Goal: Task Accomplishment & Management: Manage account settings

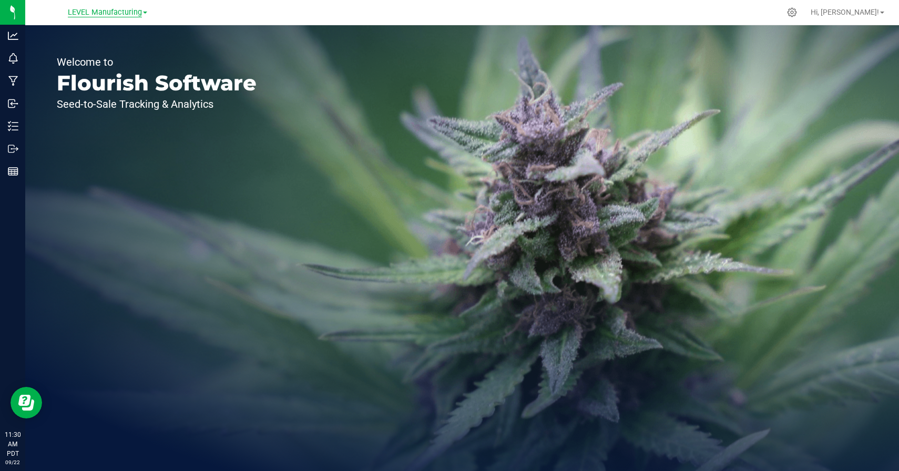
click at [126, 9] on span "LEVEL Manufacturing" at bounding box center [105, 12] width 74 height 9
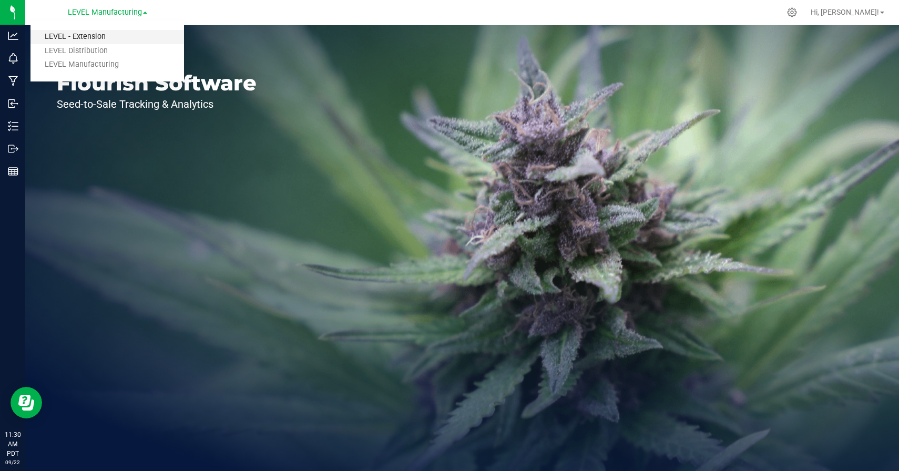
click at [87, 33] on link "LEVEL - Extension" at bounding box center [107, 37] width 154 height 14
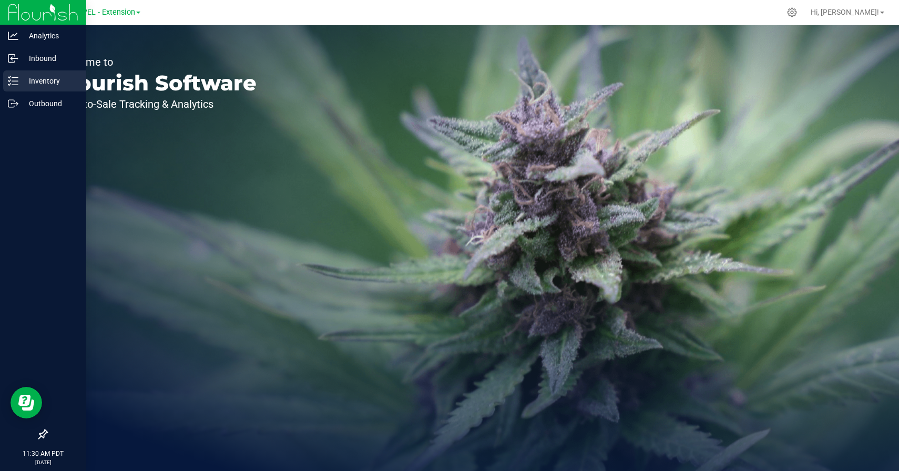
click at [10, 80] on icon at bounding box center [9, 81] width 2 height 2
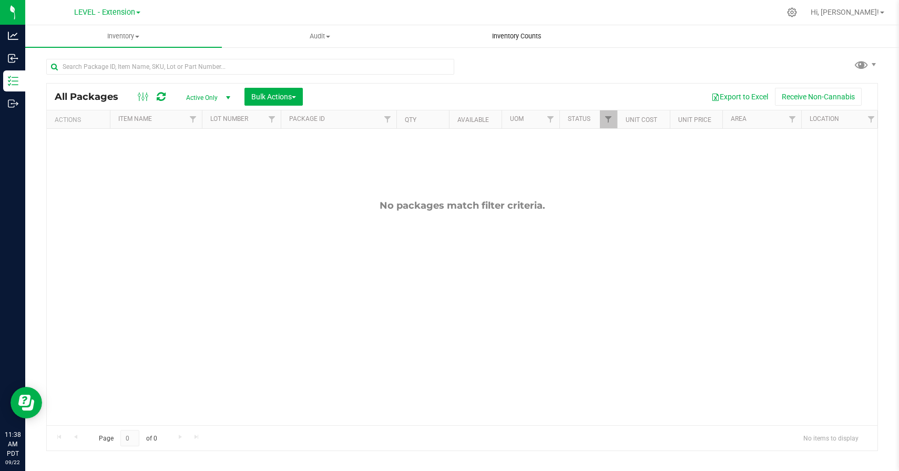
click at [527, 32] on span "Inventory Counts" at bounding box center [517, 36] width 78 height 9
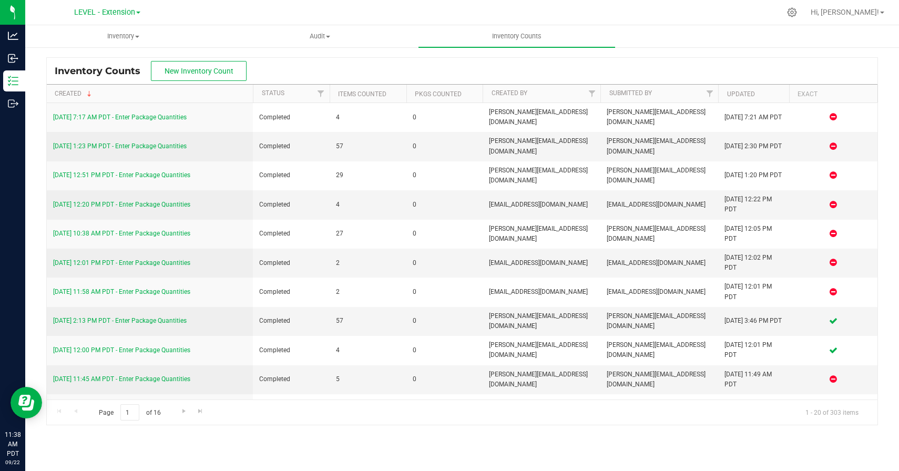
click at [375, 59] on div "Inventory Counts New Inventory Count" at bounding box center [462, 71] width 831 height 26
click at [202, 69] on span "New Inventory Count" at bounding box center [199, 71] width 69 height 8
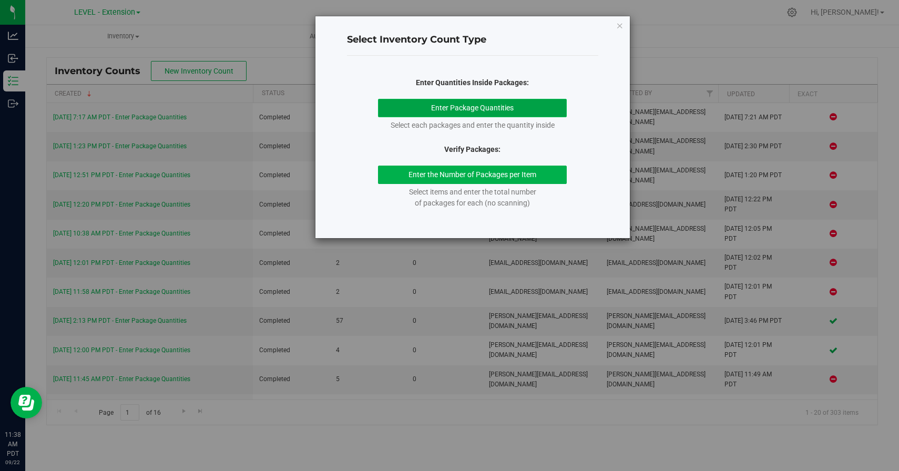
click at [421, 104] on button "Enter Package Quantities" at bounding box center [472, 108] width 189 height 18
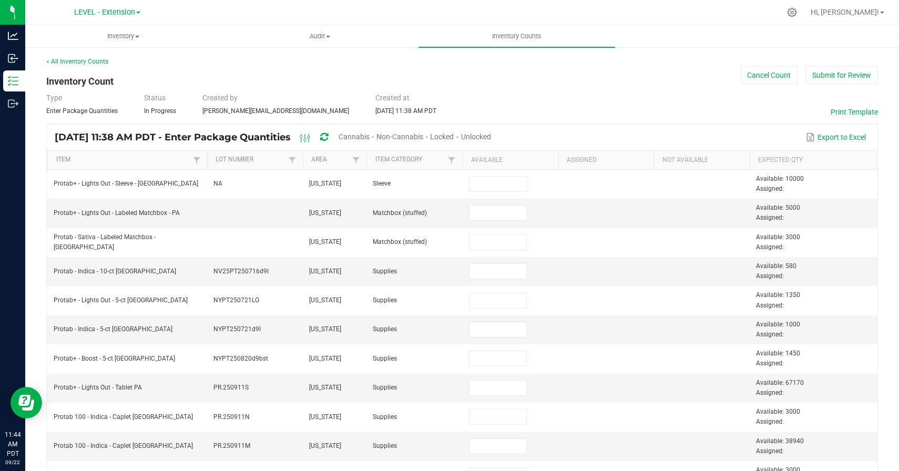
click at [513, 84] on div "< All Inventory Counts Inventory Count Cancel Count Submit for Review Type Ente…" at bounding box center [462, 418] width 832 height 722
click at [354, 164] on span at bounding box center [356, 160] width 8 height 8
click at [366, 257] on li "[US_STATE]" at bounding box center [407, 259] width 102 height 14
checkbox York "true"
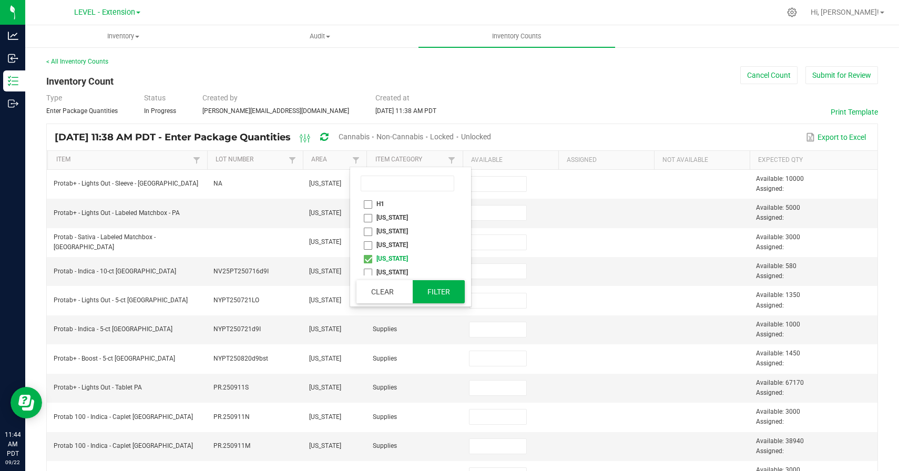
click at [446, 291] on button "Filter" at bounding box center [439, 291] width 53 height 23
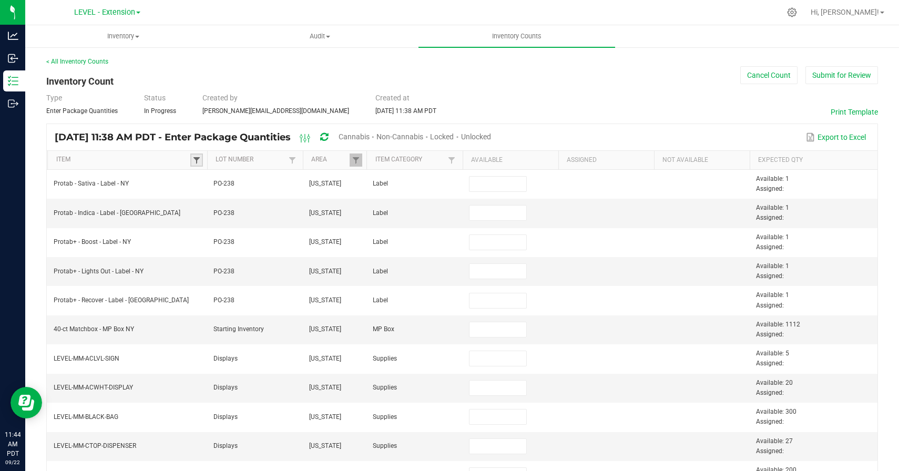
click at [197, 156] on span at bounding box center [196, 160] width 8 height 8
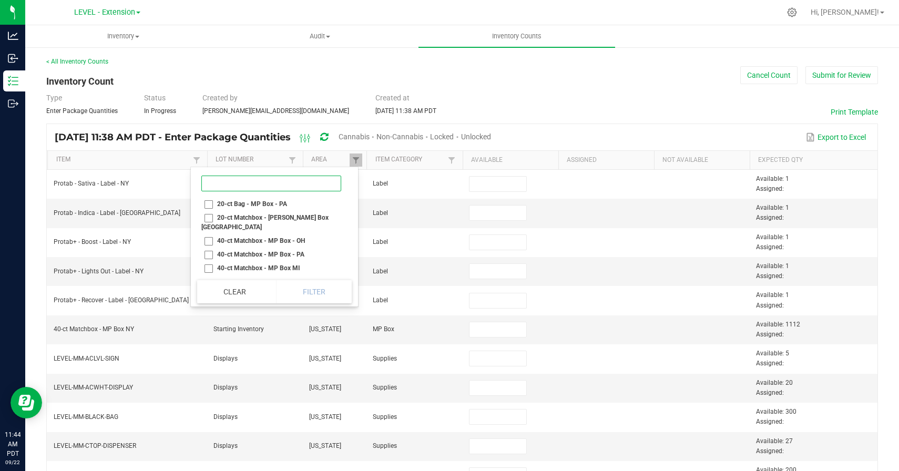
click at [225, 180] on input at bounding box center [271, 184] width 140 height 16
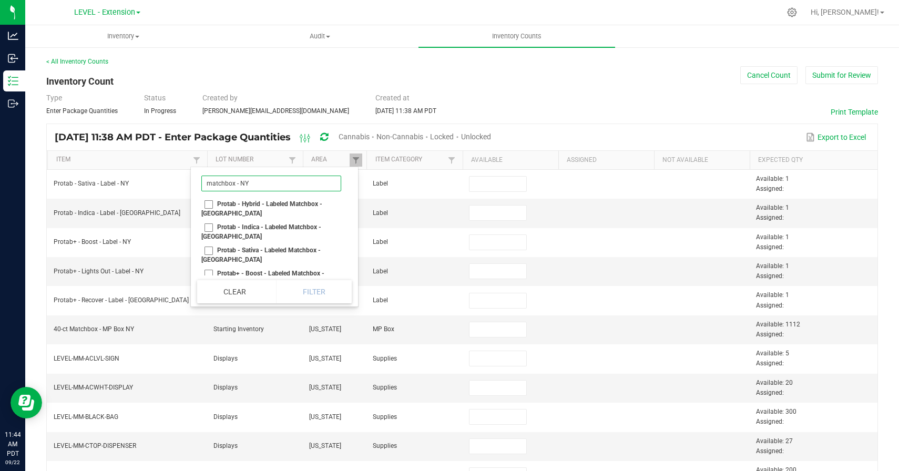
type input "matchbox - NY"
click at [203, 208] on li "Protab - Hybrid - Labeled Matchbox - [GEOGRAPHIC_DATA]" at bounding box center [271, 208] width 148 height 23
checkbox NY "true"
click at [206, 220] on li "Protab - Indica - Labeled Matchbox - [GEOGRAPHIC_DATA]" at bounding box center [271, 231] width 148 height 23
checkbox NY "true"
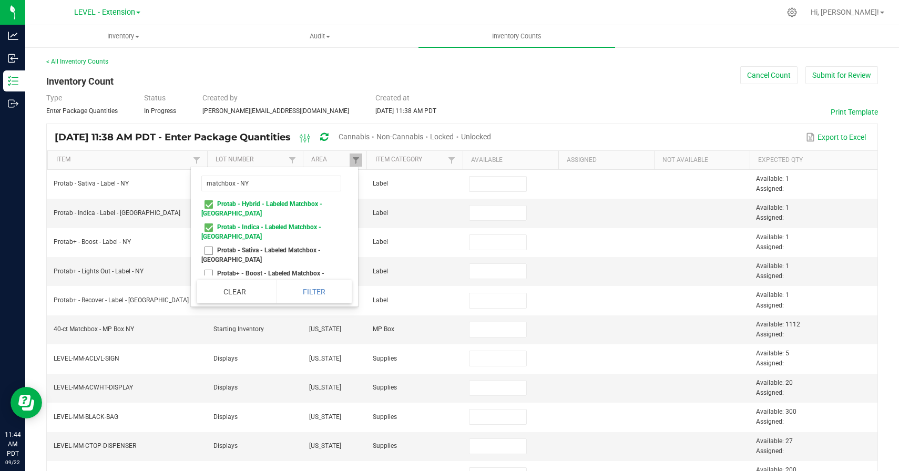
click at [206, 243] on li "Protab - Sativa - Labeled Matchbox - [GEOGRAPHIC_DATA]" at bounding box center [271, 254] width 148 height 23
checkbox NY "true"
click at [207, 267] on li "Protab+ - Boost - Labeled Matchbox - [GEOGRAPHIC_DATA]" at bounding box center [271, 278] width 148 height 23
checkbox NY "true"
click at [207, 290] on li "Protab+ - Lights Out - Labeled Matchbox - [GEOGRAPHIC_DATA]" at bounding box center [271, 301] width 148 height 23
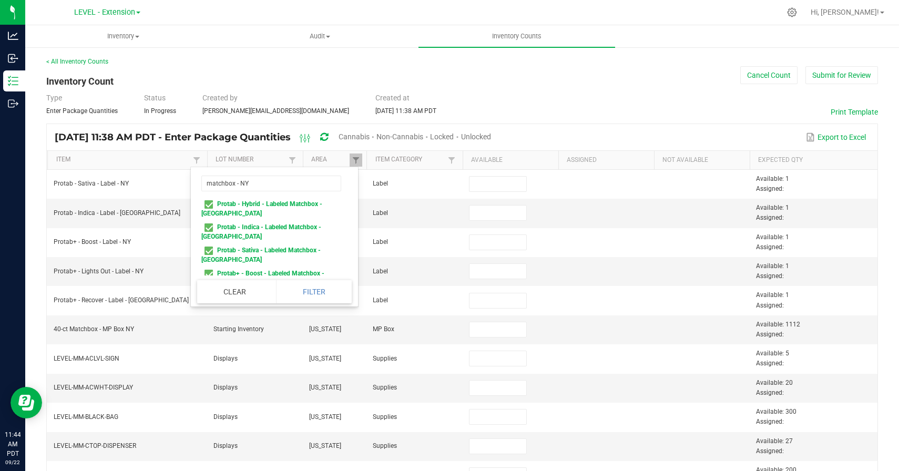
checkbox NY "true"
click at [208, 290] on li "Protab+ - Recover - Labeled Matchbox - [GEOGRAPHIC_DATA]" at bounding box center [271, 301] width 148 height 23
checkbox NY "true"
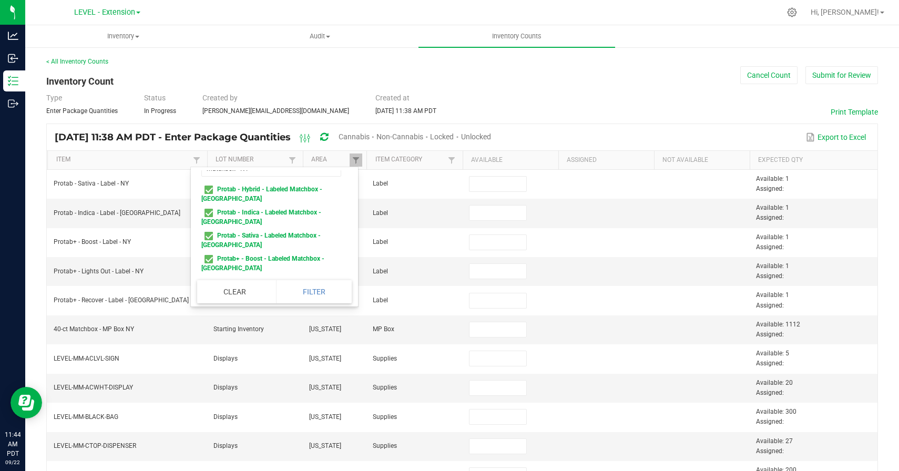
scroll to position [14, 0]
click at [317, 292] on button "Filter" at bounding box center [314, 291] width 76 height 23
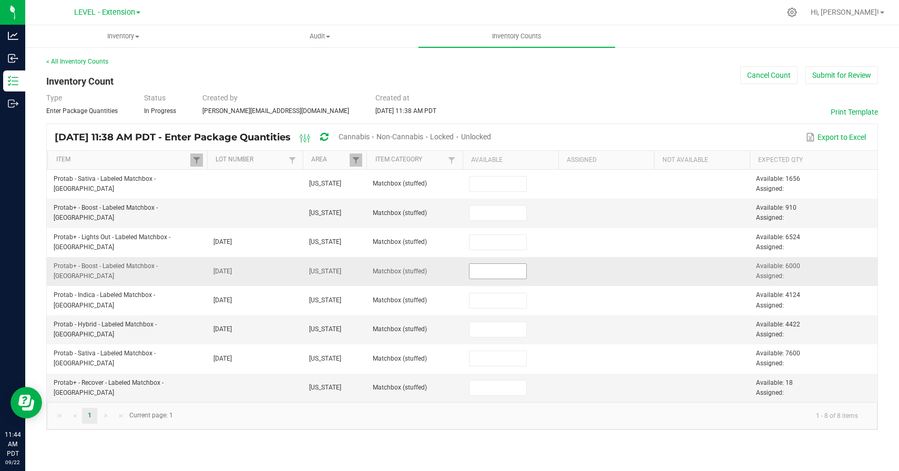
click at [508, 268] on input at bounding box center [498, 271] width 57 height 15
type input "6,000"
click at [489, 327] on input at bounding box center [498, 329] width 57 height 15
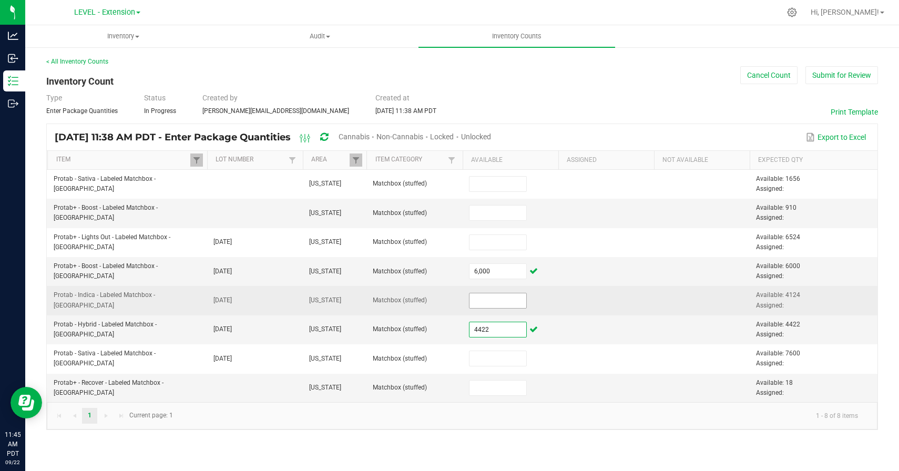
type input "4,422"
click at [498, 305] on input at bounding box center [498, 300] width 57 height 15
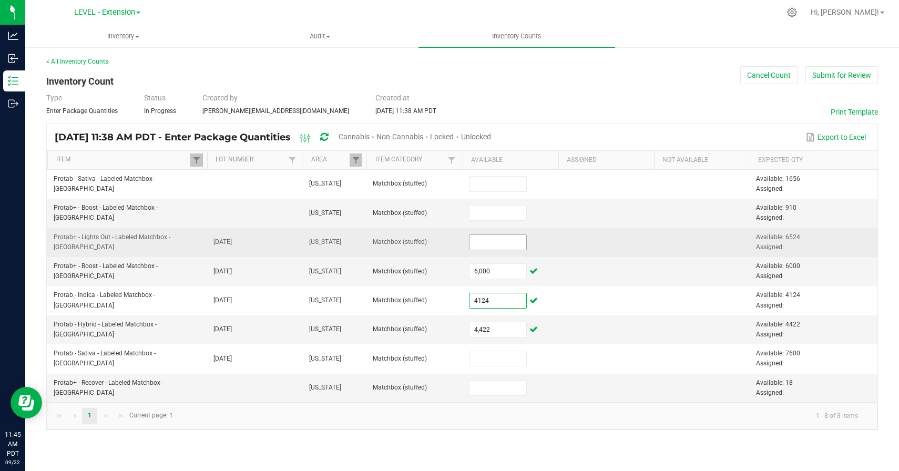
type input "4,124"
click at [499, 241] on input at bounding box center [498, 242] width 57 height 15
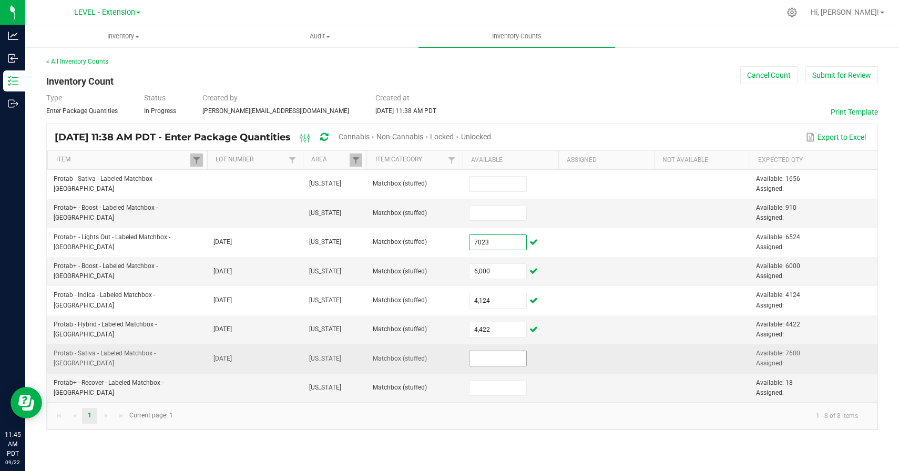
type input "7,023"
click at [484, 360] on input at bounding box center [498, 358] width 57 height 15
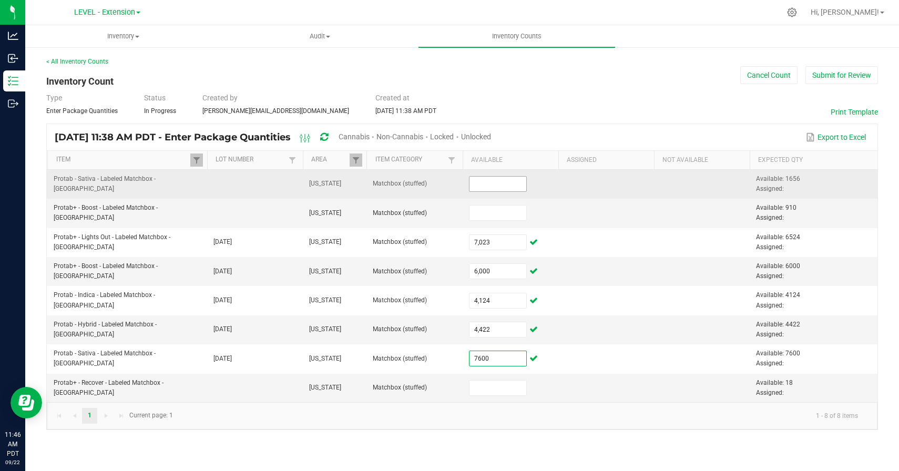
type input "7,600"
click at [493, 188] on input at bounding box center [498, 184] width 57 height 15
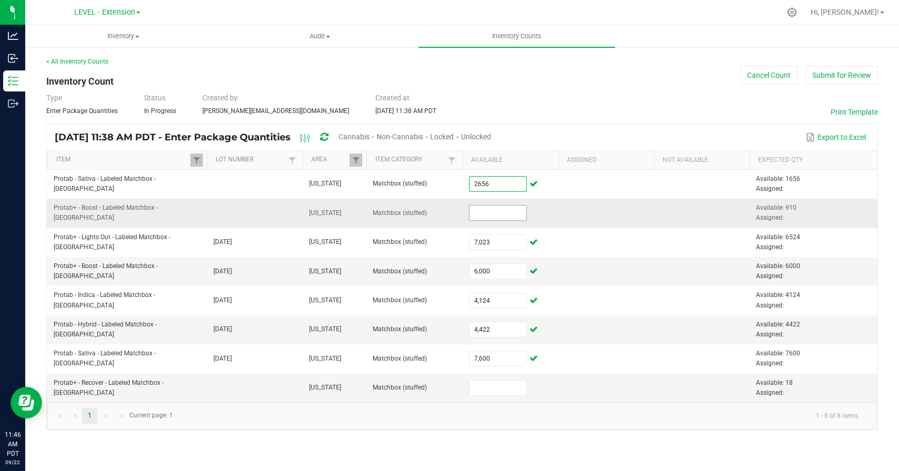
type input "2,656"
click at [475, 212] on input at bounding box center [498, 213] width 57 height 15
type input "0"
click at [488, 384] on input at bounding box center [498, 388] width 57 height 15
click at [496, 389] on input at bounding box center [498, 388] width 57 height 15
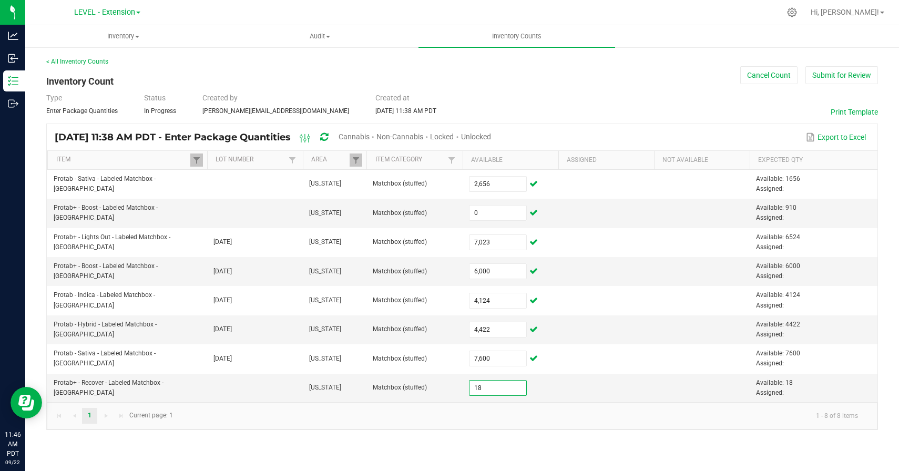
type input "18"
click at [473, 448] on div "Inventory All packages All inventory Waste log Create inventory Audit Inventory…" at bounding box center [462, 248] width 874 height 446
click at [195, 158] on span at bounding box center [196, 160] width 8 height 8
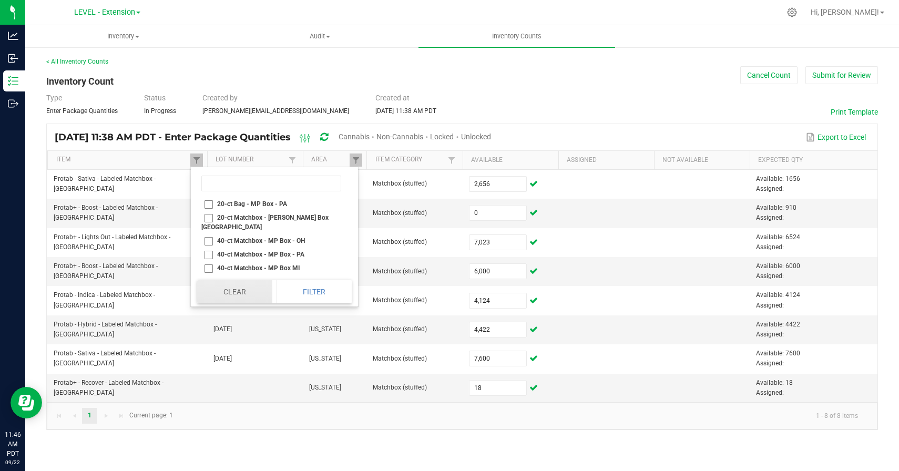
click at [244, 289] on button "Clear" at bounding box center [234, 291] width 75 height 23
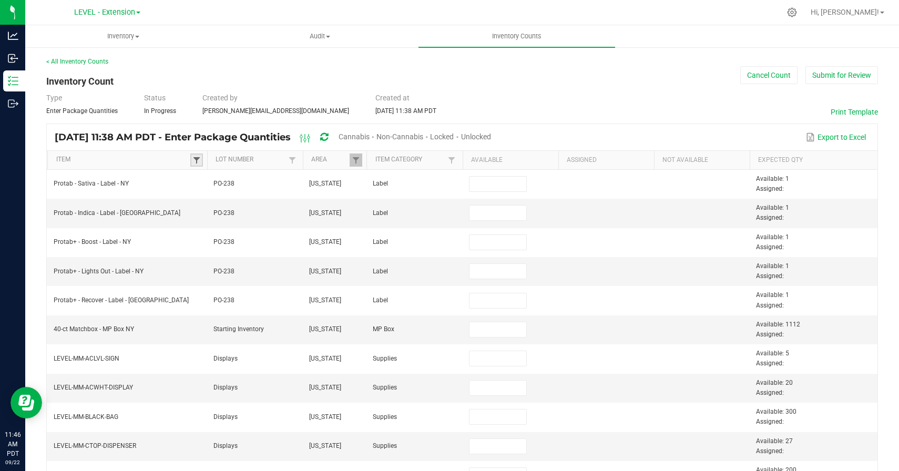
click at [198, 162] on span at bounding box center [196, 160] width 8 height 8
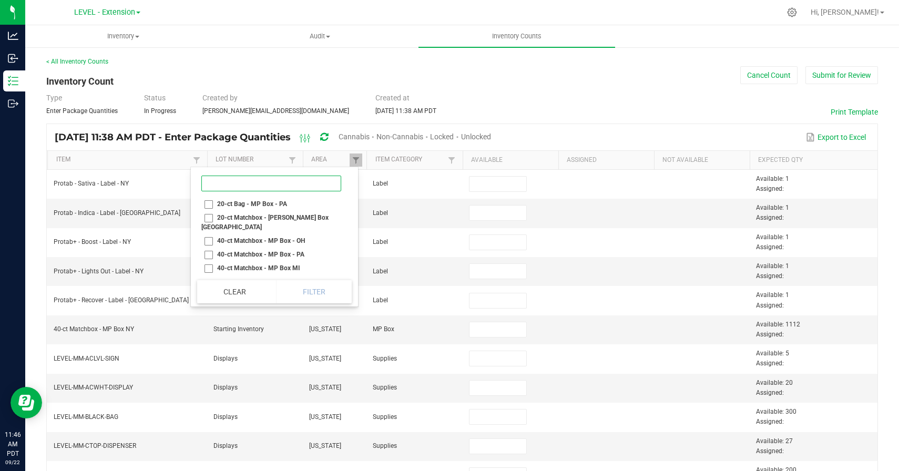
click at [235, 187] on input at bounding box center [271, 184] width 140 height 16
type input "tamper"
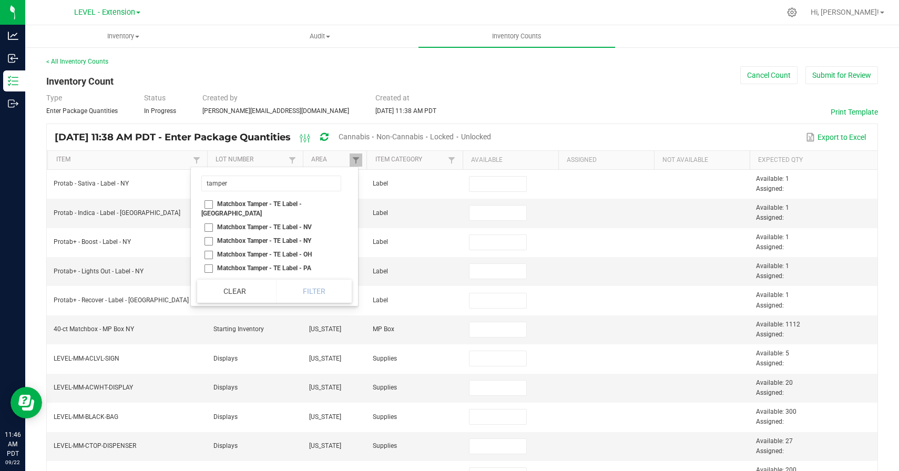
click at [207, 234] on li "Matchbox Tamper - TE Label - NY" at bounding box center [271, 241] width 148 height 14
checkbox NY "true"
click at [306, 280] on button "Filter" at bounding box center [314, 291] width 76 height 23
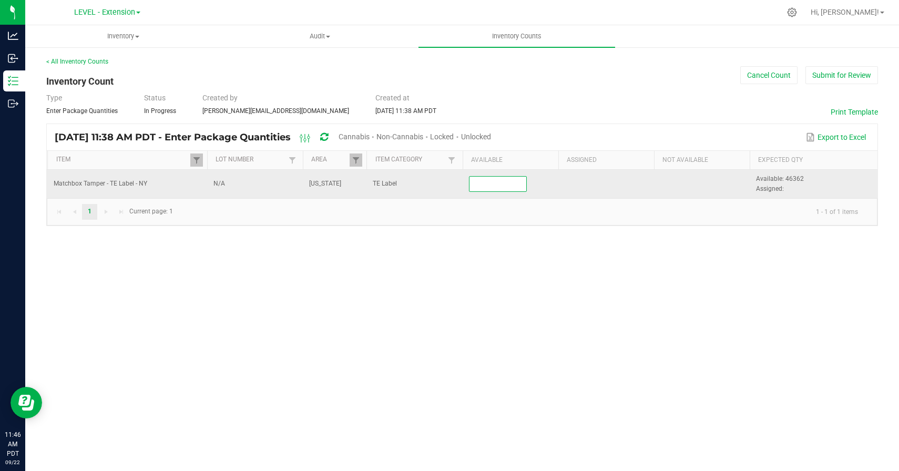
click at [479, 185] on input at bounding box center [498, 184] width 57 height 15
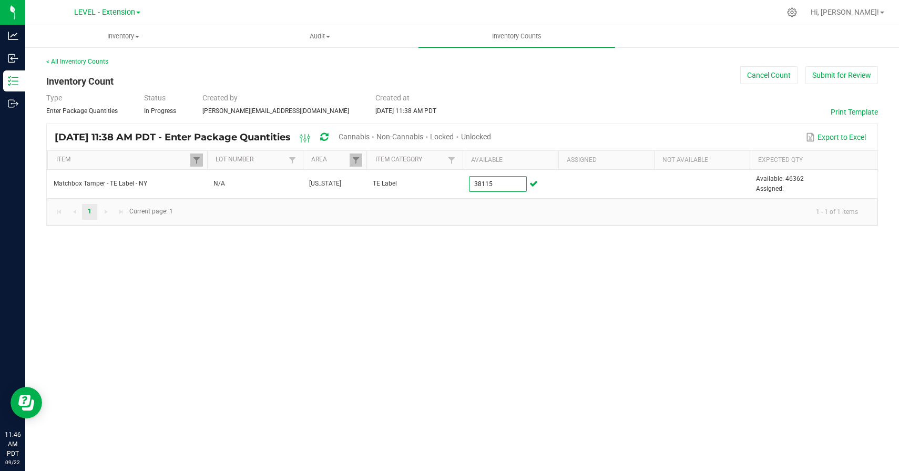
type input "38,115"
click at [492, 244] on div "Inventory All packages All inventory Waste log Create inventory Audit Inventory…" at bounding box center [462, 248] width 874 height 446
click at [186, 162] on link "Item" at bounding box center [123, 160] width 134 height 8
click at [196, 159] on span at bounding box center [196, 160] width 8 height 8
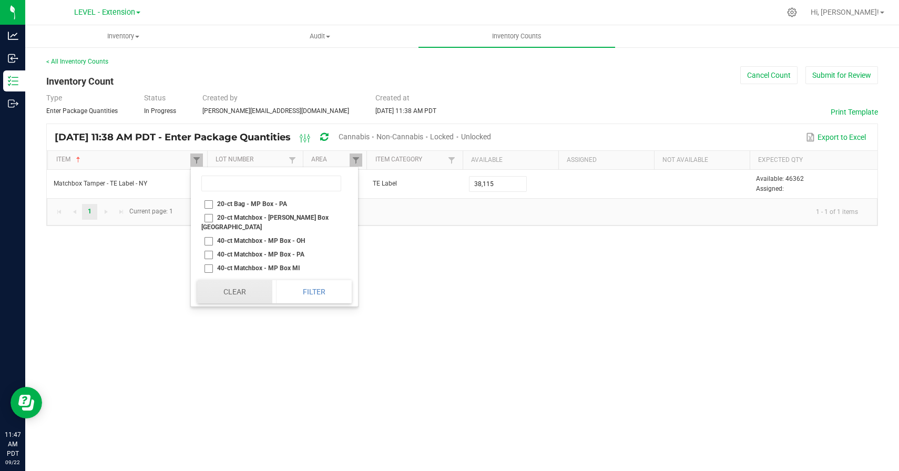
click at [247, 290] on button "Clear" at bounding box center [234, 291] width 75 height 23
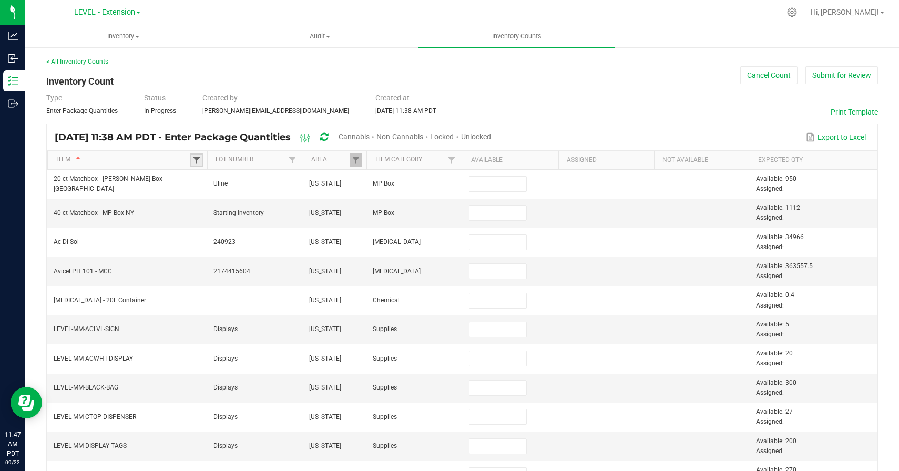
click at [193, 159] on span at bounding box center [196, 160] width 8 height 8
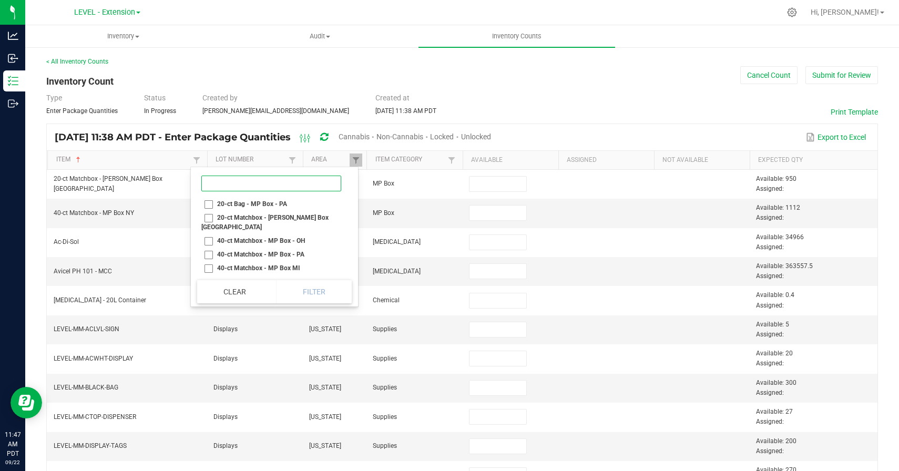
click at [223, 189] on input at bounding box center [271, 184] width 140 height 16
type input "tablet NY"
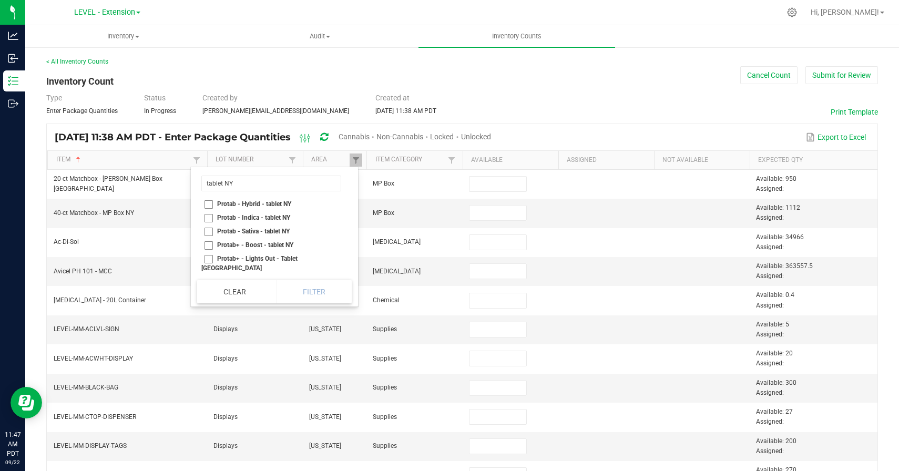
click at [209, 204] on li "Protab - Hybrid - tablet NY" at bounding box center [271, 204] width 148 height 14
checkbox NY "true"
click at [209, 221] on li "Protab - Indica - tablet NY" at bounding box center [271, 218] width 148 height 14
checkbox NY "true"
click at [209, 236] on li "Protab - Sativa - tablet NY" at bounding box center [271, 232] width 148 height 14
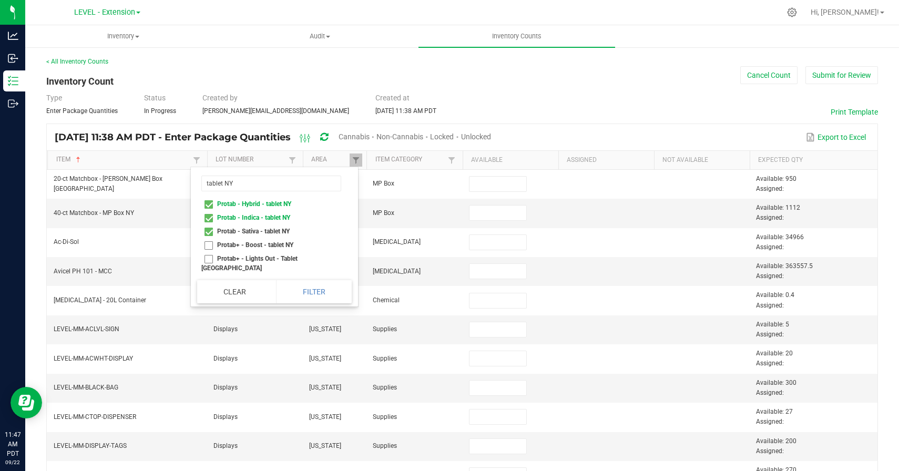
checkbox NY "true"
click at [209, 247] on li "Protab+ - Boost - tablet NY" at bounding box center [271, 245] width 148 height 14
checkbox NY "true"
click at [209, 258] on li "Protab+ - Lights Out - Tablet [GEOGRAPHIC_DATA]" at bounding box center [271, 263] width 148 height 23
checkbox NY "true"
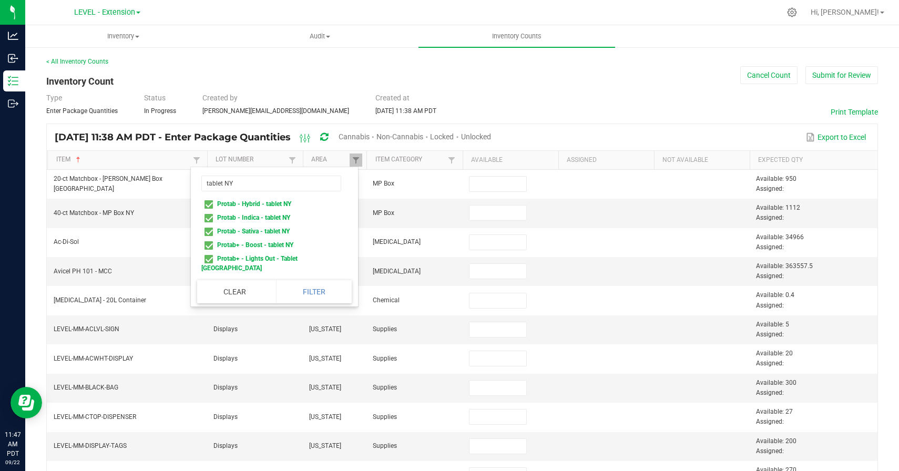
click at [209, 275] on li "Protab+ - Recover - Tablet [GEOGRAPHIC_DATA]" at bounding box center [271, 286] width 148 height 23
checkbox NY "true"
click at [299, 292] on button "Filter" at bounding box center [314, 291] width 76 height 23
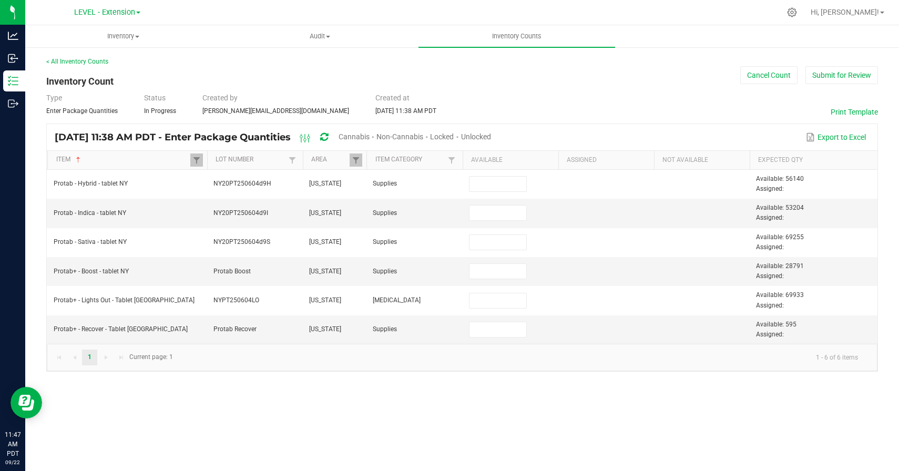
click at [328, 403] on div "Inventory All packages All inventory Waste log Create inventory Audit Inventory…" at bounding box center [462, 248] width 874 height 446
click at [515, 274] on input at bounding box center [498, 271] width 57 height 15
paste input "28791"
type input "28,791"
click at [517, 456] on div "Inventory All packages All inventory Waste log Create inventory Audit Inventory…" at bounding box center [462, 248] width 874 height 446
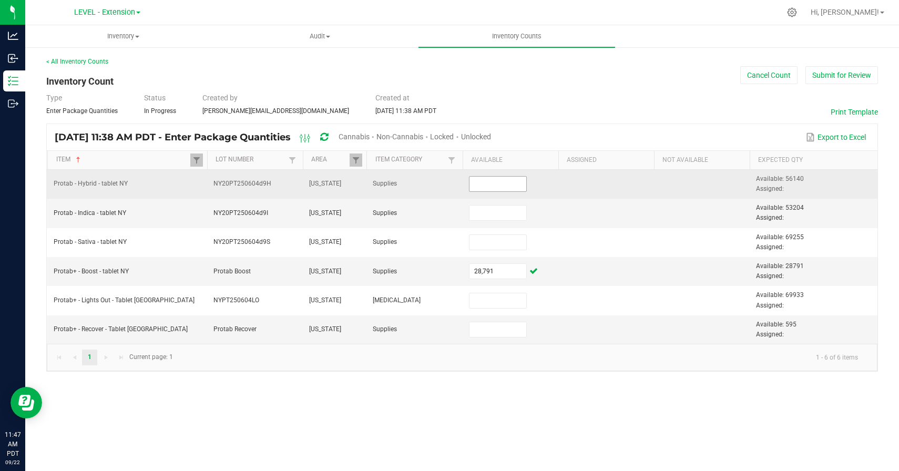
click at [497, 185] on input at bounding box center [498, 184] width 57 height 15
paste input "56140"
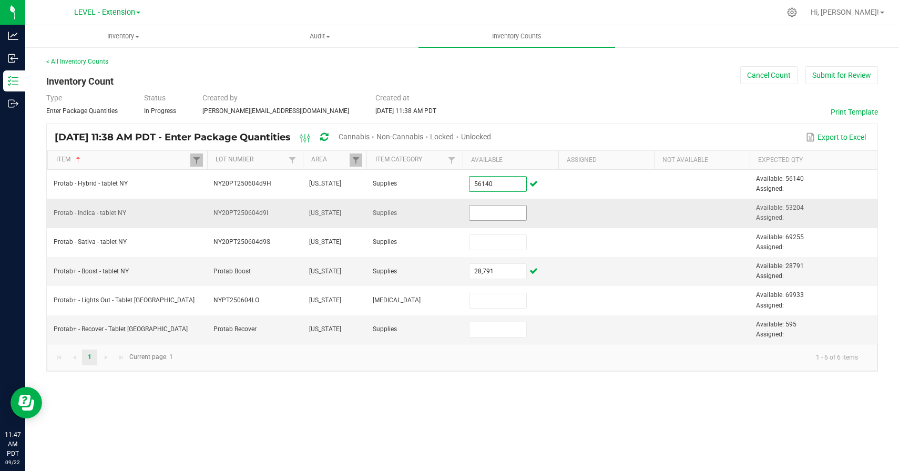
type input "56,140"
click at [522, 209] on input at bounding box center [498, 213] width 57 height 15
paste input "52084"
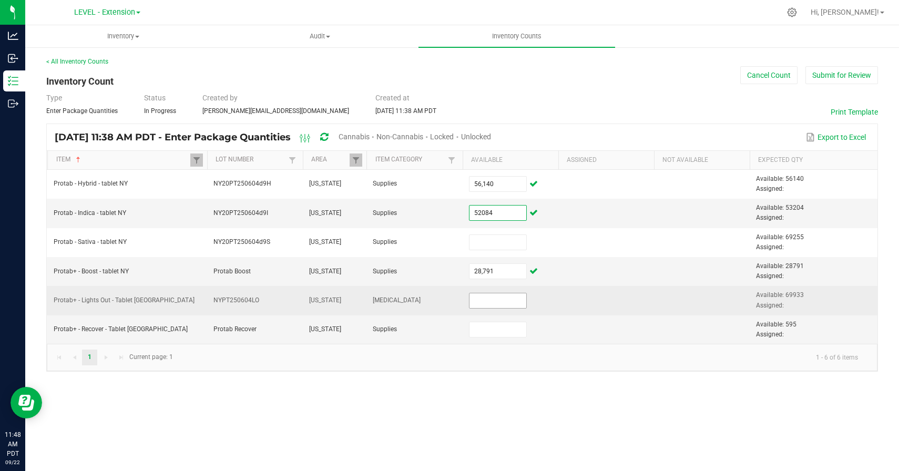
type input "52,084"
click at [495, 305] on input at bounding box center [498, 300] width 57 height 15
paste input "69333"
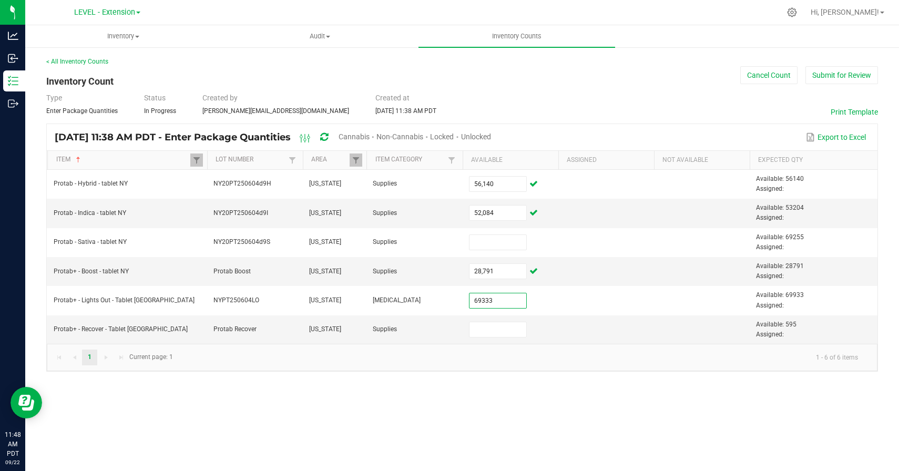
type input "69,333"
click at [506, 382] on div "< All Inventory Counts Inventory Count Cancel Count Submit for Review Type Ente…" at bounding box center [462, 214] width 874 height 336
click at [504, 335] on input at bounding box center [498, 329] width 57 height 15
paste input "595"
type input "595"
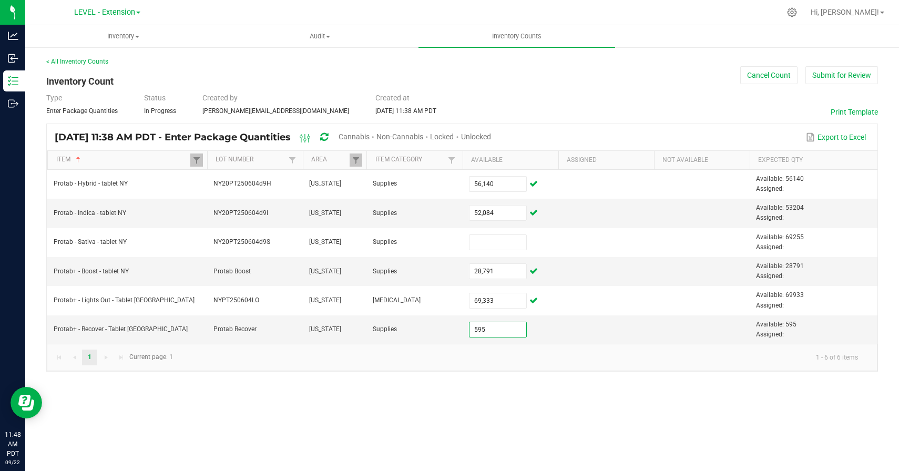
click at [504, 397] on div "Inventory All packages All inventory Waste log Create inventory Audit Inventory…" at bounding box center [462, 248] width 874 height 446
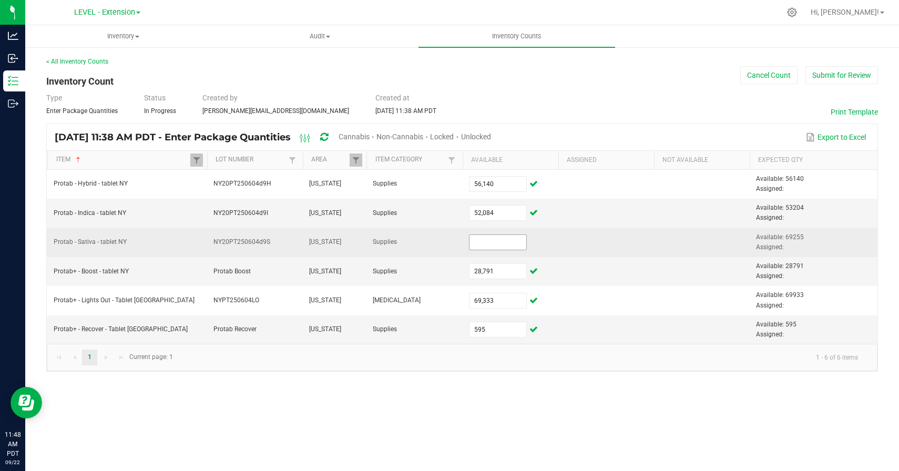
click at [493, 240] on input at bounding box center [498, 242] width 57 height 15
paste input "69255"
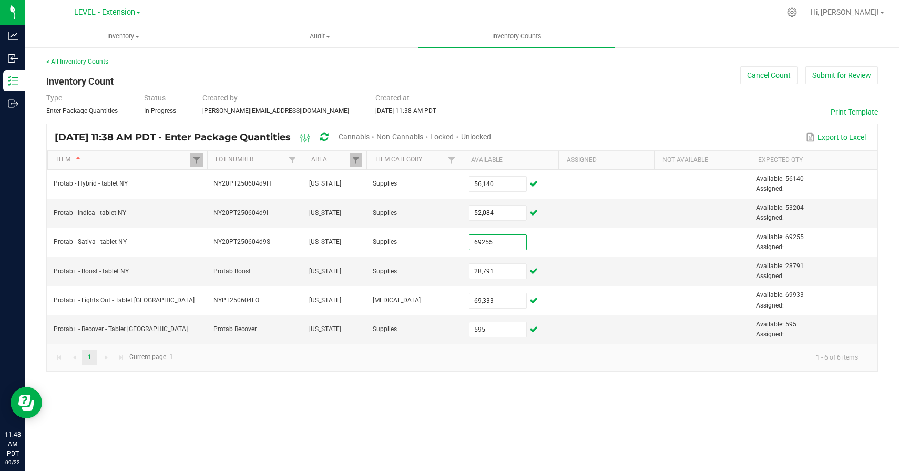
type input "69,255"
click at [505, 425] on div "Inventory All packages All inventory Waste log Create inventory Audit Inventory…" at bounding box center [462, 248] width 874 height 446
click at [307, 404] on div "Inventory All packages All inventory Waste log Create inventory Audit Inventory…" at bounding box center [462, 248] width 874 height 446
click at [190, 151] on th "Item Sorted Ascending" at bounding box center [127, 160] width 160 height 19
click at [199, 161] on span at bounding box center [196, 160] width 8 height 8
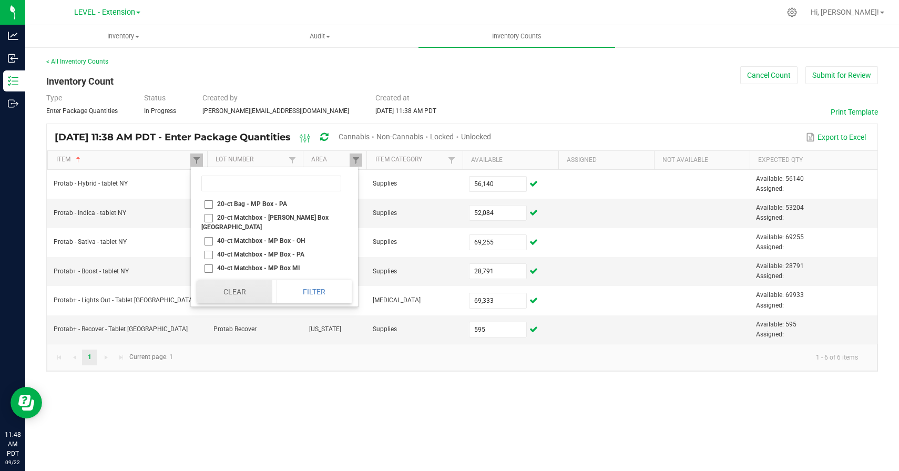
click at [234, 289] on button "Clear" at bounding box center [234, 291] width 75 height 23
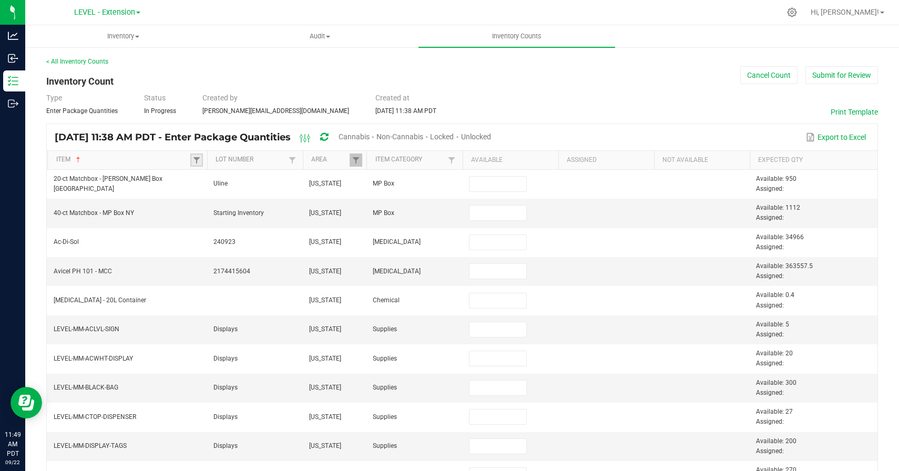
click at [201, 154] on link at bounding box center [196, 160] width 13 height 13
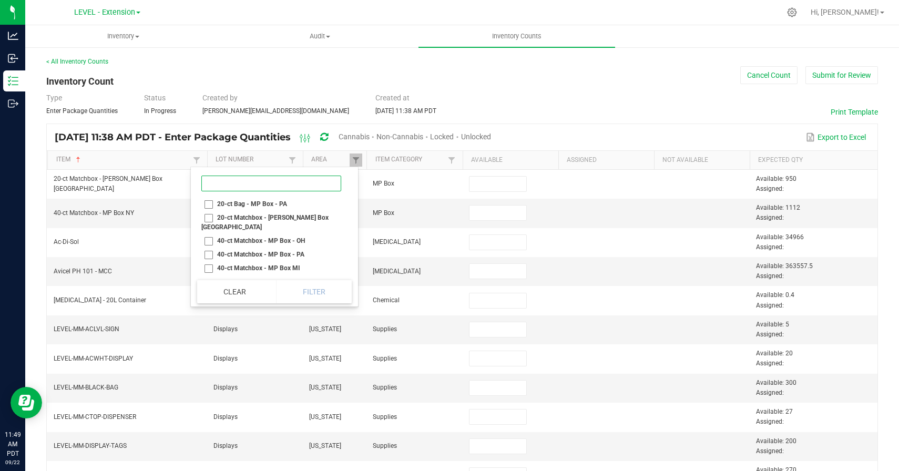
click at [258, 182] on input at bounding box center [271, 184] width 140 height 16
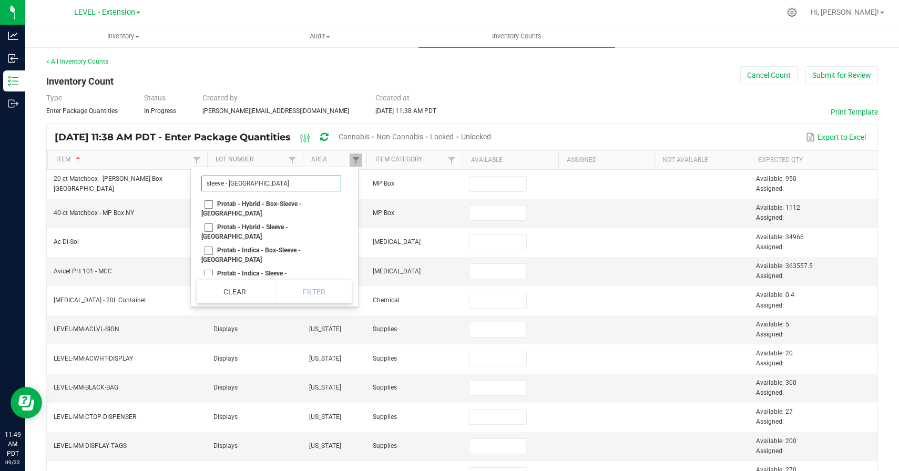
type input "sleeve - [GEOGRAPHIC_DATA]"
click at [198, 220] on li "Protab - Hybrid - Sleeve - [GEOGRAPHIC_DATA]" at bounding box center [271, 231] width 148 height 23
checkbox NY "true"
click at [199, 267] on li "Protab - Indica - Sleeve - [GEOGRAPHIC_DATA]" at bounding box center [271, 278] width 148 height 23
checkbox NY "true"
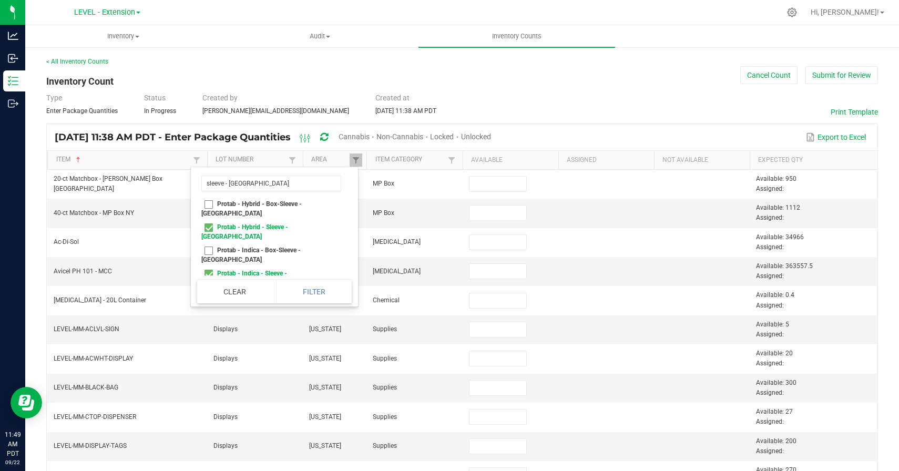
click at [200, 313] on li "Protab - Sativa - Sleeve - [GEOGRAPHIC_DATA]" at bounding box center [271, 324] width 148 height 23
checkbox NY "true"
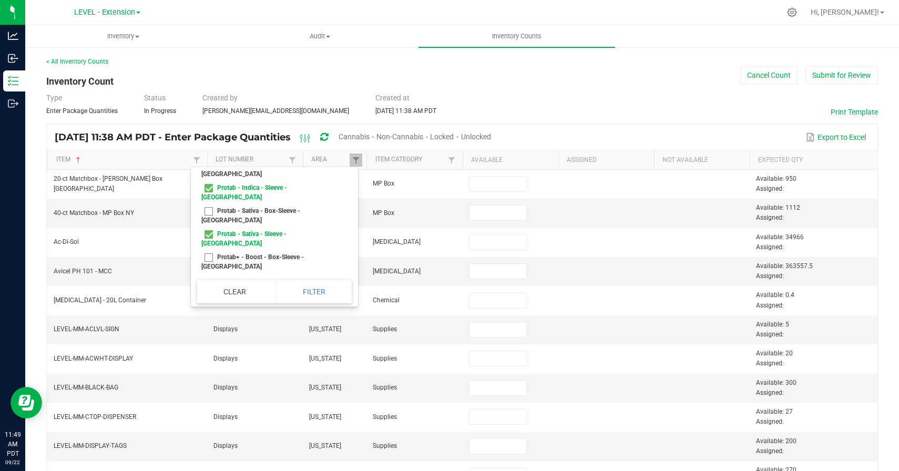
click at [211, 273] on li "Protab+ - Boost - Sleeve - [GEOGRAPHIC_DATA]" at bounding box center [271, 284] width 148 height 23
checkbox NY "true"
click at [208, 320] on li "Protab+ - Lights Out - Sleeve - [GEOGRAPHIC_DATA]" at bounding box center [271, 331] width 148 height 23
checkbox NY "true"
click at [208, 366] on li "Protab+ - Recover - Sleeve - [GEOGRAPHIC_DATA]" at bounding box center [271, 377] width 148 height 23
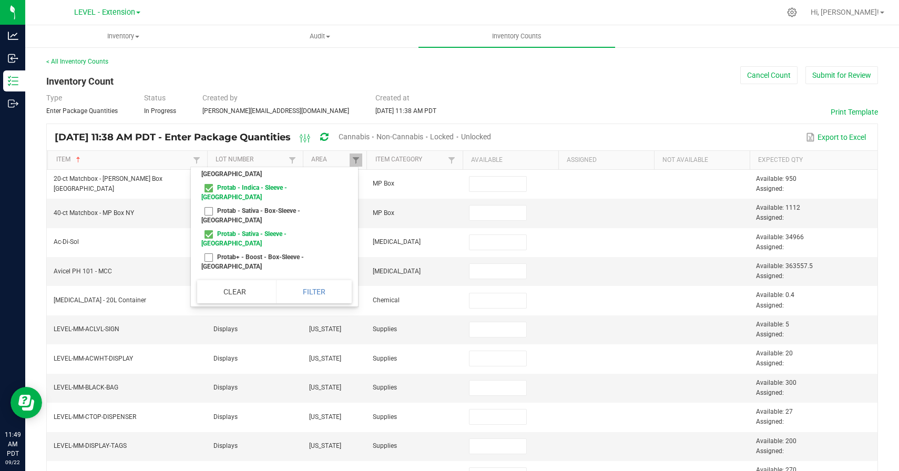
checkbox NY "true"
click at [292, 296] on button "Filter" at bounding box center [314, 291] width 76 height 23
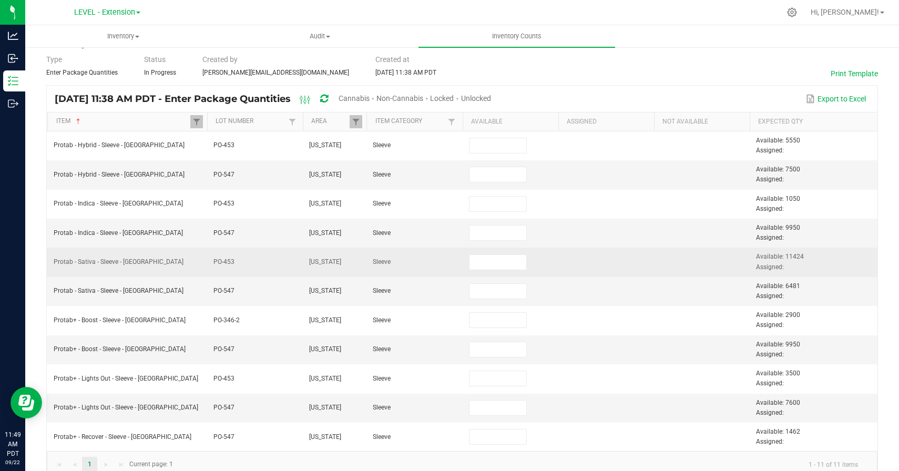
scroll to position [57, 0]
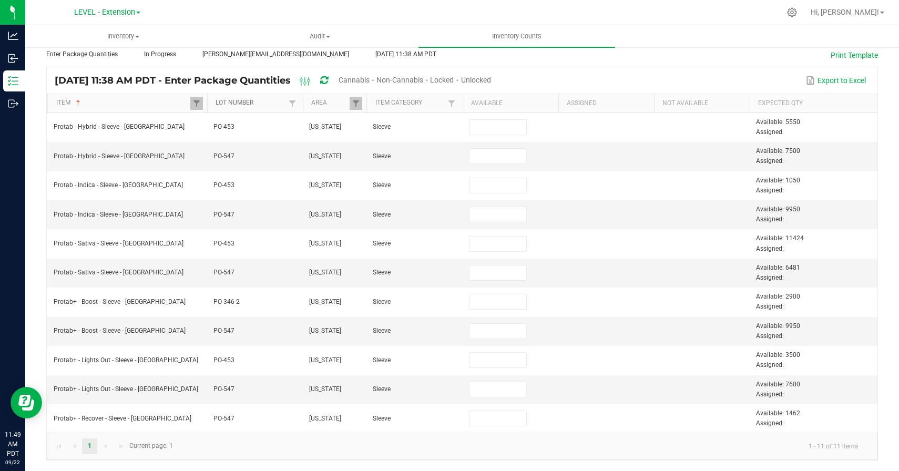
click at [269, 103] on link "Lot Number" at bounding box center [251, 103] width 70 height 8
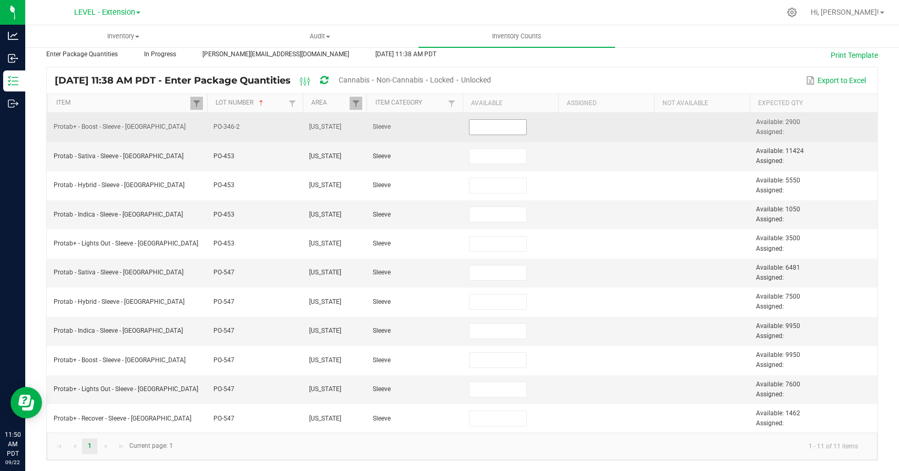
click at [483, 132] on input at bounding box center [498, 127] width 57 height 15
paste input "2900"
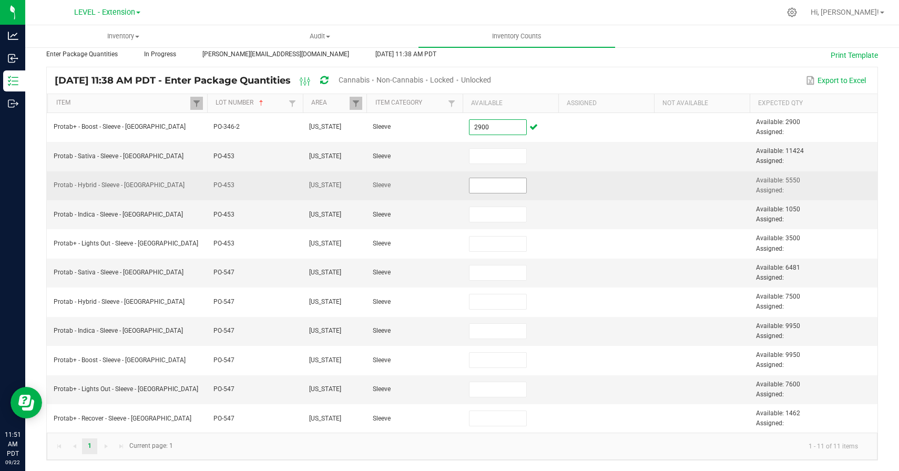
type input "2,900"
click at [485, 179] on input at bounding box center [498, 185] width 57 height 15
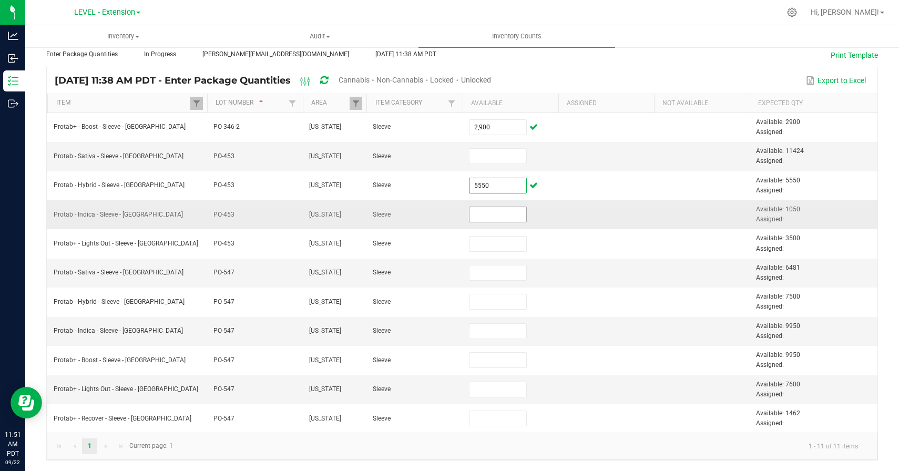
click at [482, 217] on input at bounding box center [498, 214] width 57 height 15
type input "5,550"
click at [482, 217] on input at bounding box center [498, 214] width 57 height 15
paste input "1050"
type input "1,050"
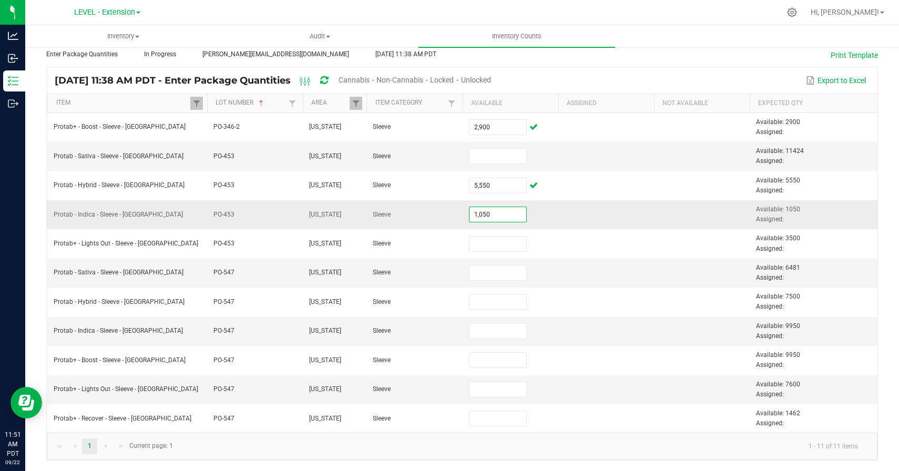
click at [570, 218] on td at bounding box center [606, 214] width 96 height 29
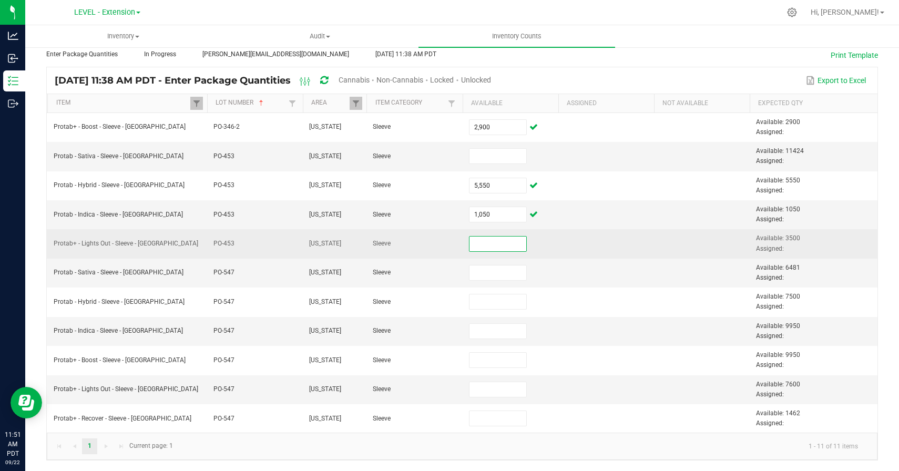
click at [508, 241] on input at bounding box center [498, 244] width 57 height 15
paste input "3500"
type input "3,500"
click at [584, 241] on td at bounding box center [606, 243] width 96 height 29
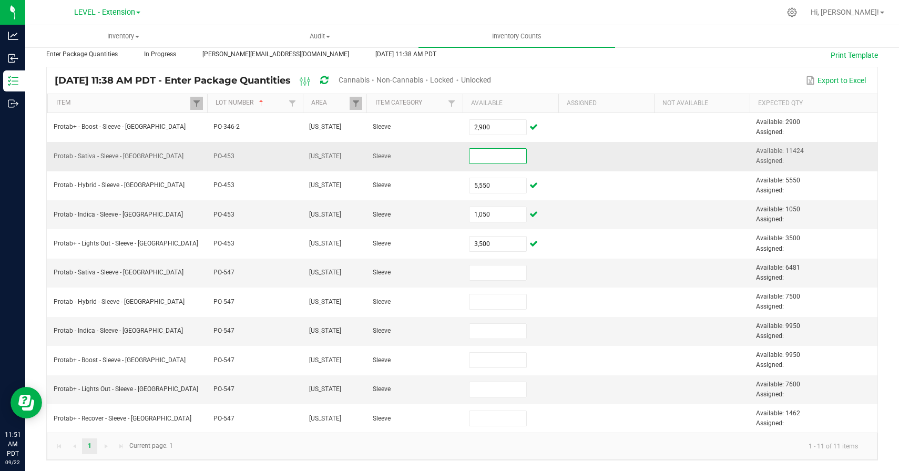
click at [484, 156] on input at bounding box center [498, 156] width 57 height 15
type input "11,424"
click at [437, 450] on kendo-pager-info "1 - 11 of 11 items" at bounding box center [522, 445] width 687 height 17
click at [492, 333] on input at bounding box center [498, 331] width 57 height 15
paste input "10000"
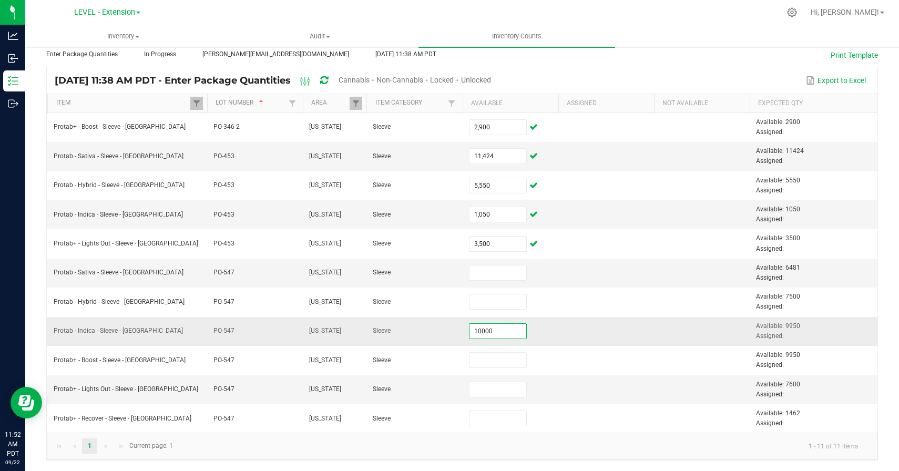
type input "10,000"
click at [554, 332] on td "10,000" at bounding box center [511, 331] width 96 height 29
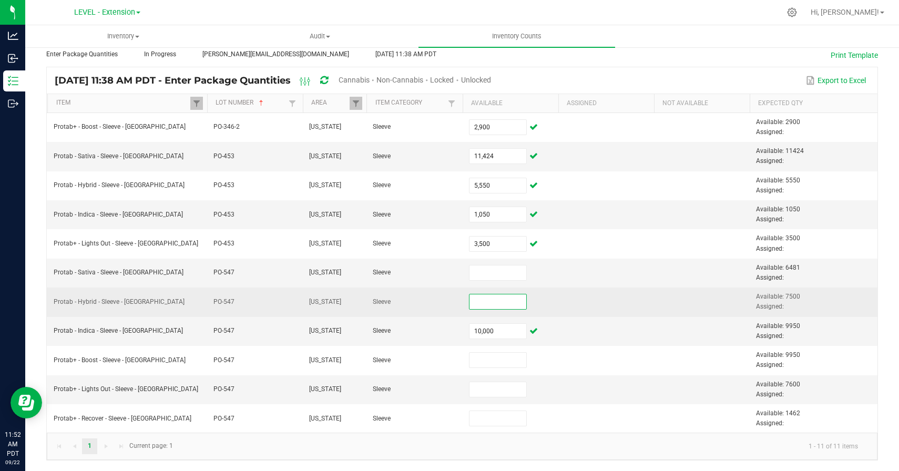
click at [500, 306] on input at bounding box center [498, 301] width 57 height 15
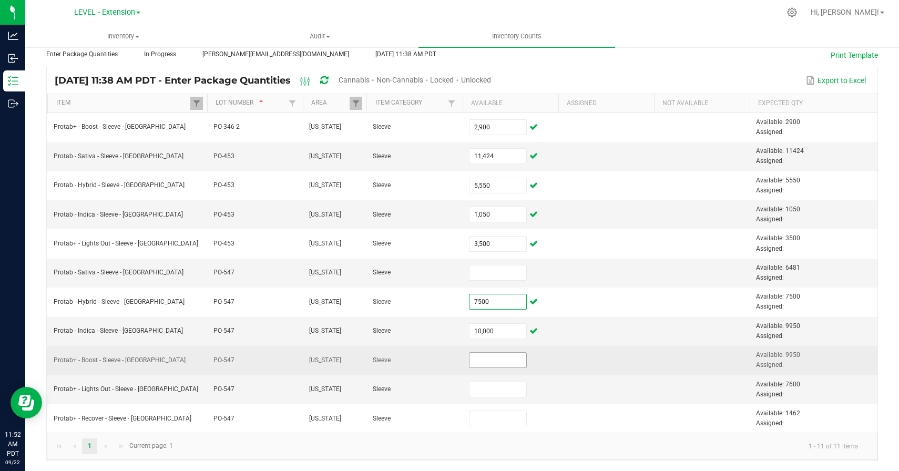
type input "7,500"
click at [508, 355] on input at bounding box center [498, 360] width 57 height 15
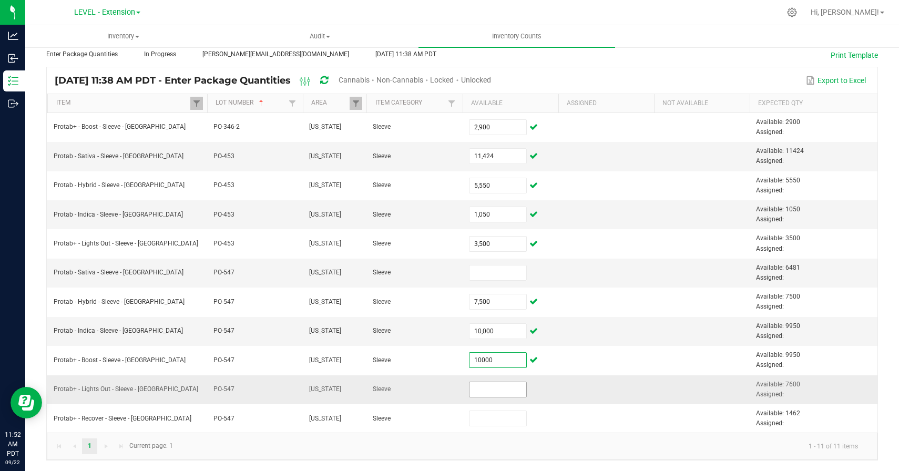
type input "10,000"
click at [479, 382] on input at bounding box center [498, 389] width 57 height 15
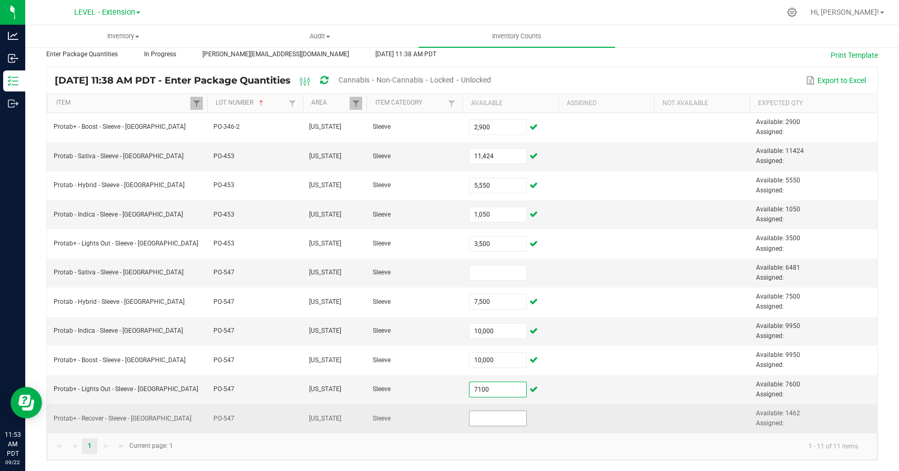
type input "7,100"
click at [499, 422] on input at bounding box center [498, 418] width 57 height 15
paste input "1462"
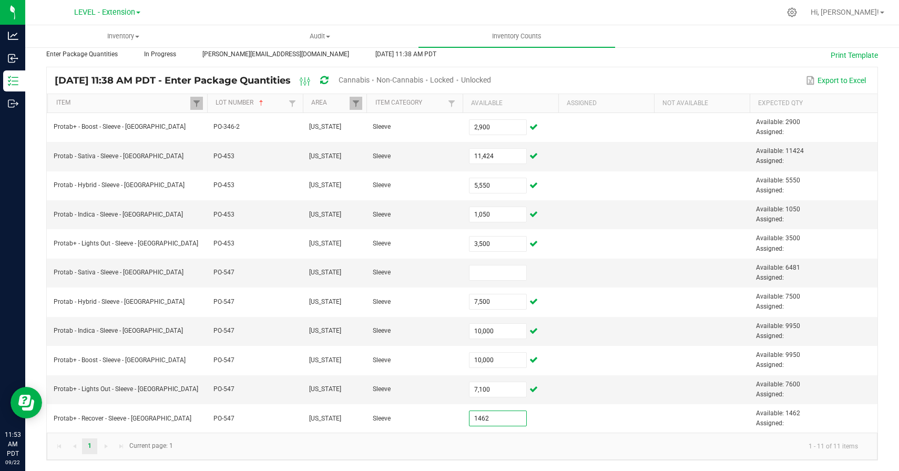
type input "1,462"
click at [505, 444] on kendo-pager-info "1 - 11 of 11 items" at bounding box center [522, 445] width 687 height 17
click at [492, 268] on input at bounding box center [498, 273] width 57 height 15
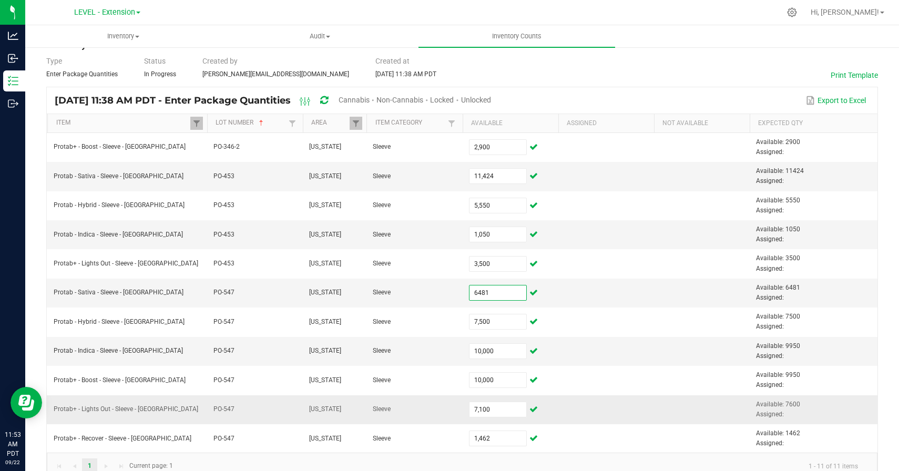
scroll to position [57, 0]
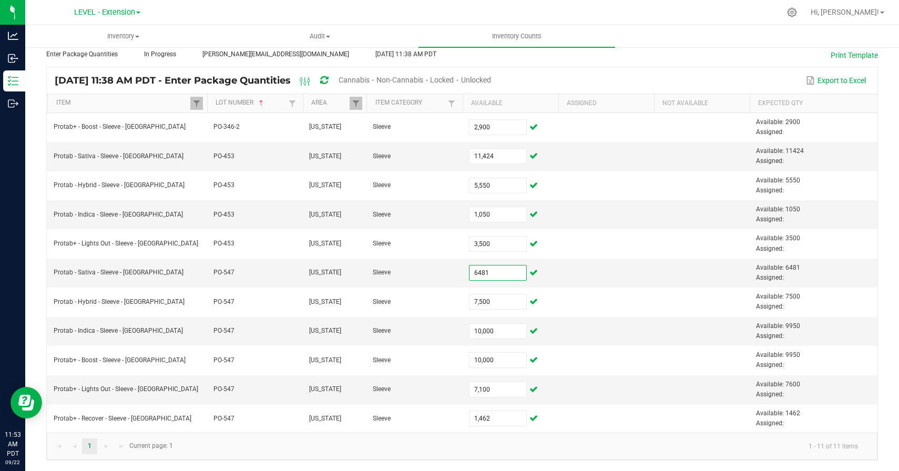
type input "6,481"
click at [441, 455] on kendo-pager "1 1 - 11 of 11 items Current page: 1" at bounding box center [462, 446] width 831 height 27
click at [155, 105] on link "Item" at bounding box center [123, 103] width 134 height 8
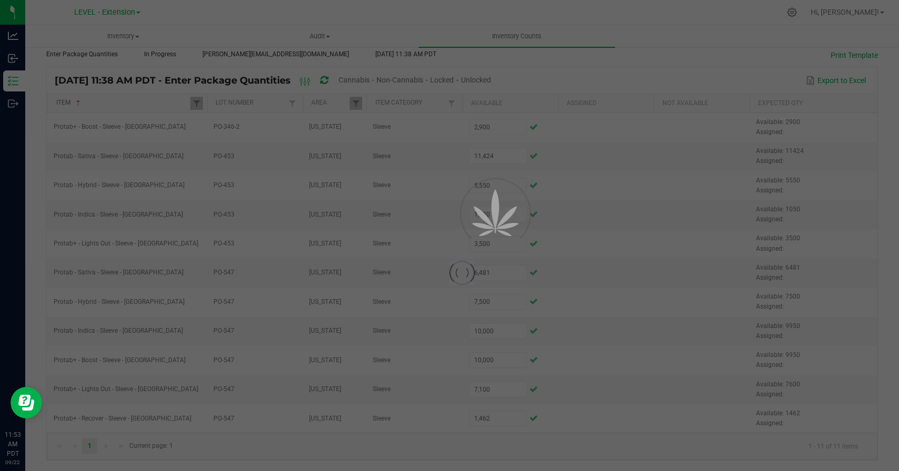
type input "5,550"
type input "7,500"
type input "1,050"
type input "10,000"
type input "11,424"
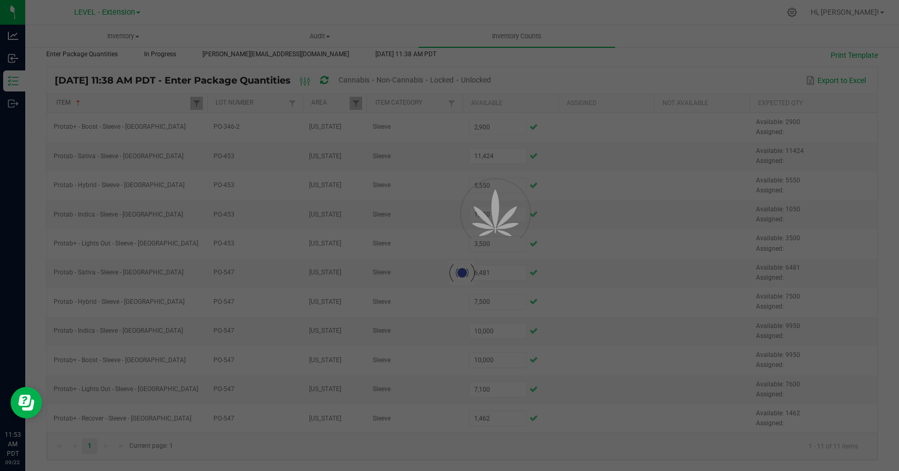
type input "2,900"
type input "3,500"
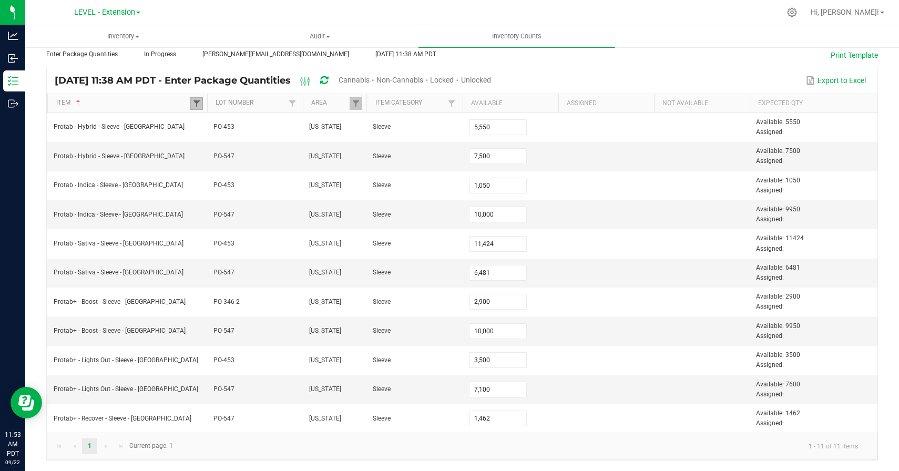
click at [192, 106] on span at bounding box center [196, 103] width 8 height 8
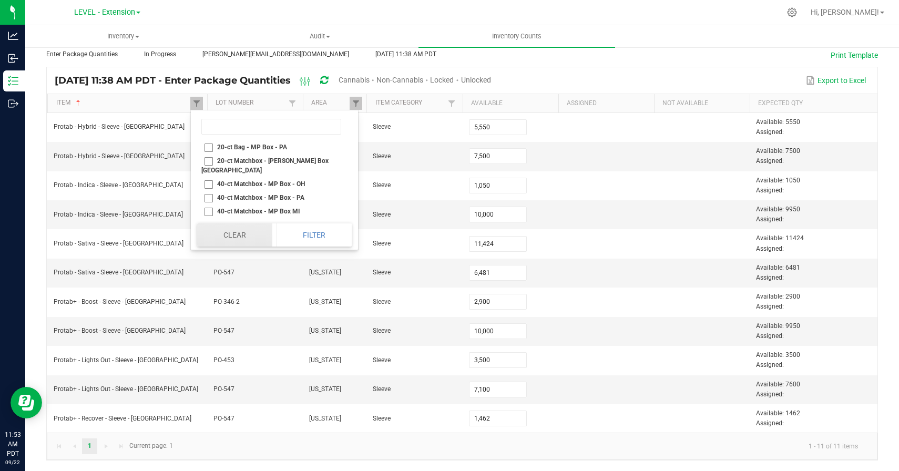
click at [238, 238] on button "Clear" at bounding box center [234, 234] width 75 height 23
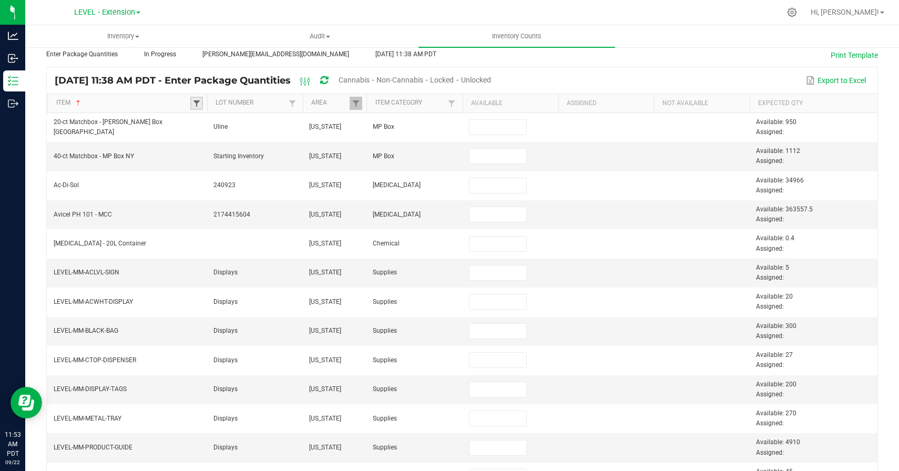
click at [198, 104] on span at bounding box center [196, 103] width 8 height 8
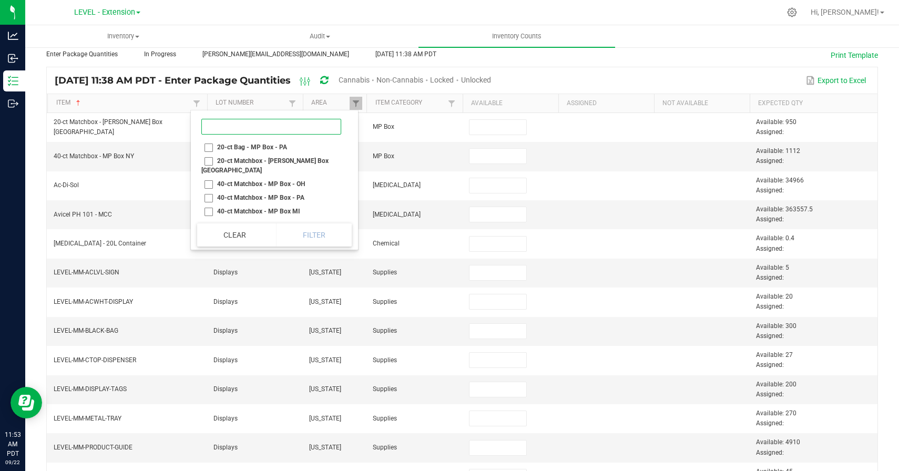
click at [212, 127] on input at bounding box center [271, 127] width 140 height 16
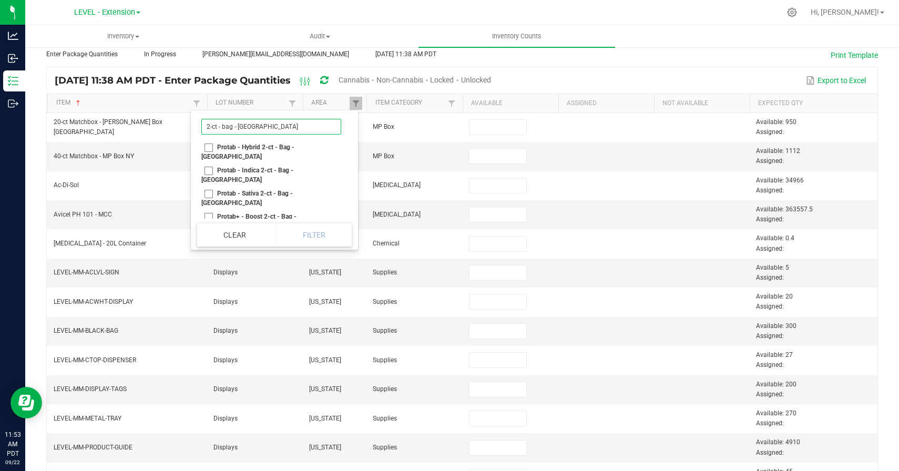
type input "2-ct - bag - [GEOGRAPHIC_DATA]"
click at [208, 150] on li "Protab - Hybrid 2-ct - Bag - [GEOGRAPHIC_DATA]" at bounding box center [271, 151] width 148 height 23
checkbox NY "true"
click at [209, 164] on li "Protab - Indica 2-ct - Bag - [GEOGRAPHIC_DATA]" at bounding box center [271, 175] width 148 height 23
checkbox NY "true"
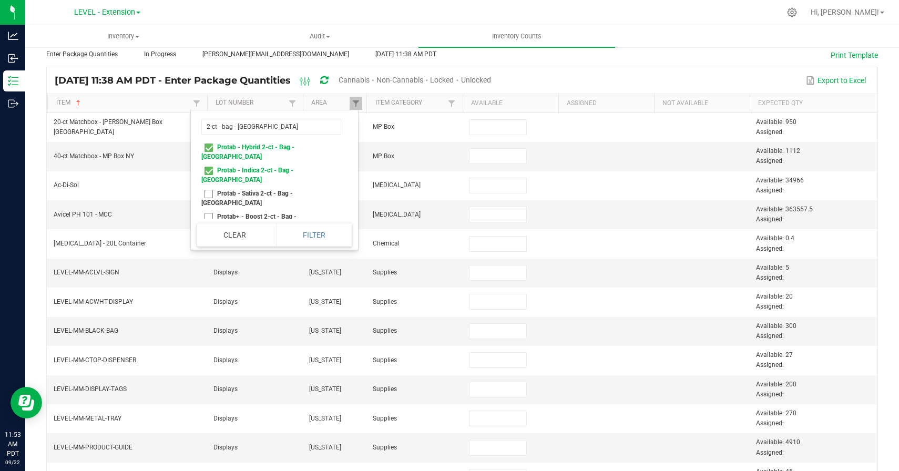
click at [209, 187] on li "Protab - Sativa 2-ct - Bag - [GEOGRAPHIC_DATA]" at bounding box center [271, 198] width 148 height 23
checkbox NY "true"
click at [209, 210] on li "Protab+ - Boost 2-ct - Bag - [GEOGRAPHIC_DATA]" at bounding box center [271, 221] width 148 height 23
checkbox NY "true"
click at [209, 233] on li "Protab+ - Lights Out 2-ct - Bag - [GEOGRAPHIC_DATA]" at bounding box center [271, 244] width 148 height 23
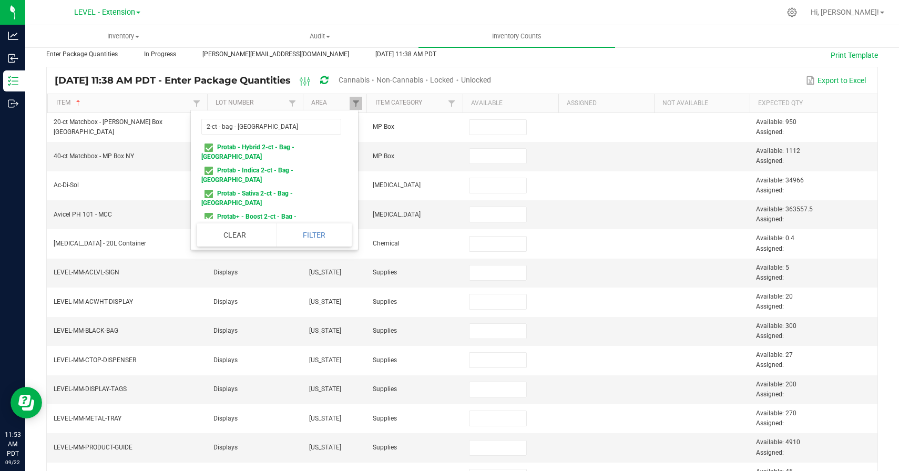
checkbox NY "true"
click at [308, 228] on button "Filter" at bounding box center [314, 234] width 76 height 23
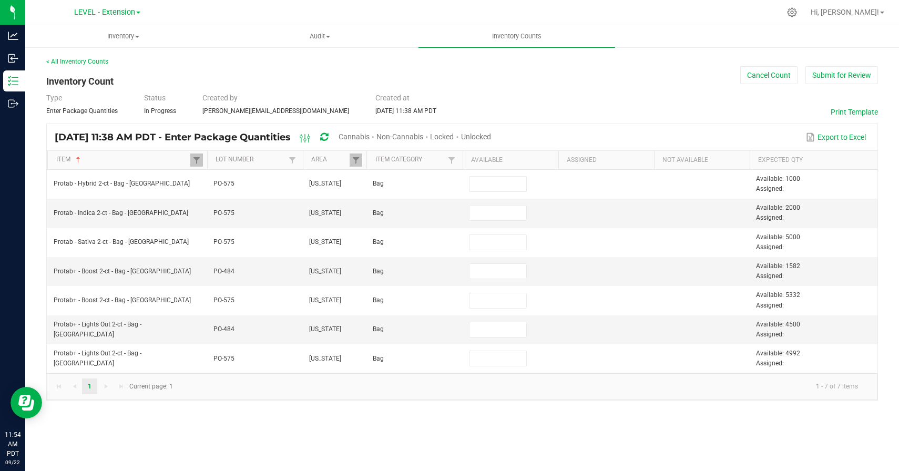
click at [424, 440] on div "Inventory All packages All inventory Waste log Create inventory Audit Inventory…" at bounding box center [462, 248] width 874 height 446
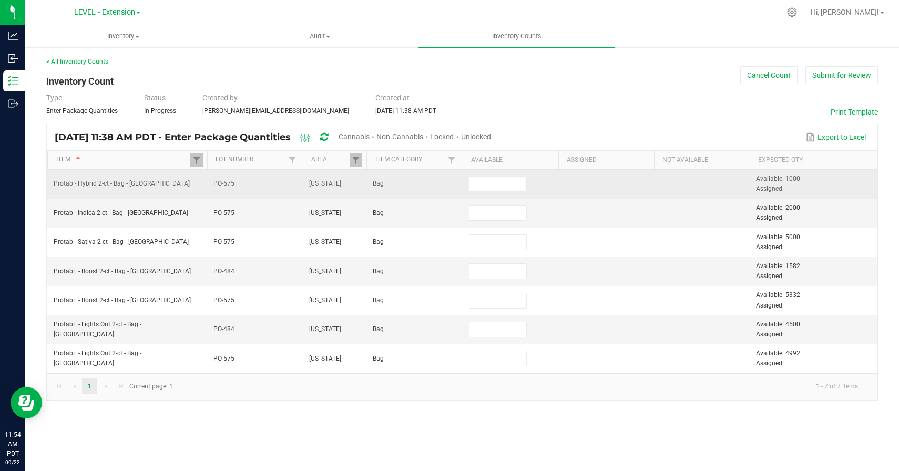
click at [502, 196] on td at bounding box center [511, 184] width 96 height 29
click at [504, 181] on input at bounding box center [498, 184] width 57 height 15
paste input "970"
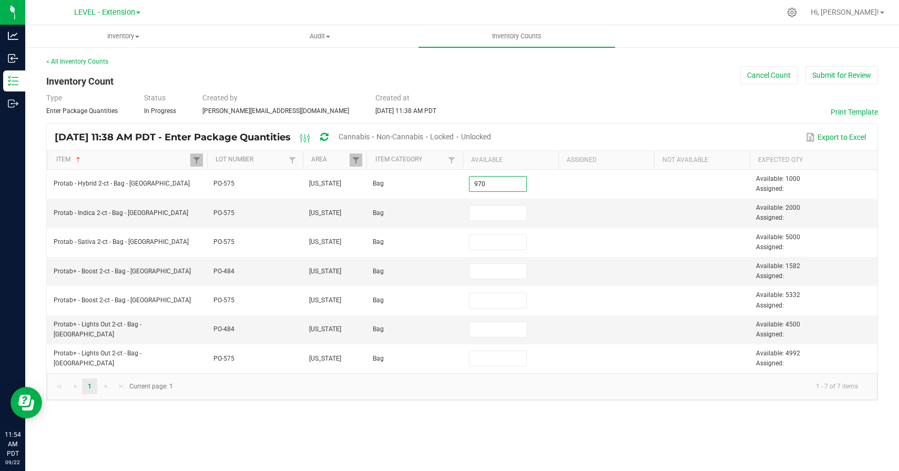
type input "970"
click at [504, 431] on div "Inventory All packages All inventory Waste log Create inventory Audit Inventory…" at bounding box center [462, 248] width 874 height 446
click at [495, 210] on input at bounding box center [498, 213] width 57 height 15
type input "4,932"
click at [508, 333] on input at bounding box center [498, 329] width 57 height 15
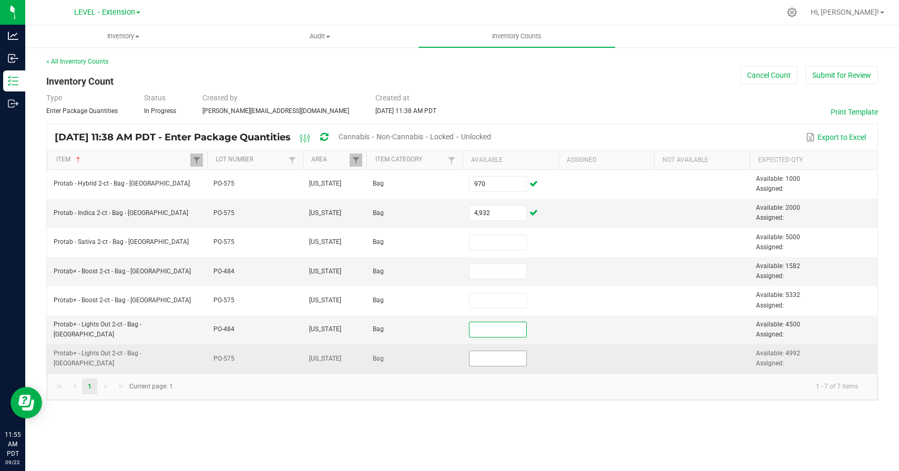
click at [507, 359] on input at bounding box center [498, 358] width 57 height 15
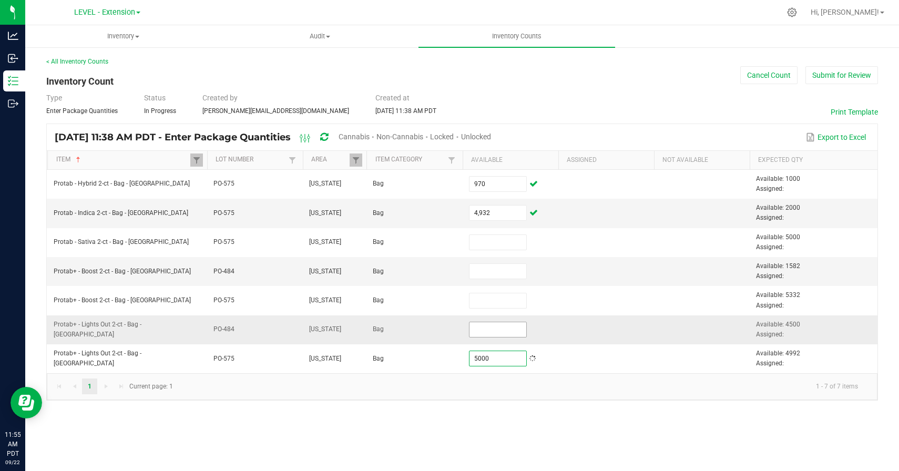
type input "5,000"
click at [513, 337] on td at bounding box center [511, 329] width 96 height 29
click at [511, 335] on input at bounding box center [498, 329] width 57 height 15
click at [504, 394] on kendo-pager-info "1 - 7 of 7 items" at bounding box center [522, 386] width 687 height 17
click at [486, 330] on input "2,992" at bounding box center [498, 329] width 57 height 15
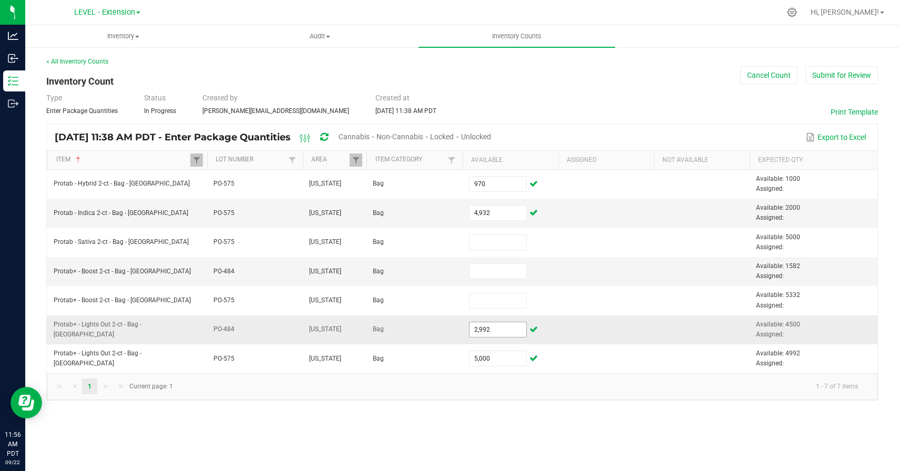
click at [486, 330] on input "2,992" at bounding box center [498, 329] width 57 height 15
click at [485, 329] on input "2992" at bounding box center [498, 329] width 57 height 15
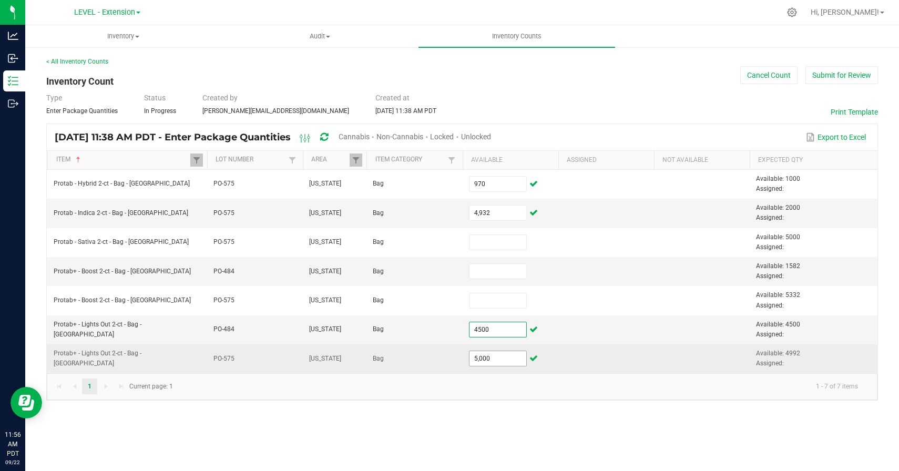
type input "4,500"
click at [478, 353] on input "5000" at bounding box center [498, 358] width 57 height 15
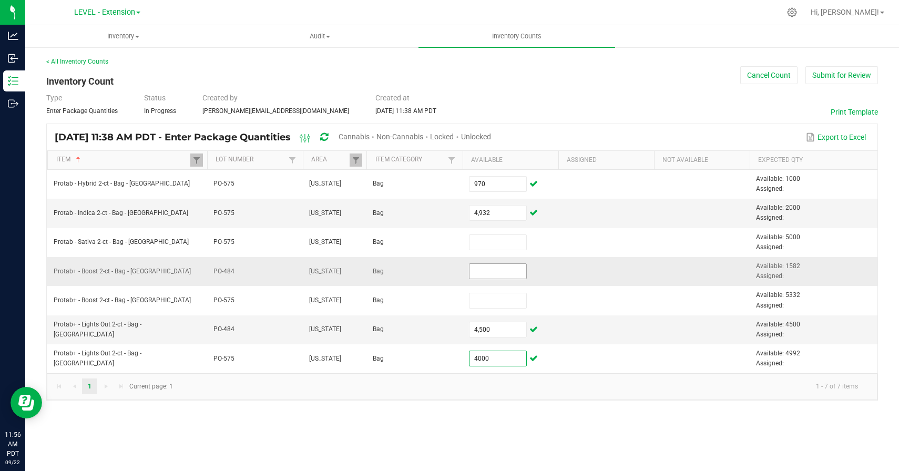
type input "4,000"
click at [495, 271] on input at bounding box center [498, 271] width 57 height 15
paste input "1582"
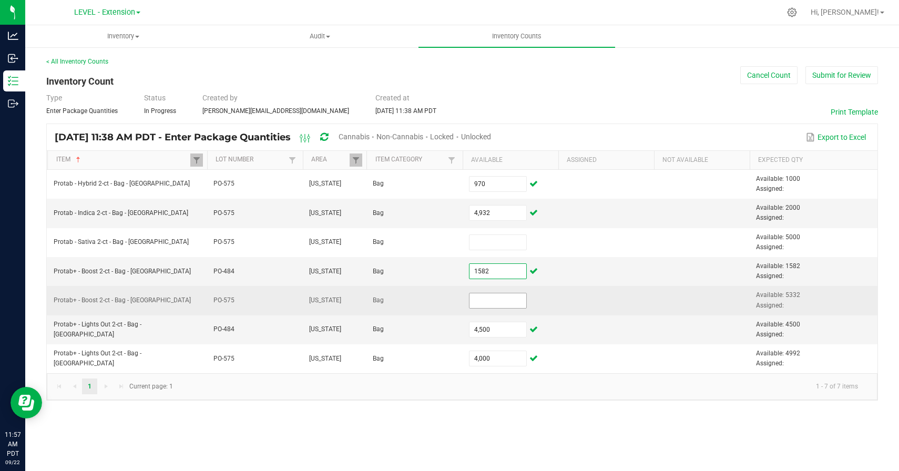
type input "1,582"
click at [485, 300] on input at bounding box center [498, 300] width 57 height 15
paste input "4492"
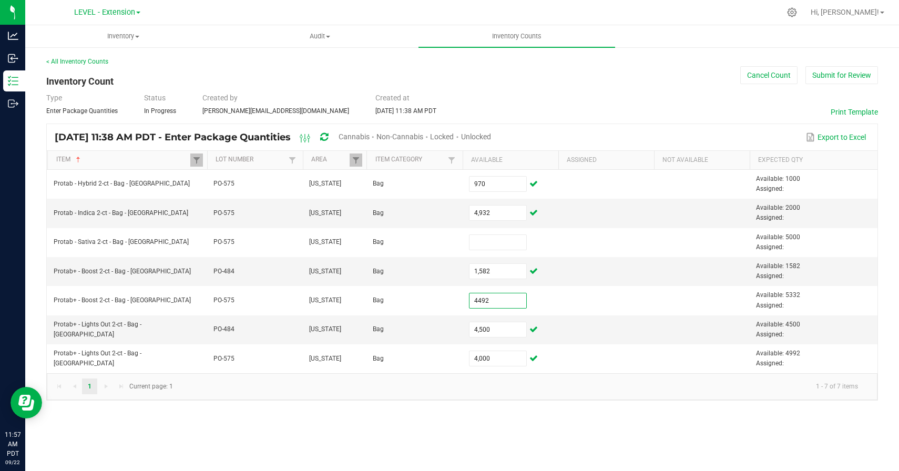
type input "4,492"
click at [499, 431] on div "Inventory All packages All inventory Waste log Create inventory Audit Inventory…" at bounding box center [462, 248] width 874 height 446
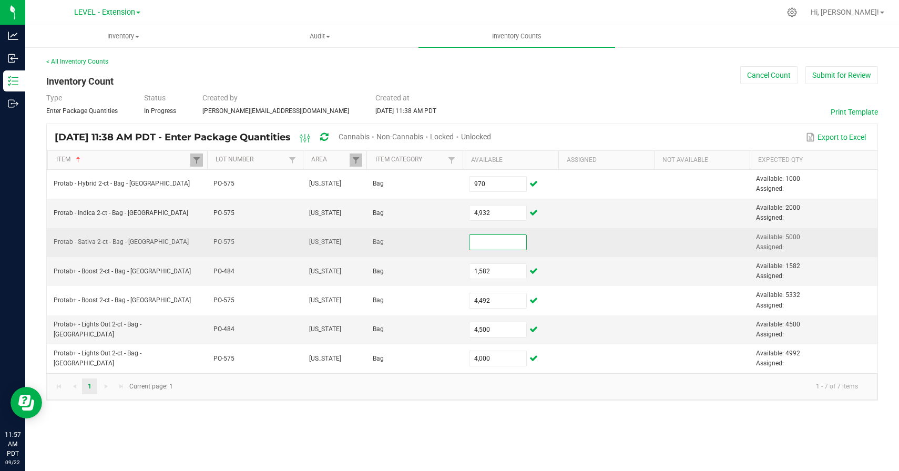
click at [490, 242] on input at bounding box center [498, 242] width 57 height 15
paste input "5000"
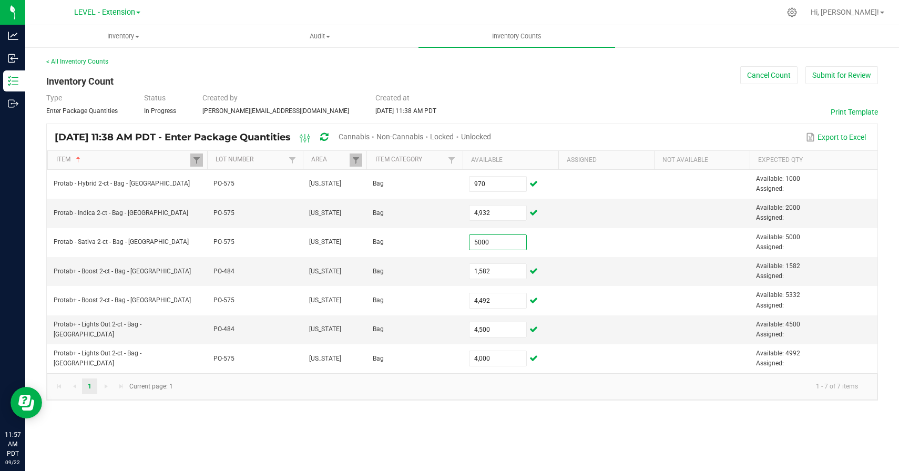
type input "5,000"
click at [409, 426] on div "Inventory All packages All inventory Waste log Create inventory Audit Inventory…" at bounding box center [462, 248] width 874 height 446
click at [230, 35] on span "Audit" at bounding box center [320, 36] width 196 height 9
click at [195, 154] on link at bounding box center [196, 160] width 13 height 13
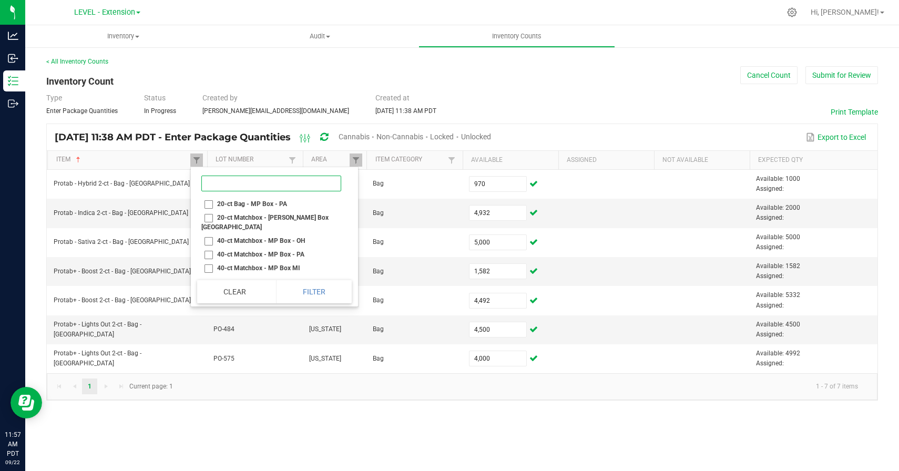
click at [227, 185] on input at bounding box center [271, 184] width 140 height 16
click at [239, 288] on button "Clear" at bounding box center [234, 291] width 75 height 23
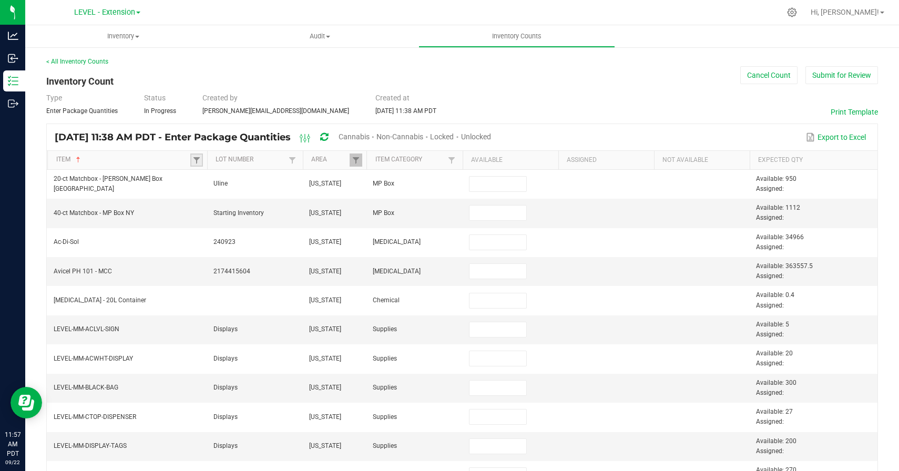
click at [193, 165] on link at bounding box center [196, 160] width 13 height 13
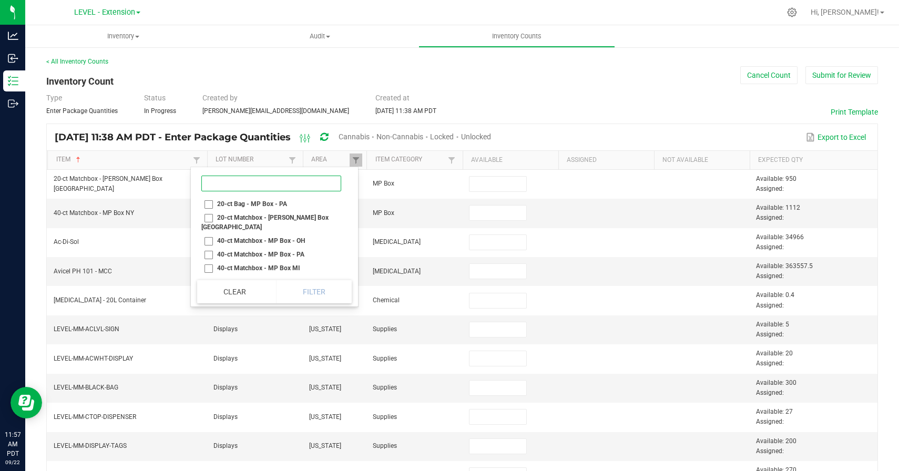
click at [214, 181] on input at bounding box center [271, 184] width 140 height 16
type input "2-ct [GEOGRAPHIC_DATA]"
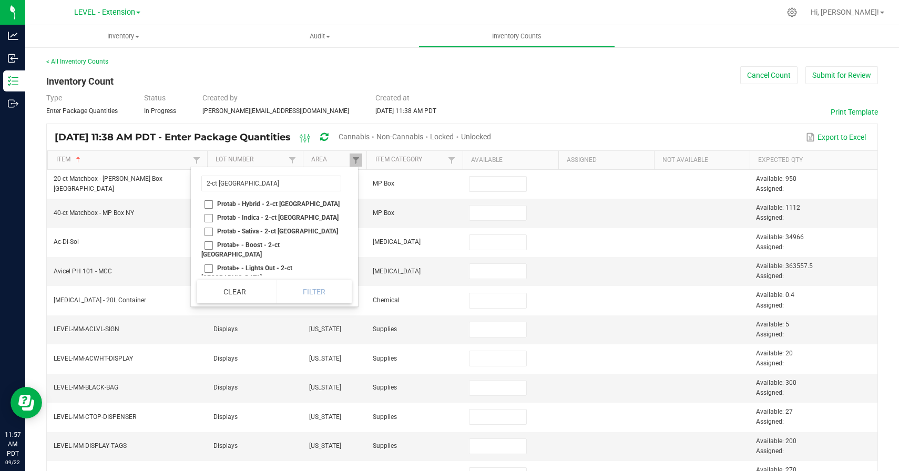
click at [206, 205] on li "Protab - Hybrid - 2-ct [GEOGRAPHIC_DATA]" at bounding box center [271, 204] width 148 height 14
checkbox NY "true"
click at [206, 217] on li "Protab - Indica - 2-ct [GEOGRAPHIC_DATA]" at bounding box center [271, 218] width 148 height 14
checkbox NY "true"
click at [206, 227] on li "Protab - Sativa - 2-ct [GEOGRAPHIC_DATA]" at bounding box center [271, 232] width 148 height 14
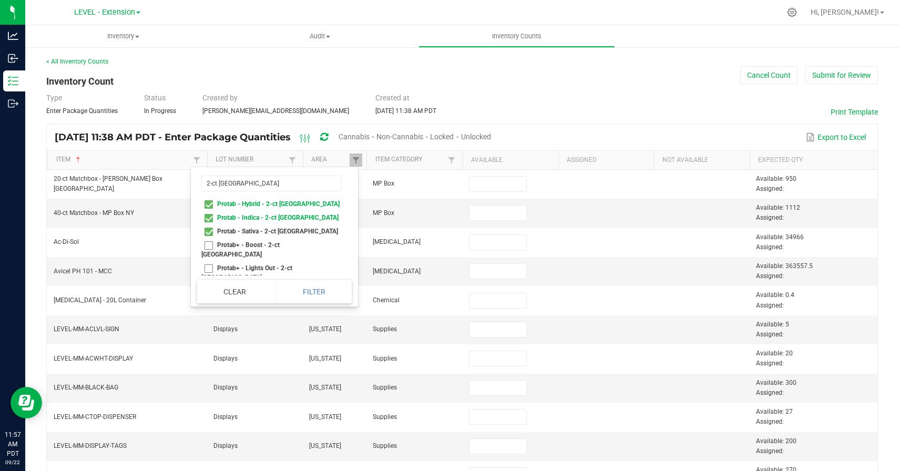
checkbox NY "true"
click at [206, 241] on li "Protab+ - Boost - 2-ct [GEOGRAPHIC_DATA]" at bounding box center [271, 249] width 148 height 23
checkbox NY "true"
click at [206, 261] on li "Protab+ - Lights Out - 2-ct [GEOGRAPHIC_DATA]" at bounding box center [271, 272] width 148 height 23
checkbox NY "true"
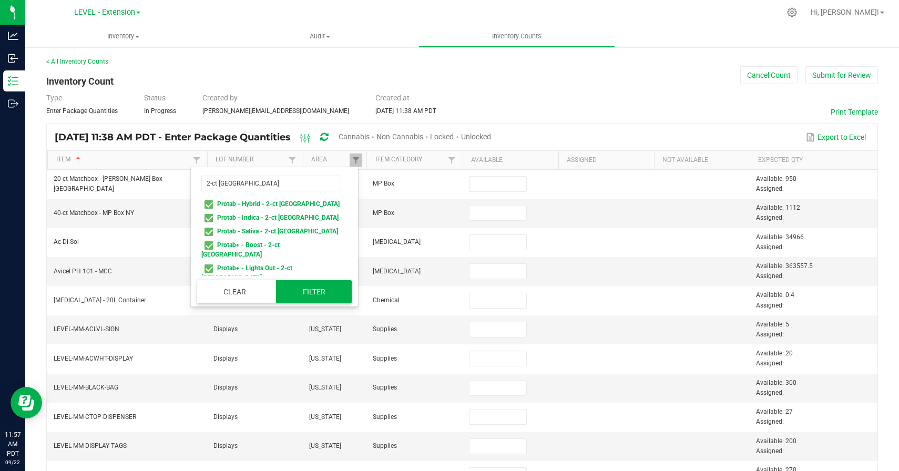
click at [293, 280] on button "Filter" at bounding box center [314, 291] width 76 height 23
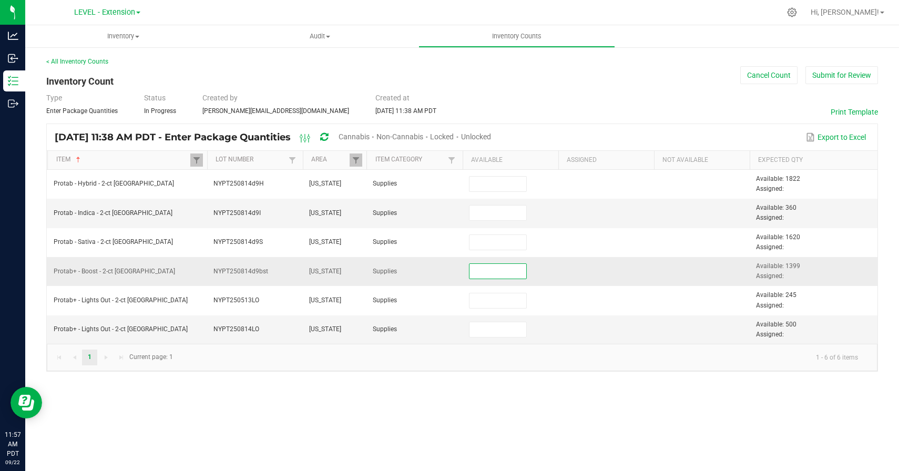
click at [494, 272] on input at bounding box center [498, 271] width 57 height 15
paste input "1079"
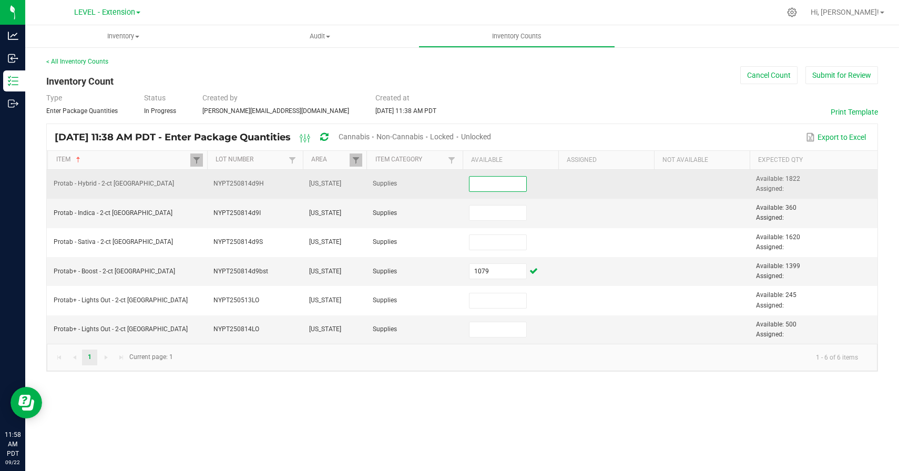
type input "1,079"
click at [471, 187] on input at bounding box center [498, 184] width 57 height 15
paste input "1622"
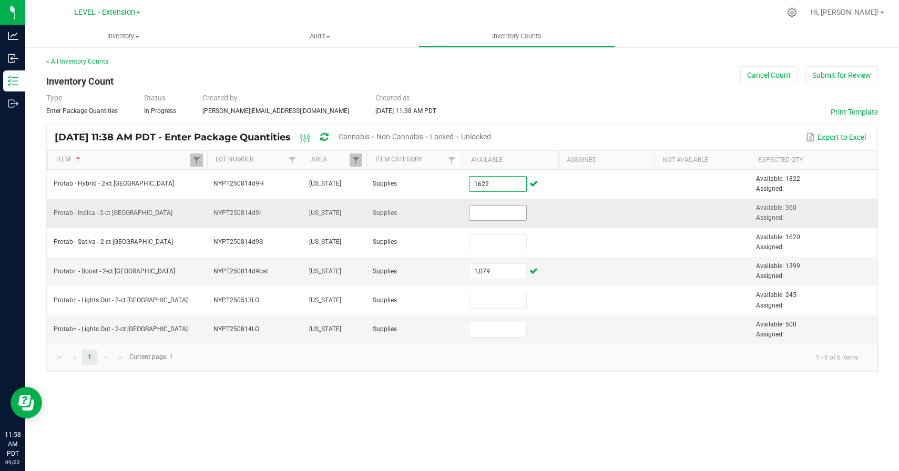
type input "1,622"
click at [496, 210] on input at bounding box center [498, 213] width 57 height 15
paste input "720"
type input "720"
click at [595, 440] on div "Inventory All packages All inventory Waste log Create inventory Audit Inventory…" at bounding box center [462, 248] width 874 height 446
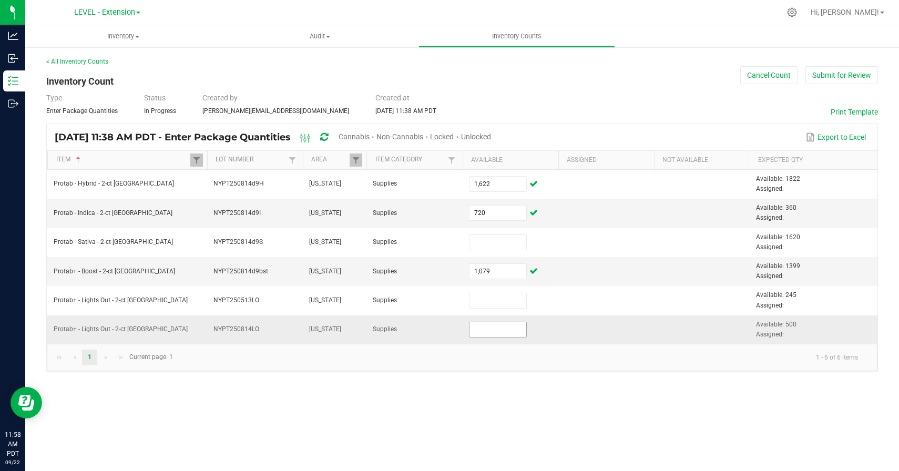
click at [494, 330] on input at bounding box center [498, 329] width 57 height 15
paste input "1955"
type input "1,955"
click at [492, 375] on div "< All Inventory Counts Inventory Count Cancel Count Submit for Review Type Ente…" at bounding box center [462, 214] width 874 height 336
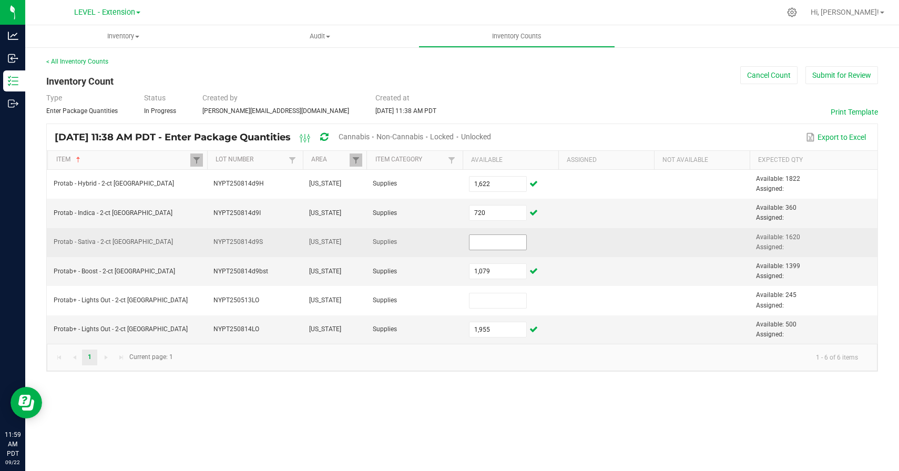
click at [472, 239] on input at bounding box center [498, 242] width 57 height 15
paste input "1160"
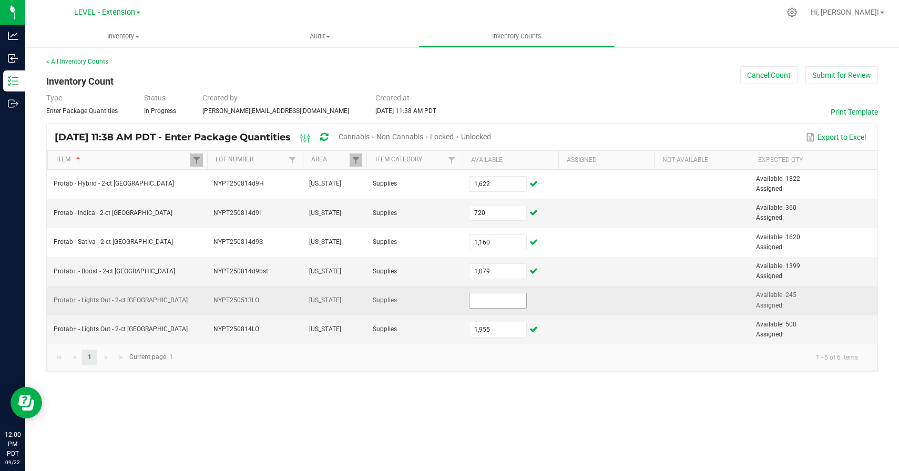
type input "1,160"
click at [504, 301] on input at bounding box center [498, 300] width 57 height 15
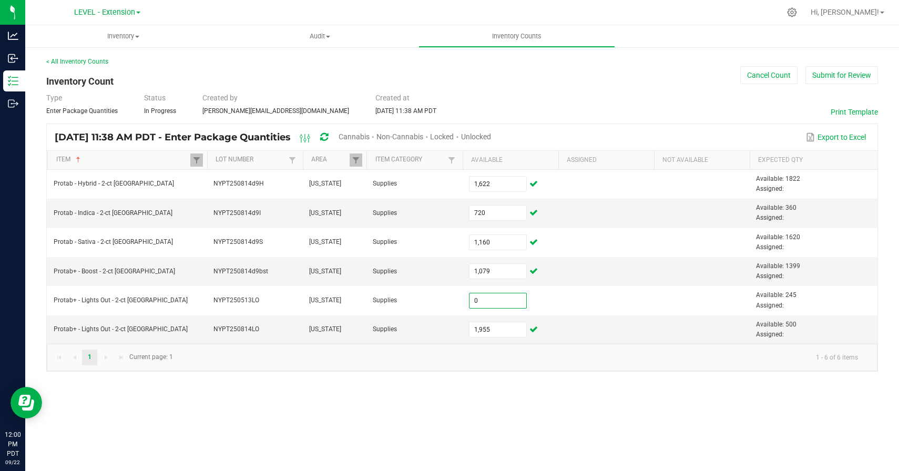
type input "0"
click at [414, 433] on div "Inventory All packages All inventory Waste log Create inventory Audit Inventory…" at bounding box center [462, 248] width 874 height 446
click at [333, 395] on div "Inventory All packages All inventory Waste log Create inventory Audit Inventory…" at bounding box center [462, 248] width 874 height 446
click at [328, 390] on div "Inventory All packages All inventory Waste log Create inventory Audit Inventory…" at bounding box center [462, 248] width 874 height 446
click at [197, 159] on span at bounding box center [196, 160] width 8 height 8
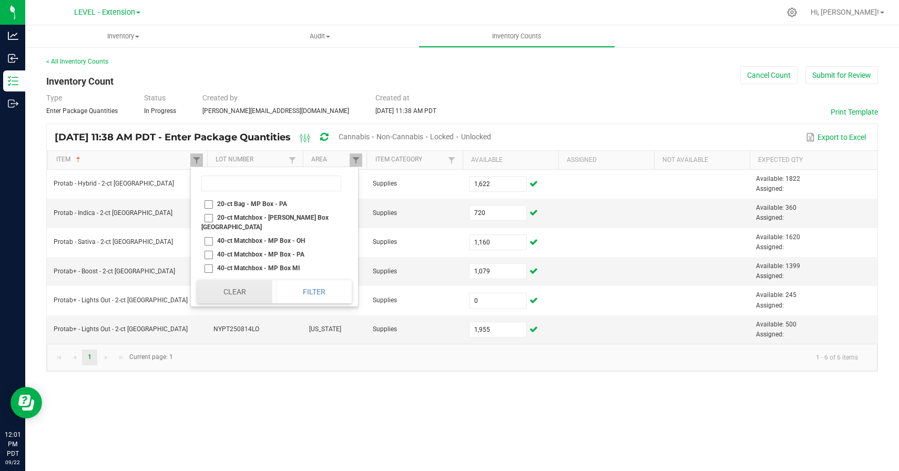
click at [237, 292] on button "Clear" at bounding box center [234, 291] width 75 height 23
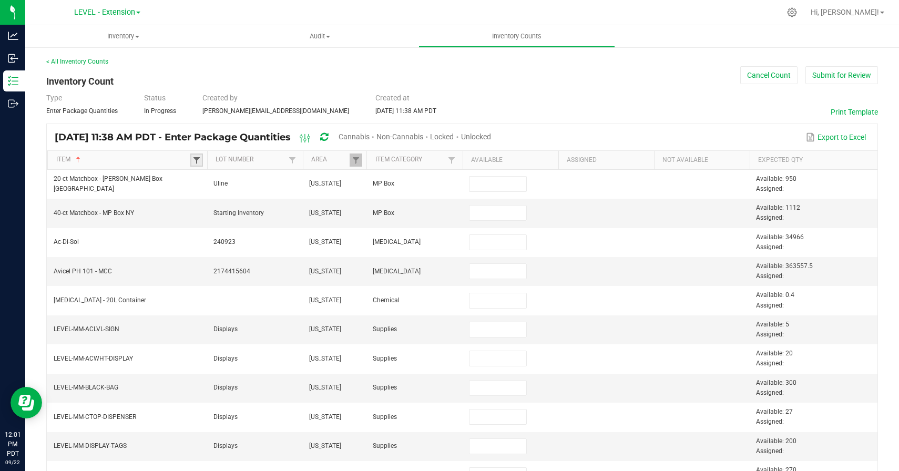
click at [195, 161] on span at bounding box center [196, 160] width 8 height 8
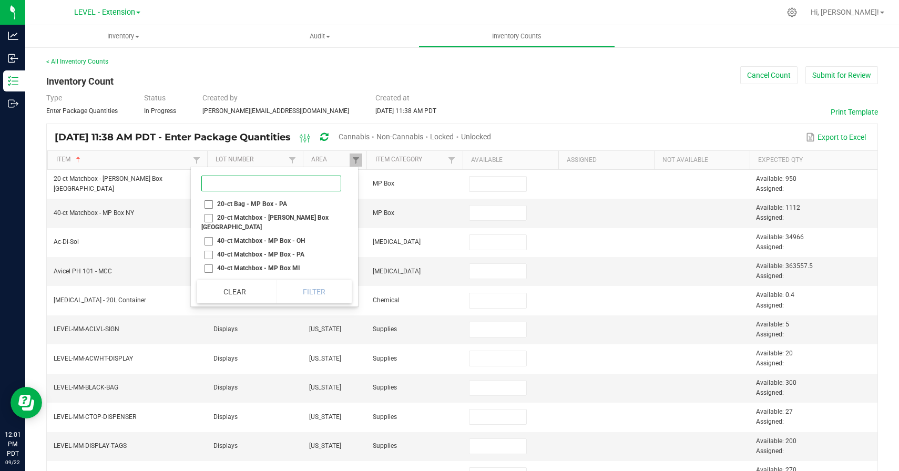
click at [227, 184] on input at bounding box center [271, 184] width 140 height 16
type input "5-ct [GEOGRAPHIC_DATA]"
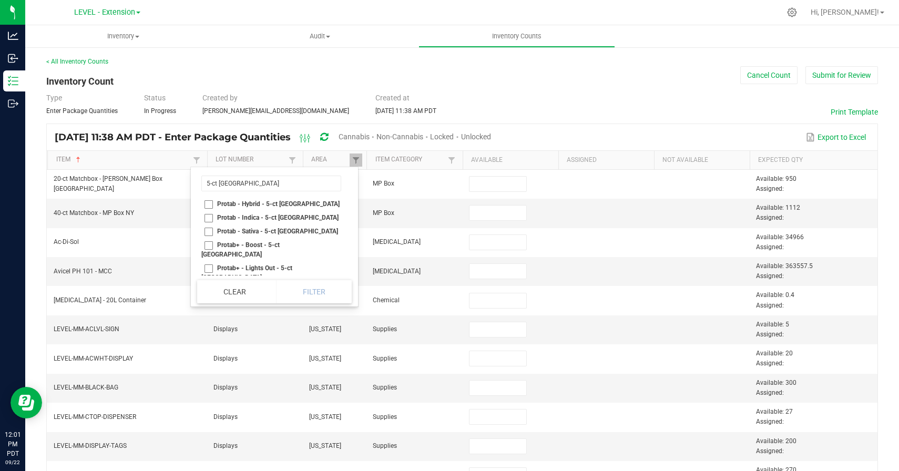
click at [205, 203] on li "Protab - Hybrid - 5-ct [GEOGRAPHIC_DATA]" at bounding box center [271, 204] width 148 height 14
checkbox NY "true"
click at [206, 212] on li "Protab - Indica - 5-ct [GEOGRAPHIC_DATA]" at bounding box center [271, 218] width 148 height 14
checkbox NY "true"
click at [207, 234] on li "Protab - Sativa - 5-ct [GEOGRAPHIC_DATA]" at bounding box center [271, 232] width 148 height 14
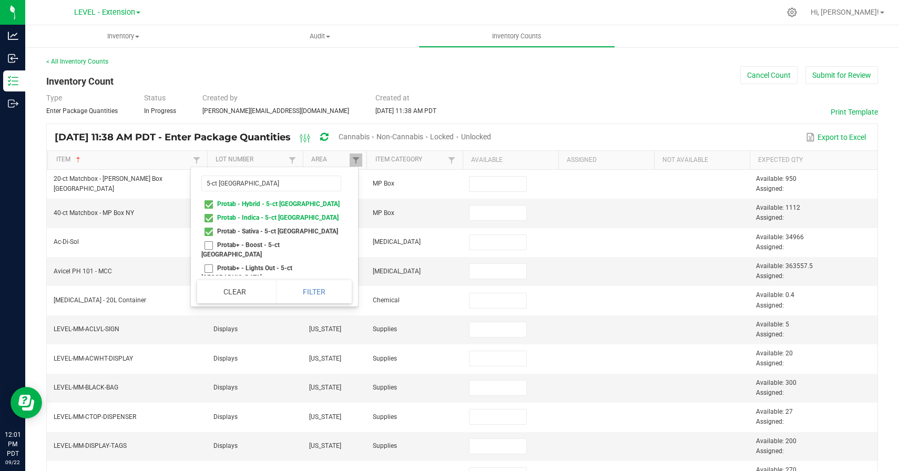
checkbox NY "true"
click at [207, 248] on li "Protab+ - Boost - 5-ct [GEOGRAPHIC_DATA]" at bounding box center [271, 249] width 148 height 23
checkbox NY "true"
click at [207, 261] on li "Protab+ - Lights Out - 5-ct [GEOGRAPHIC_DATA]" at bounding box center [271, 272] width 148 height 23
checkbox NY "true"
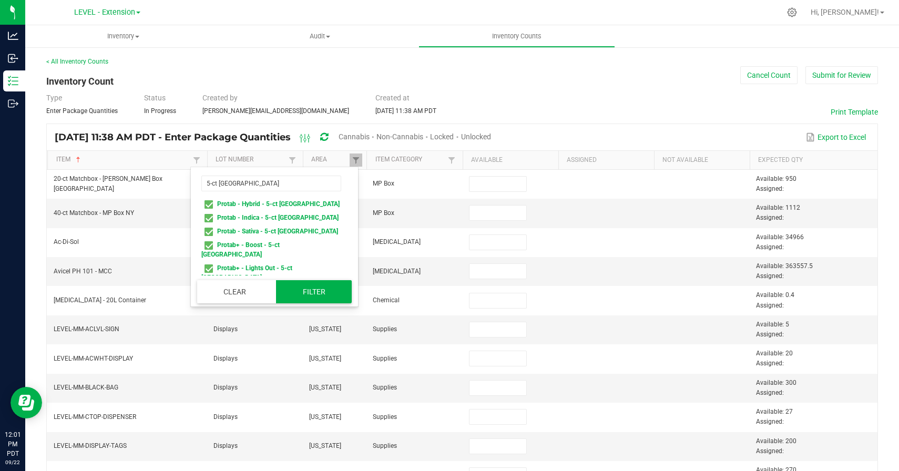
click at [291, 284] on button "Filter" at bounding box center [314, 291] width 76 height 23
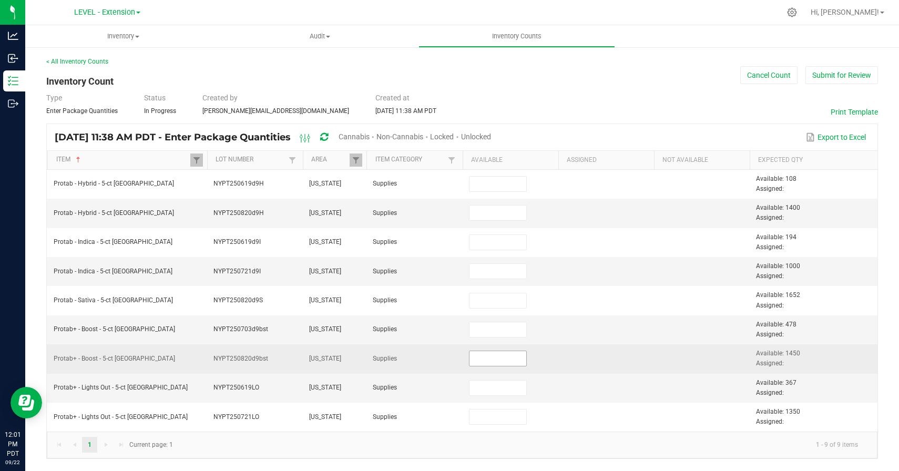
click at [509, 357] on input at bounding box center [498, 358] width 57 height 15
paste input "1417"
type input "1,417"
click at [615, 363] on td at bounding box center [606, 358] width 96 height 29
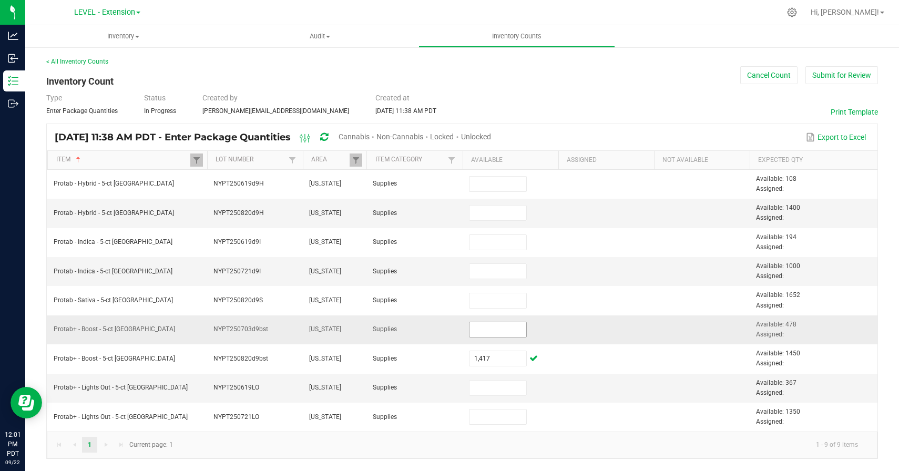
click at [508, 327] on input at bounding box center [498, 329] width 57 height 15
type input "0"
click at [475, 447] on kendo-pager-info "1 - 9 of 9 items" at bounding box center [522, 444] width 687 height 17
click at [494, 215] on input at bounding box center [498, 213] width 57 height 15
paste input "1143"
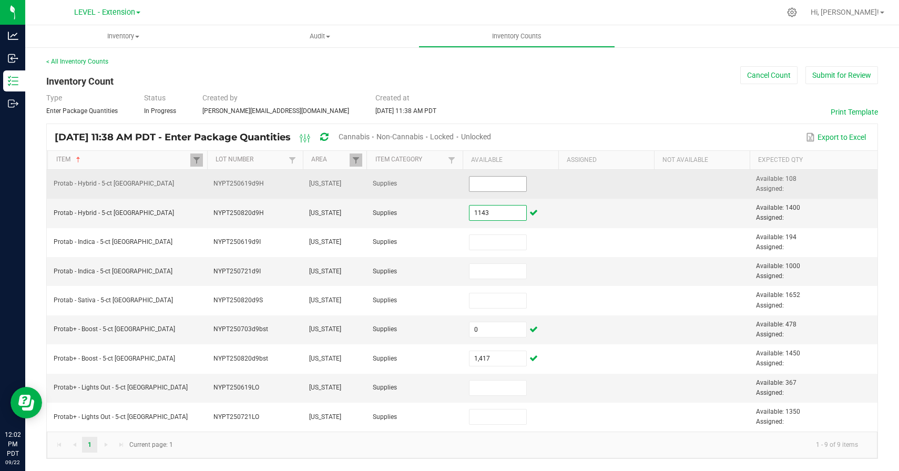
type input "1,143"
click at [470, 182] on input at bounding box center [498, 184] width 57 height 15
click at [486, 183] on input "0" at bounding box center [498, 184] width 57 height 15
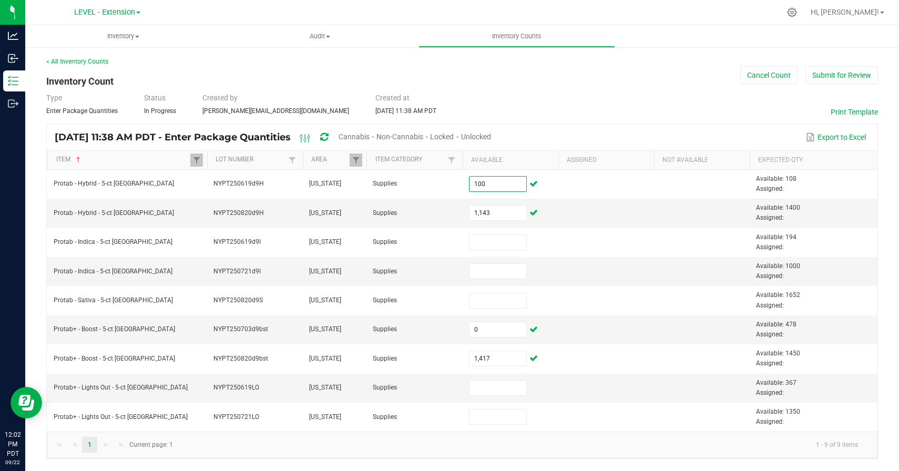
type input "100"
click at [570, 108] on div "Type Enter Package Quantities Status In Progress Created by [PERSON_NAME][EMAIL…" at bounding box center [462, 104] width 832 height 23
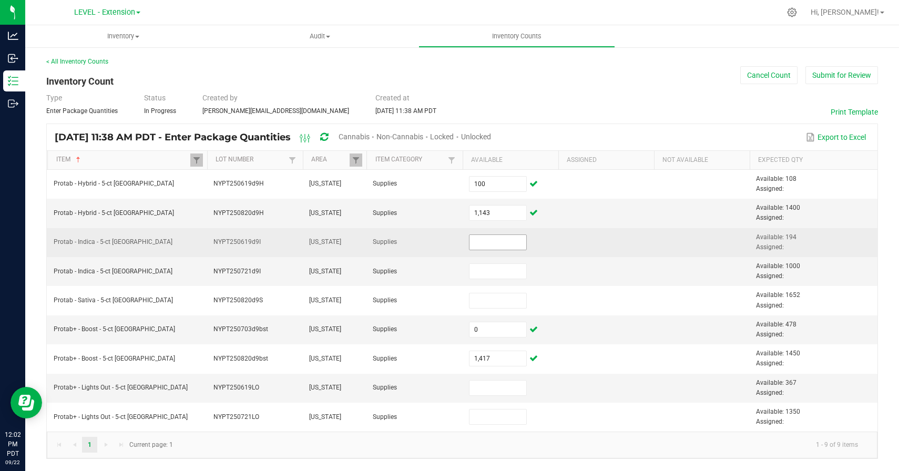
click at [510, 244] on input at bounding box center [498, 242] width 57 height 15
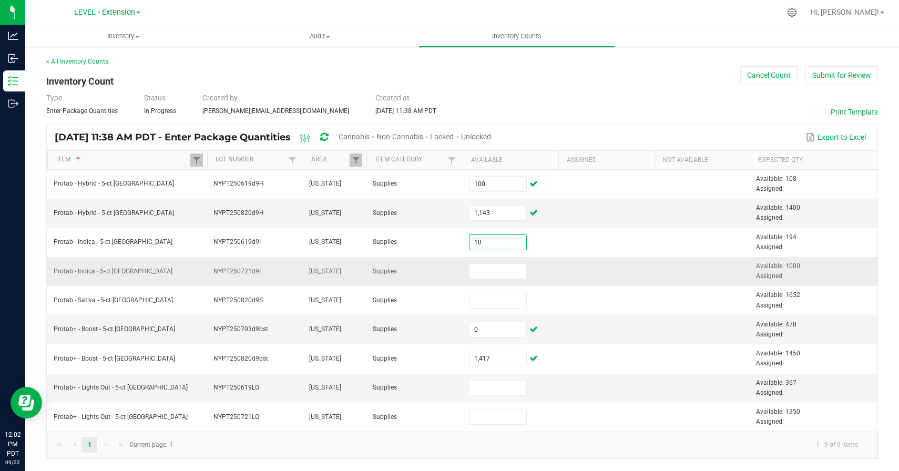
type input "10"
click at [583, 272] on td at bounding box center [606, 271] width 96 height 29
click at [485, 273] on input at bounding box center [498, 271] width 57 height 15
paste input "933"
type input "933"
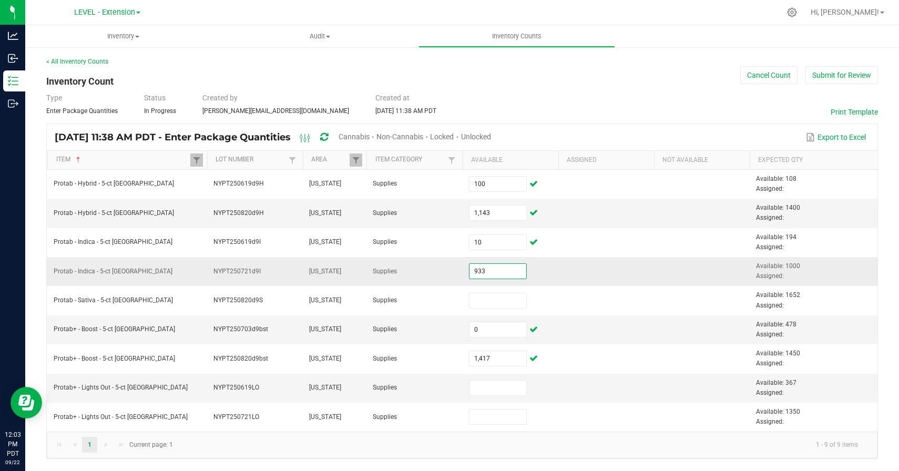
click at [600, 268] on td at bounding box center [606, 271] width 96 height 29
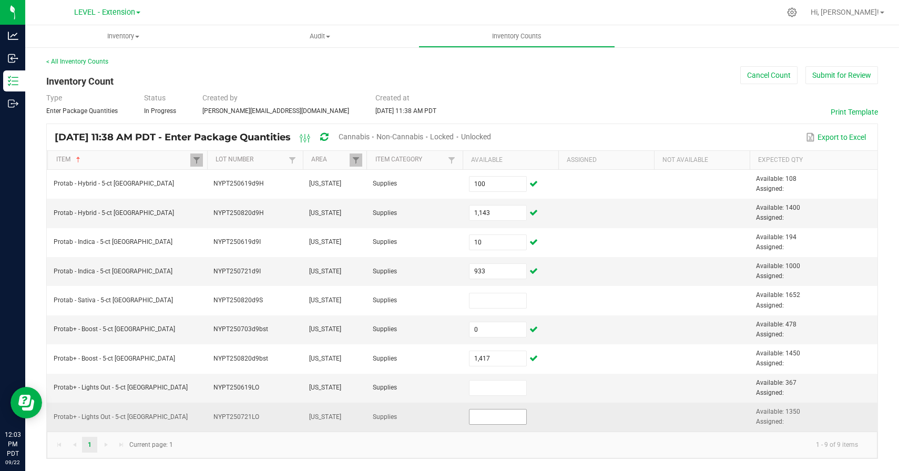
click at [489, 415] on input at bounding box center [498, 417] width 57 height 15
paste input "1296"
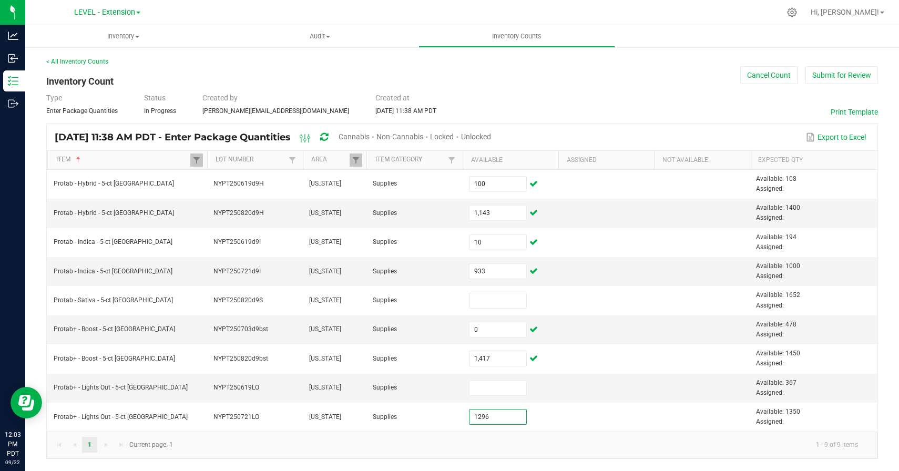
type input "1,296"
click at [496, 440] on kendo-pager-info "1 - 9 of 9 items" at bounding box center [522, 444] width 687 height 17
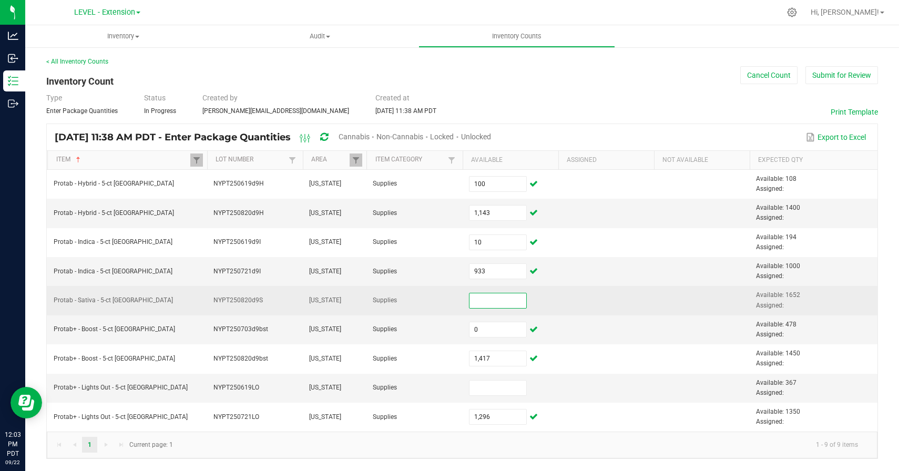
click at [497, 305] on input at bounding box center [498, 300] width 57 height 15
paste input "1190"
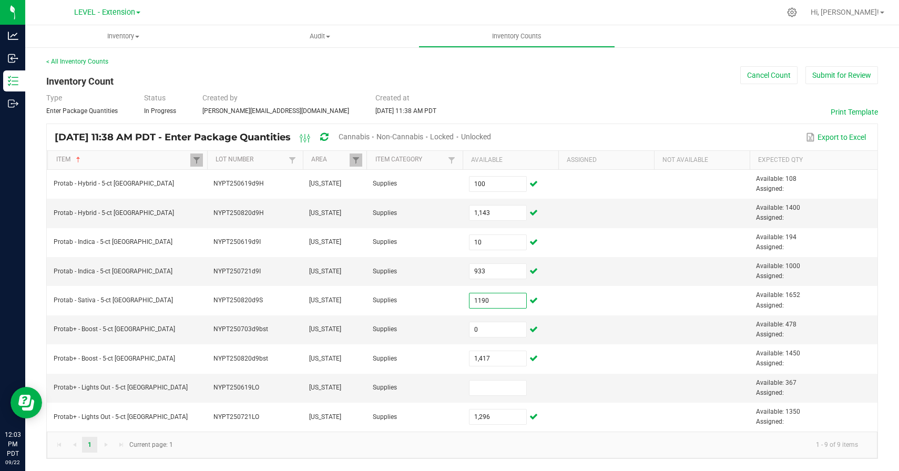
type input "1,190"
click at [609, 450] on kendo-pager-info "1 - 9 of 9 items" at bounding box center [522, 444] width 687 height 17
click at [197, 162] on span at bounding box center [196, 160] width 8 height 8
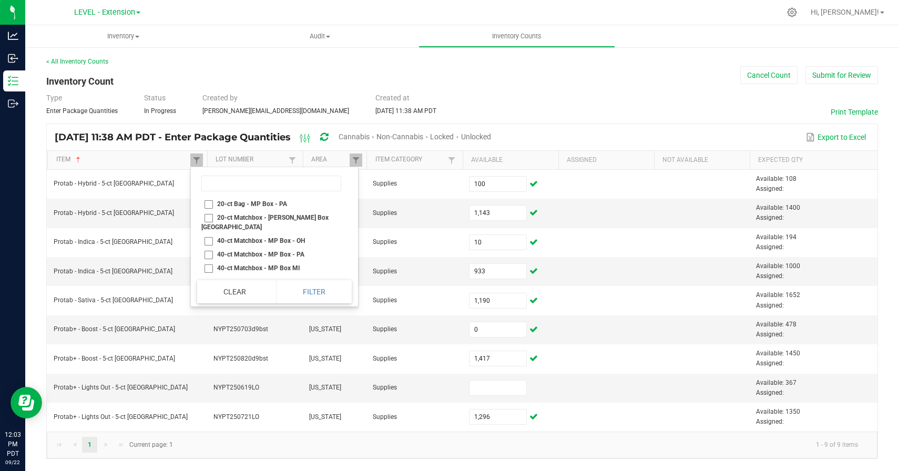
click at [315, 451] on kendo-pager-info "1 - 9 of 9 items" at bounding box center [522, 444] width 687 height 17
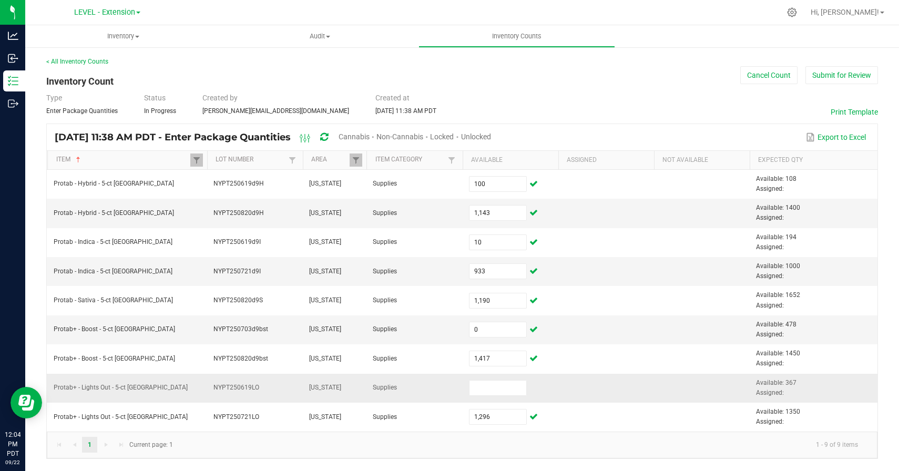
click at [521, 398] on td at bounding box center [511, 388] width 96 height 29
click at [494, 386] on input at bounding box center [498, 388] width 57 height 15
type input "0"
click at [412, 449] on kendo-pager-info "1 - 9 of 9 items" at bounding box center [522, 444] width 687 height 17
click at [457, 6] on div at bounding box center [484, 12] width 592 height 21
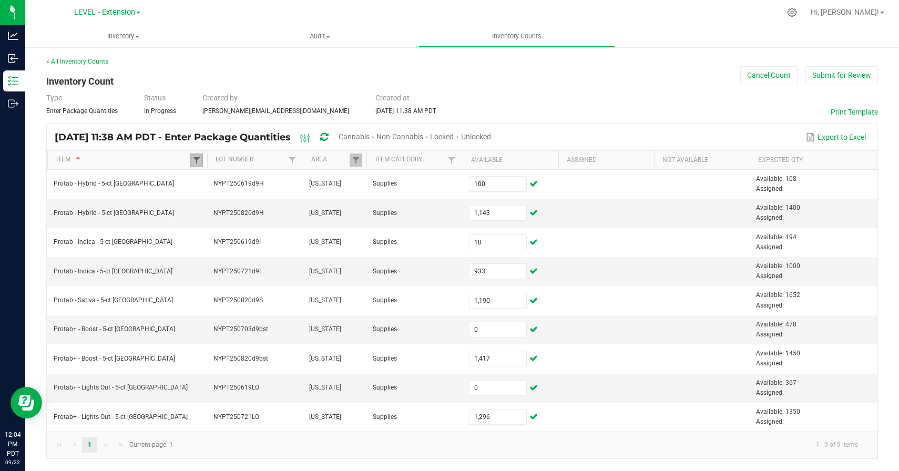
click at [197, 160] on span at bounding box center [196, 160] width 8 height 8
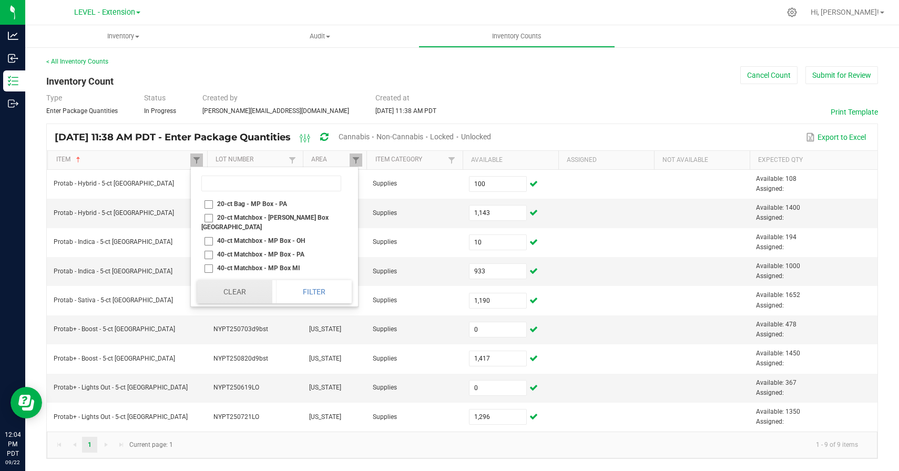
click at [241, 291] on button "Clear" at bounding box center [234, 291] width 75 height 23
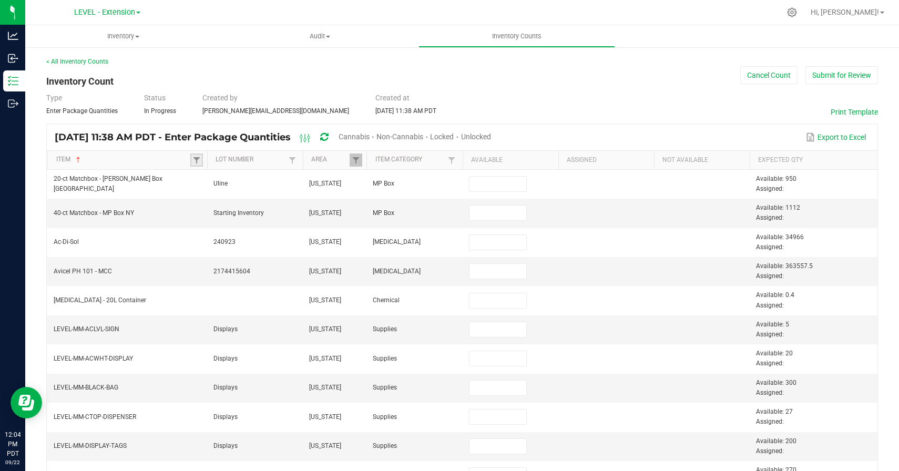
click at [196, 155] on link at bounding box center [196, 160] width 13 height 13
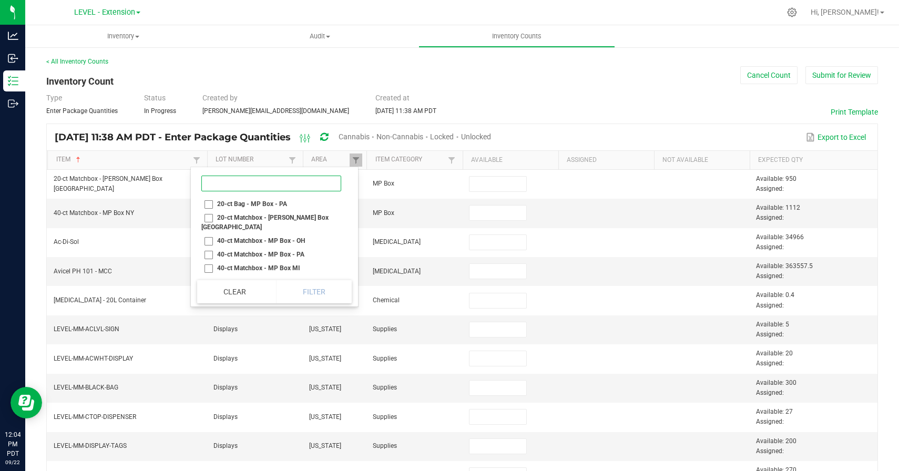
click at [236, 186] on input at bounding box center [271, 184] width 140 height 16
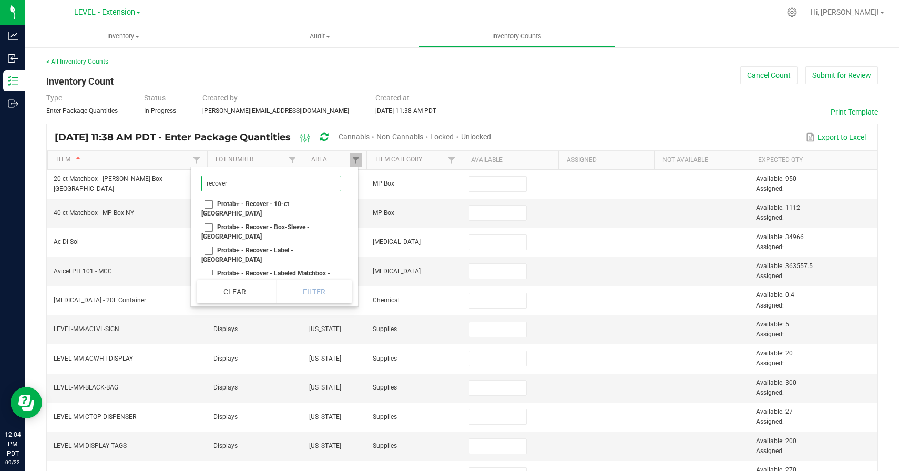
type input "recover"
click at [208, 205] on li "Protab+ - Recover - 10-ct [GEOGRAPHIC_DATA]" at bounding box center [271, 208] width 148 height 23
checkbox NY "true"
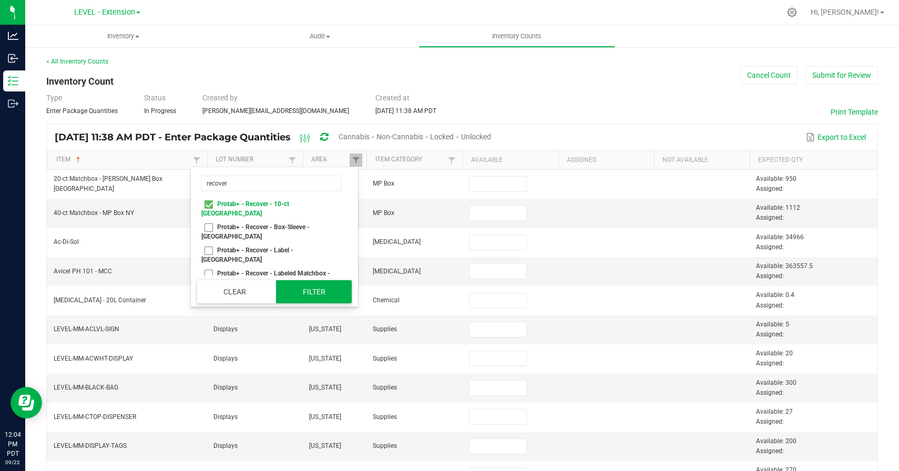
click at [307, 294] on button "Filter" at bounding box center [314, 291] width 76 height 23
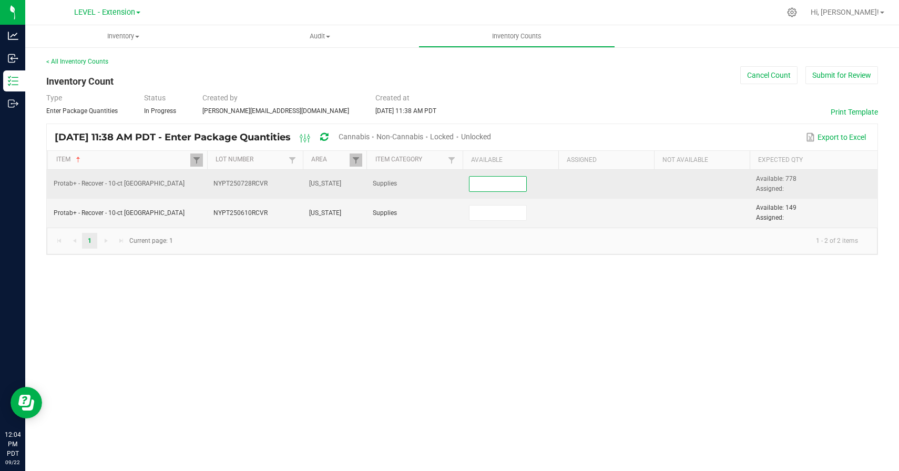
click at [495, 181] on input at bounding box center [498, 184] width 57 height 15
paste input "566"
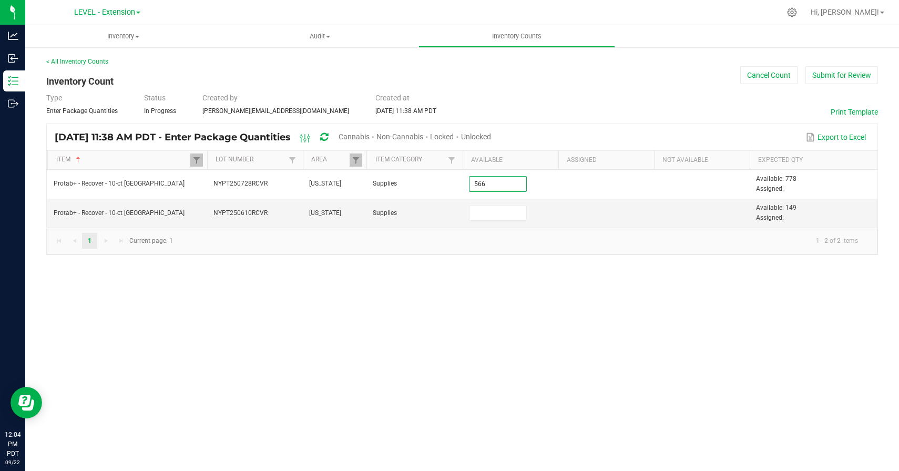
type input "566"
click at [393, 319] on div "Inventory All packages All inventory Waste log Create inventory Audit Inventory…" at bounding box center [462, 248] width 874 height 446
click at [477, 214] on input at bounding box center [498, 213] width 57 height 15
type input "0"
click at [435, 274] on div "Inventory All packages All inventory Waste log Create inventory Audit Inventory…" at bounding box center [462, 248] width 874 height 446
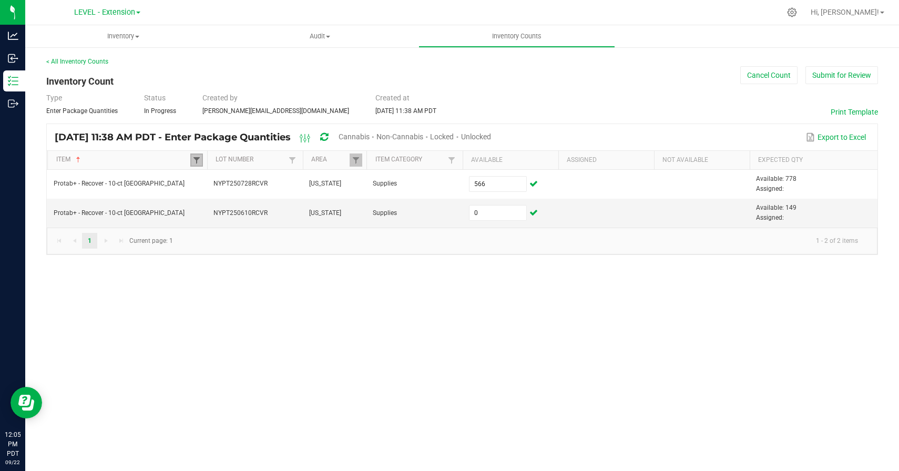
click at [194, 158] on span at bounding box center [196, 160] width 8 height 8
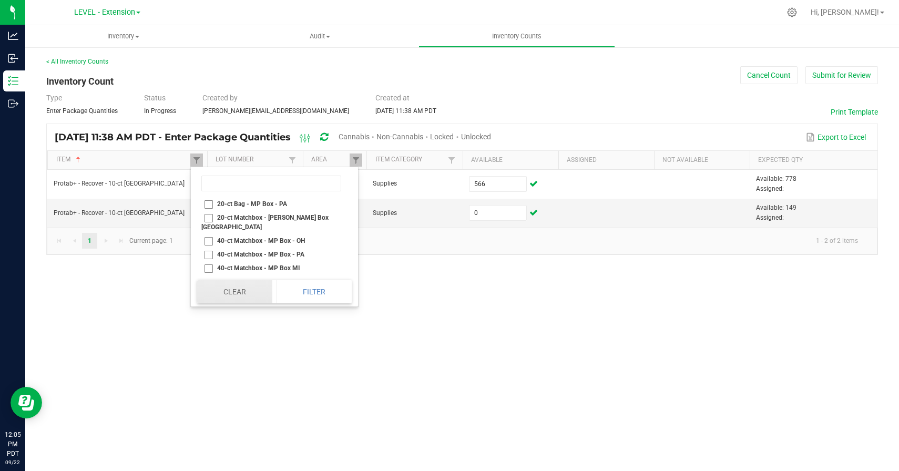
click at [241, 294] on button "Clear" at bounding box center [234, 291] width 75 height 23
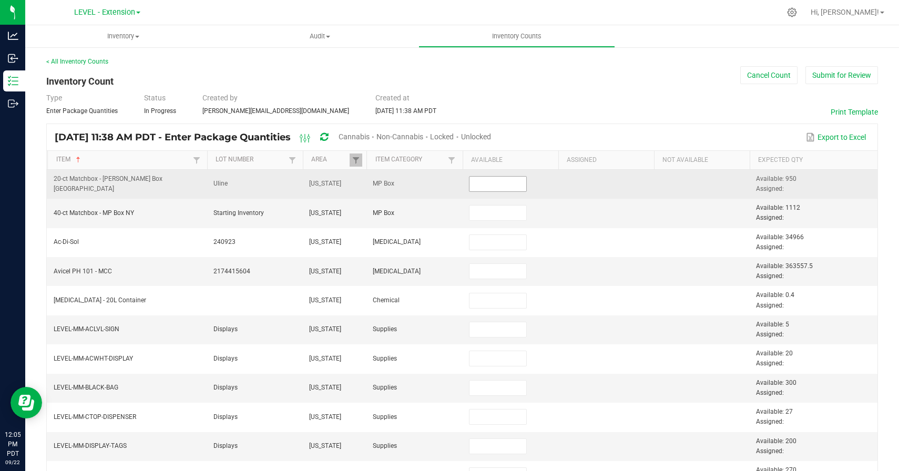
click at [501, 183] on input at bounding box center [498, 184] width 57 height 15
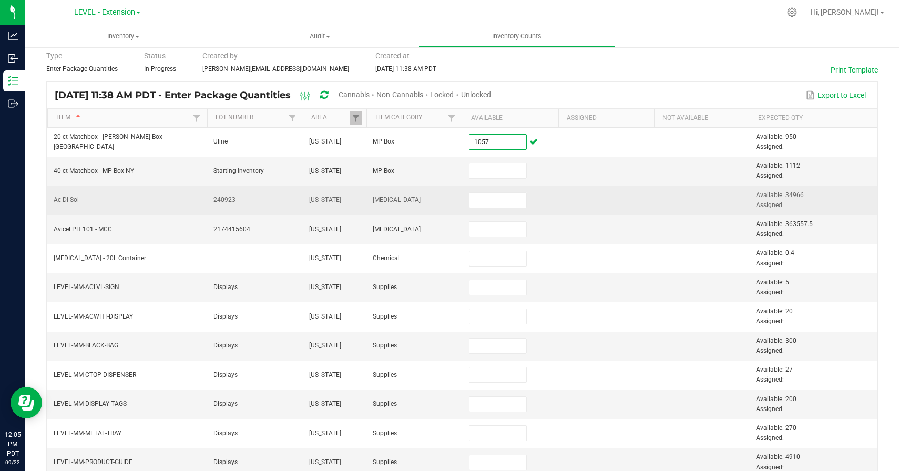
scroll to position [49, 0]
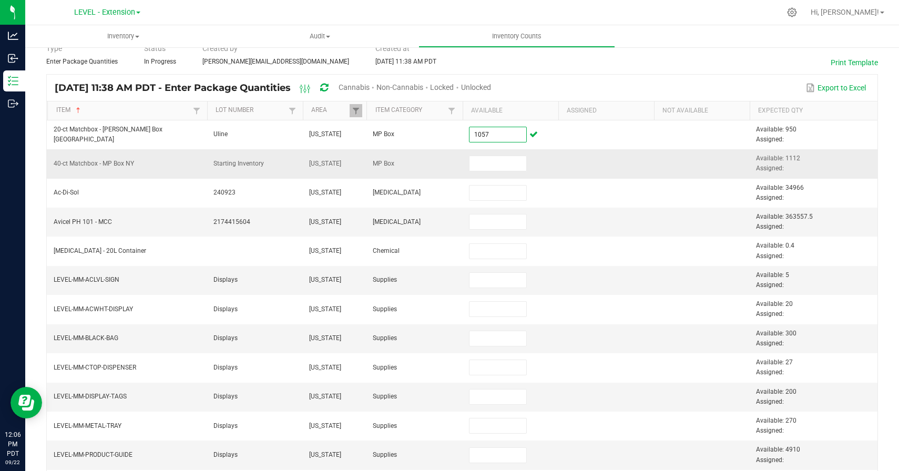
type input "1,057"
click at [527, 171] on td at bounding box center [511, 163] width 96 height 29
click at [507, 165] on input at bounding box center [498, 163] width 57 height 15
type input "1057"
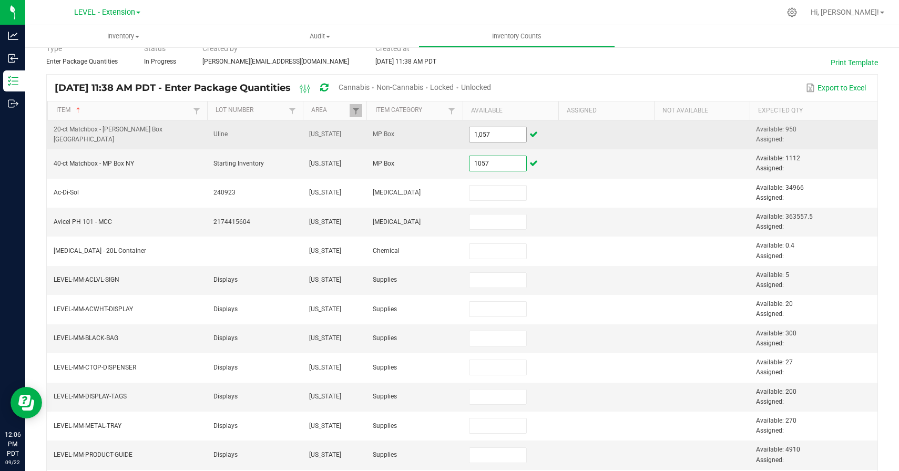
type input "1057"
type input "1,057"
click at [487, 133] on input "1057" at bounding box center [498, 134] width 57 height 15
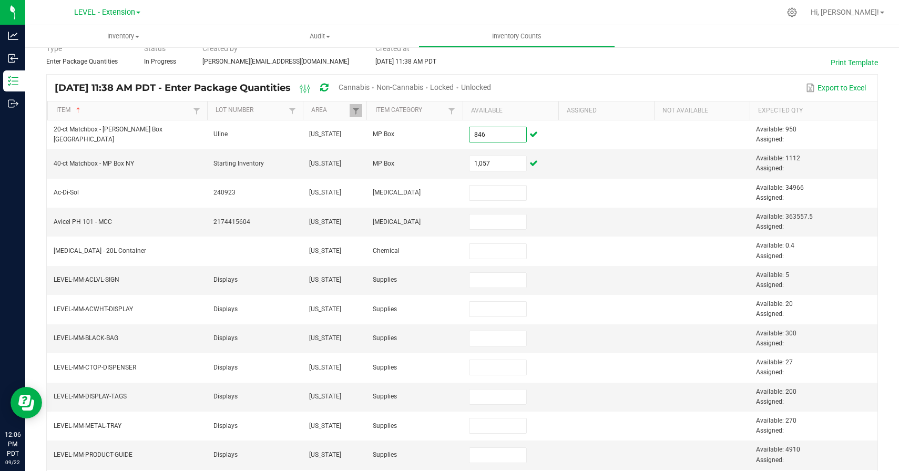
type input "846"
click at [625, 69] on div "< All Inventory Counts Inventory Count Cancel Count Submit for Review Type Ente…" at bounding box center [462, 368] width 832 height 722
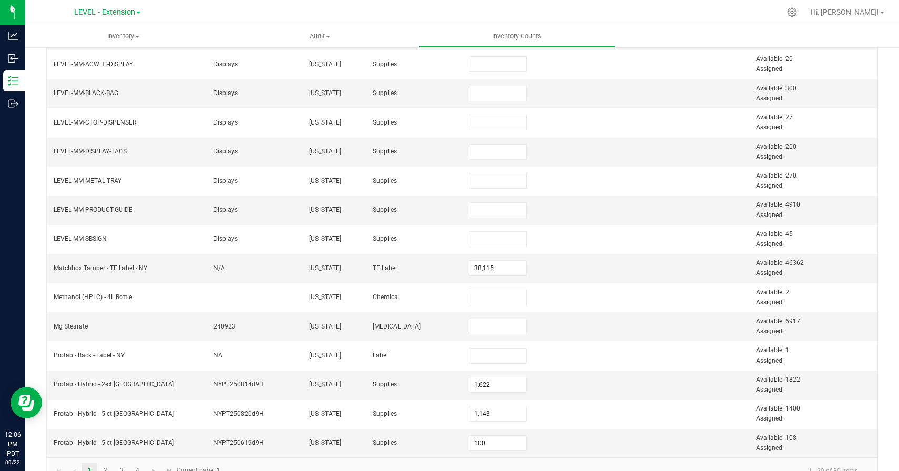
scroll to position [319, 0]
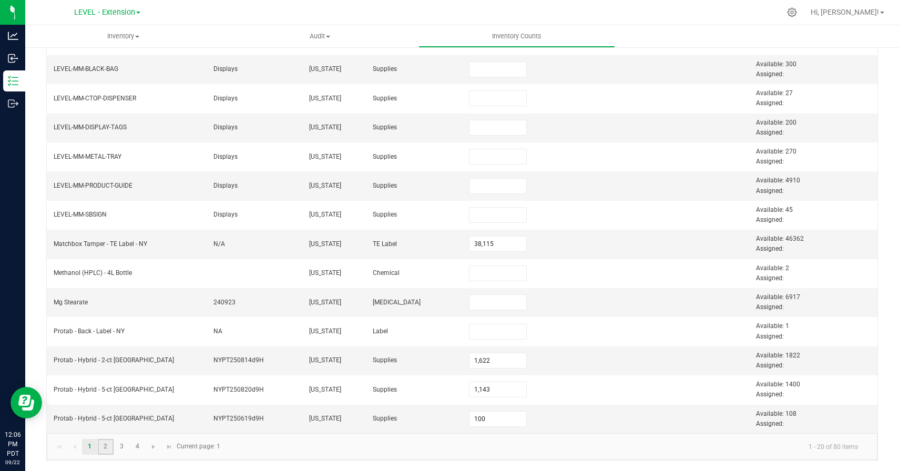
click at [105, 443] on link "2" at bounding box center [105, 447] width 15 height 16
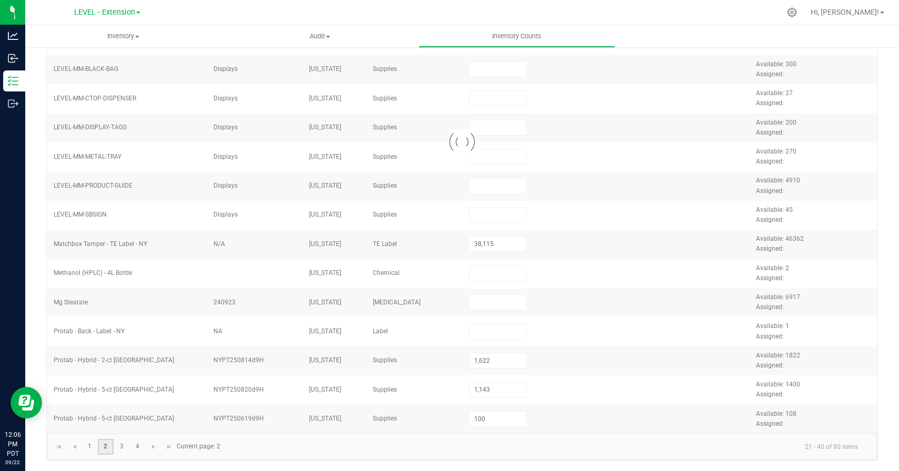
type input "4,422"
type input "5,550"
type input "7,500"
type input "56,140"
type input "970"
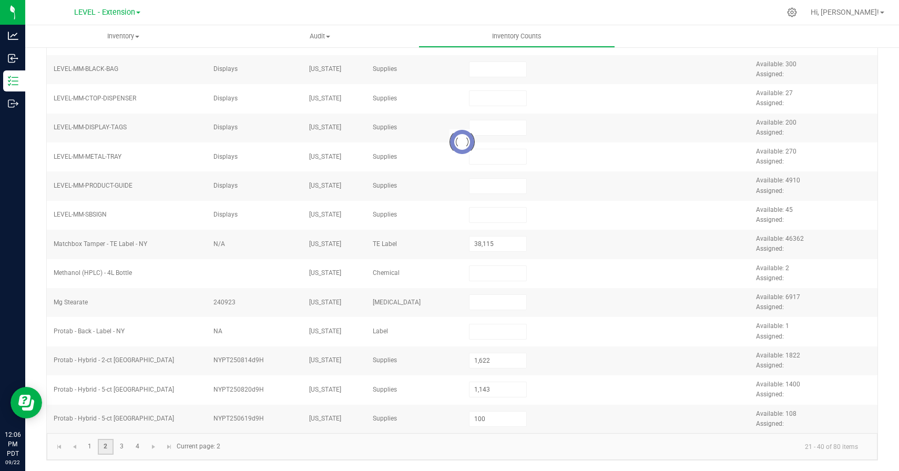
type input "720"
type input "10"
type input "933"
type input "4,124"
type input "10,000"
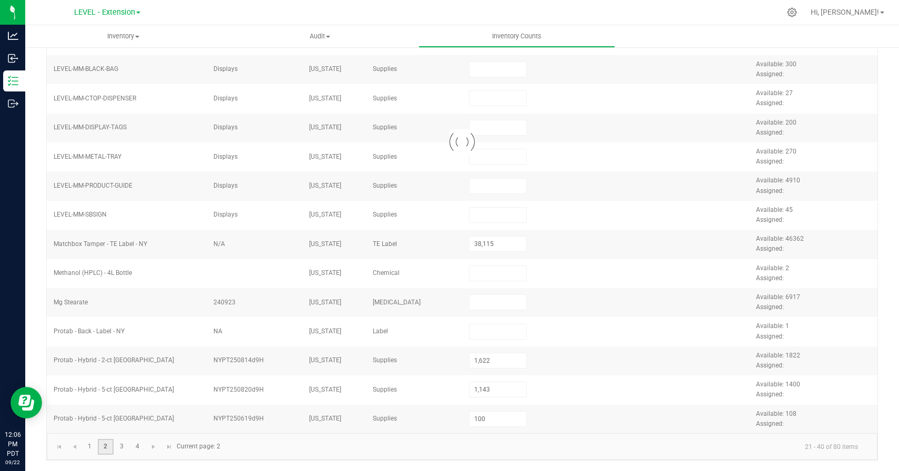
type input "1,050"
type input "52,084"
type input "4,932"
type input "1,160"
type input "1,190"
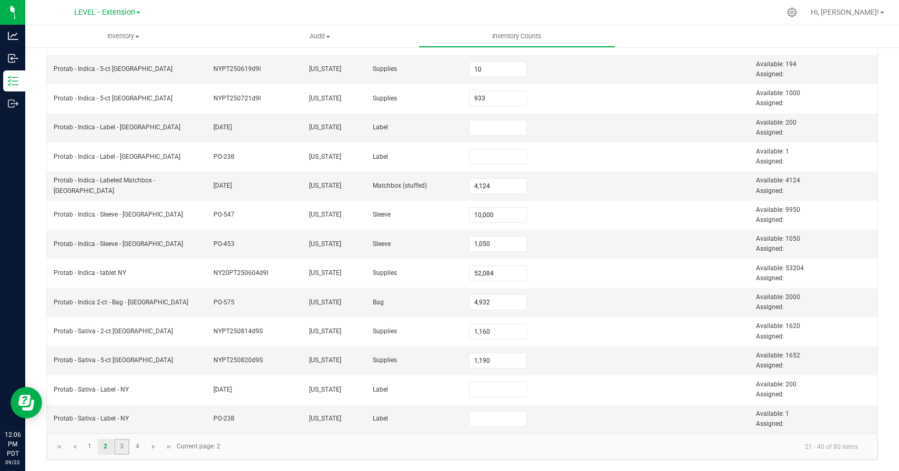
click at [121, 448] on link "3" at bounding box center [121, 447] width 15 height 16
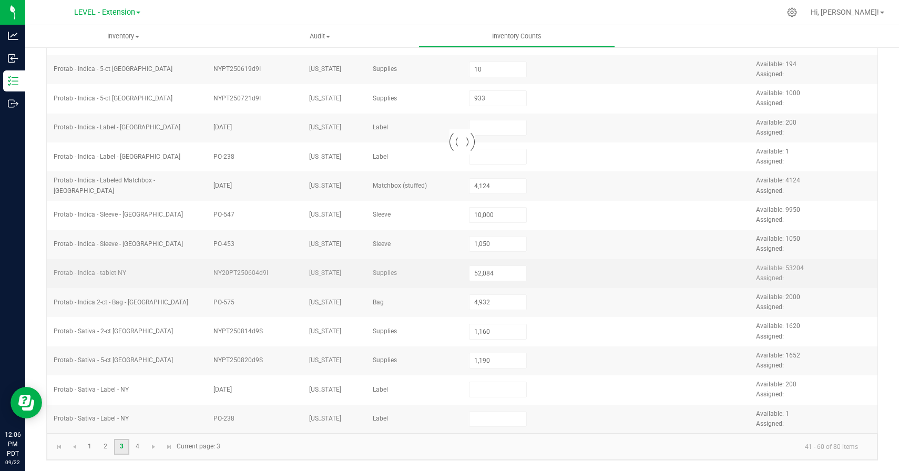
type input "2,656"
type input "7,600"
type input "11,424"
type input "6,481"
type input "69,255"
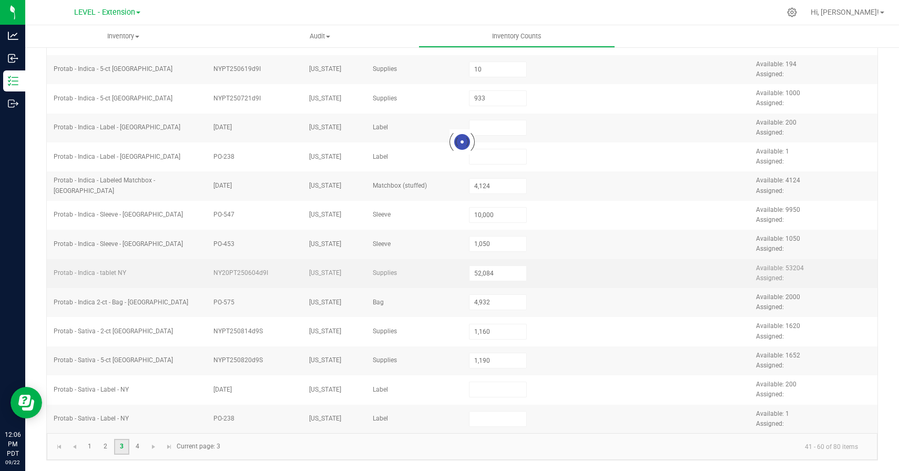
type input "5,000"
type input "1,079"
type input "1,417"
type input "0"
type input "6,000"
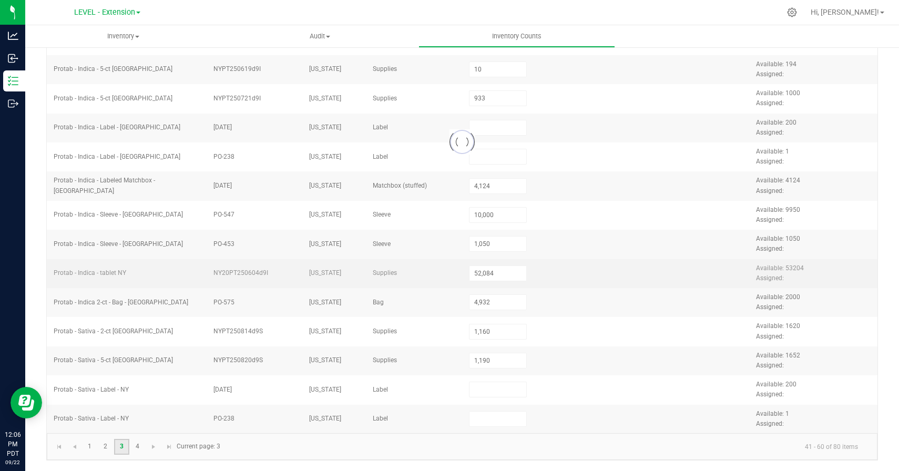
type input "0"
type input "10,000"
type input "2,900"
type input "28,791"
type input "1,582"
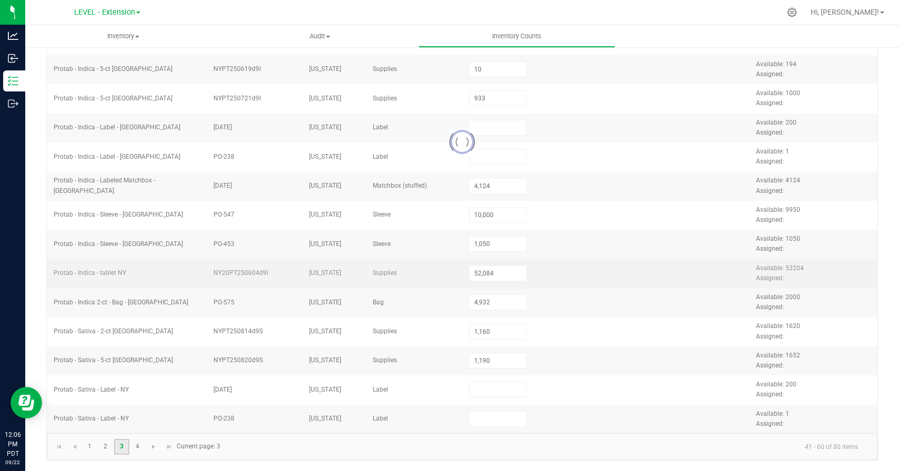
type input "4,492"
type input "1,955"
type input "0"
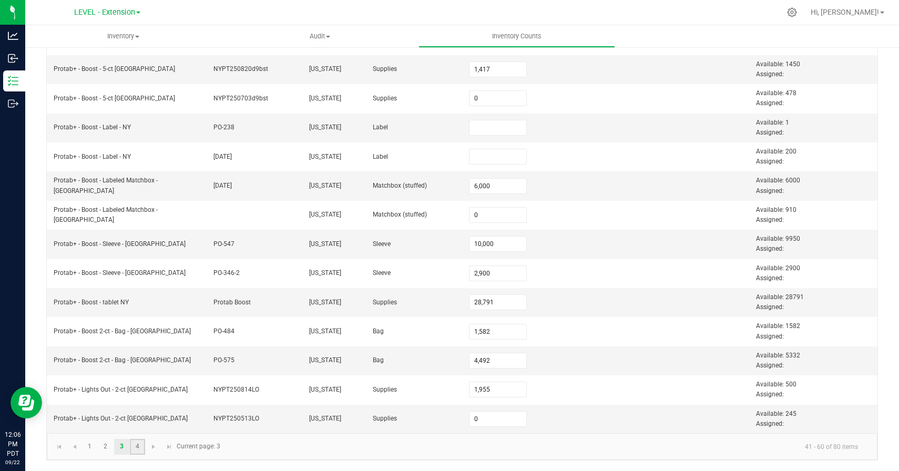
click at [131, 442] on link "4" at bounding box center [137, 447] width 15 height 16
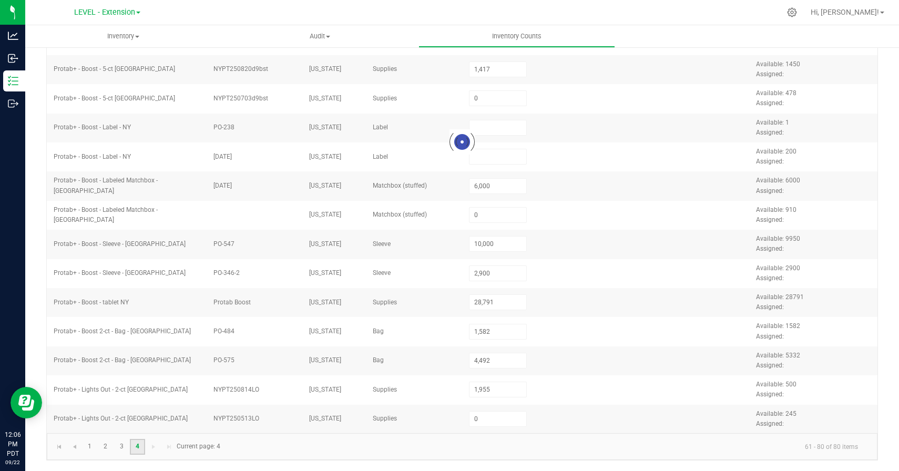
type input "1,296"
type input "0"
type input "7,023"
type input "3,500"
type input "7,100"
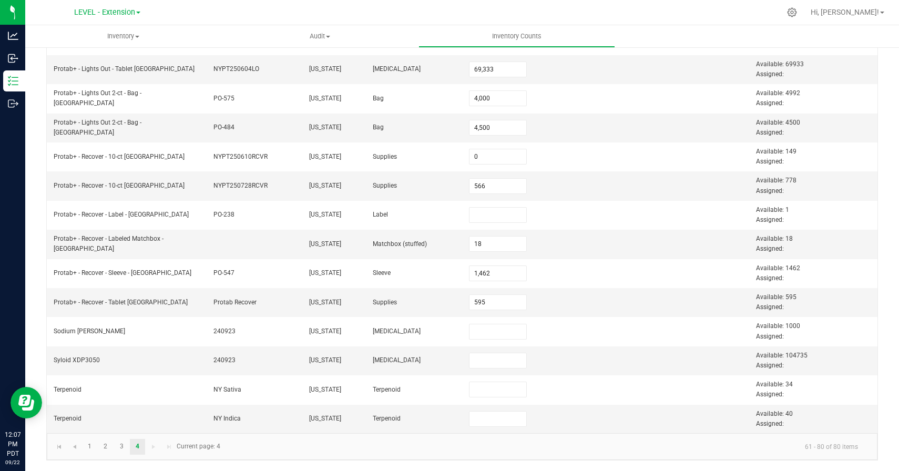
click at [151, 445] on kendo-pager-next-buttons at bounding box center [161, 447] width 30 height 16
click at [292, 444] on kendo-pager-info "61 - 80 of 80 items" at bounding box center [547, 446] width 640 height 17
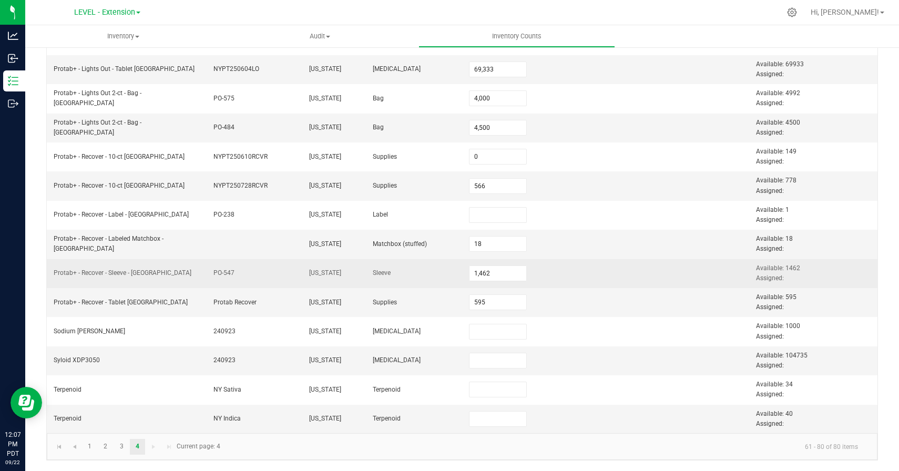
scroll to position [0, 0]
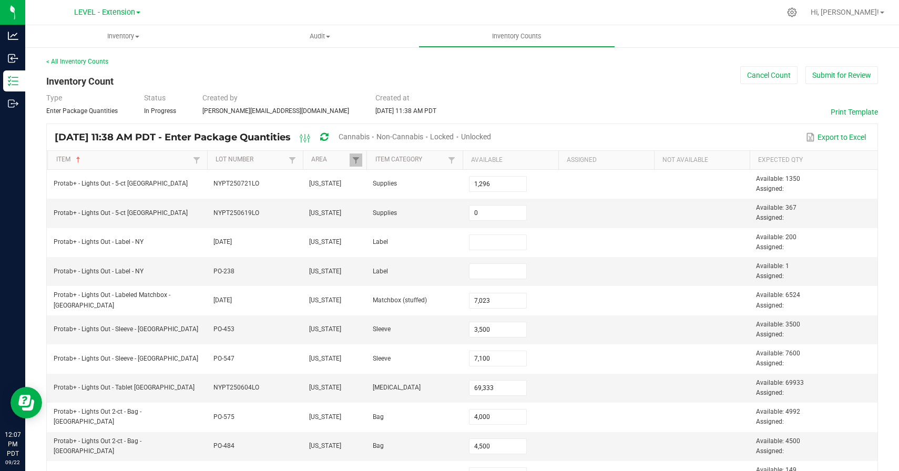
click at [682, 110] on div "Type Enter Package Quantities Status In Progress Created by [PERSON_NAME][EMAIL…" at bounding box center [462, 104] width 832 height 23
click at [831, 73] on button "Submit for Review" at bounding box center [841, 75] width 73 height 18
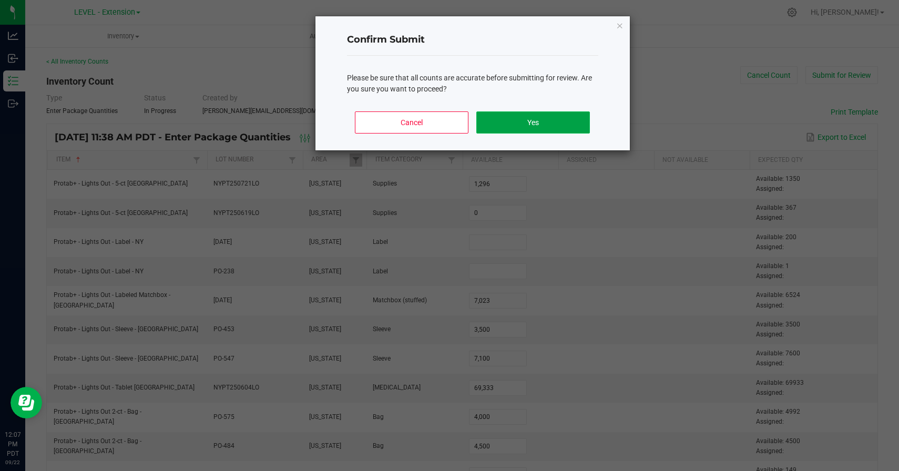
click at [566, 117] on button "Yes" at bounding box center [532, 122] width 113 height 22
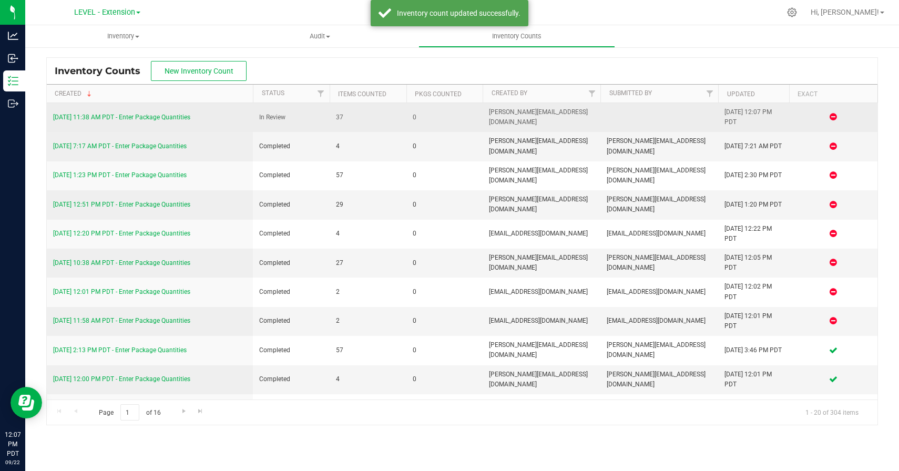
click at [135, 116] on link "[DATE] 11:38 AM PDT - Enter Package Quantities" at bounding box center [121, 117] width 137 height 7
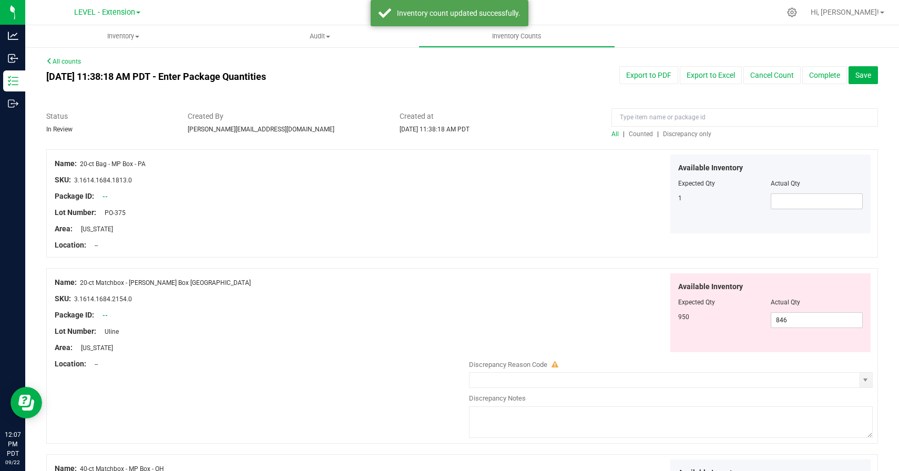
click at [701, 136] on span "Discrepancy only" at bounding box center [687, 133] width 48 height 7
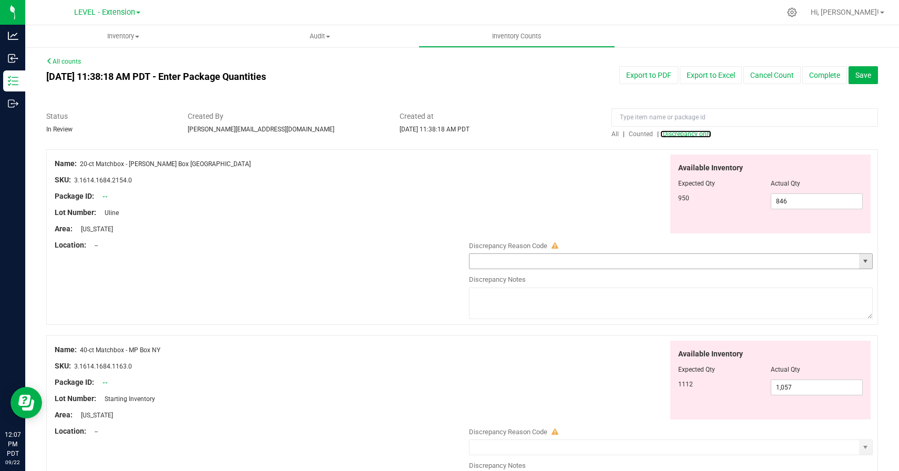
click at [867, 263] on span "select" at bounding box center [865, 261] width 8 height 8
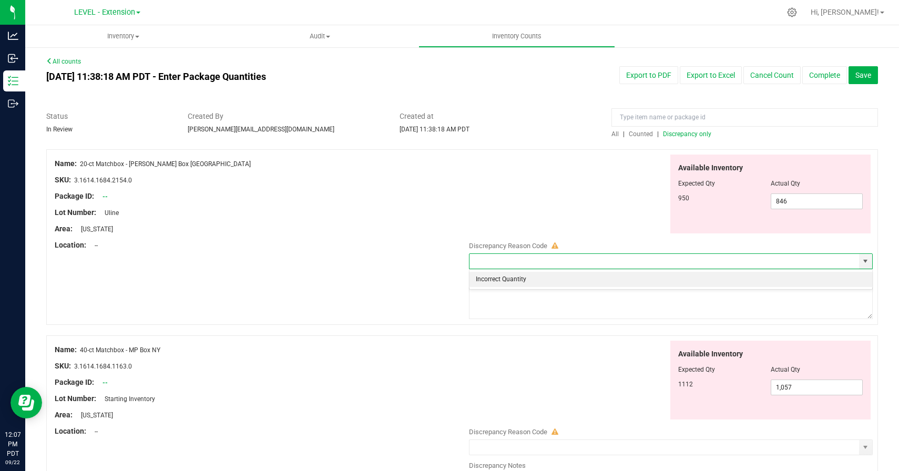
click at [507, 281] on li "Incorrect Quantity" at bounding box center [671, 280] width 403 height 16
click at [507, 311] on textarea at bounding box center [671, 304] width 404 height 32
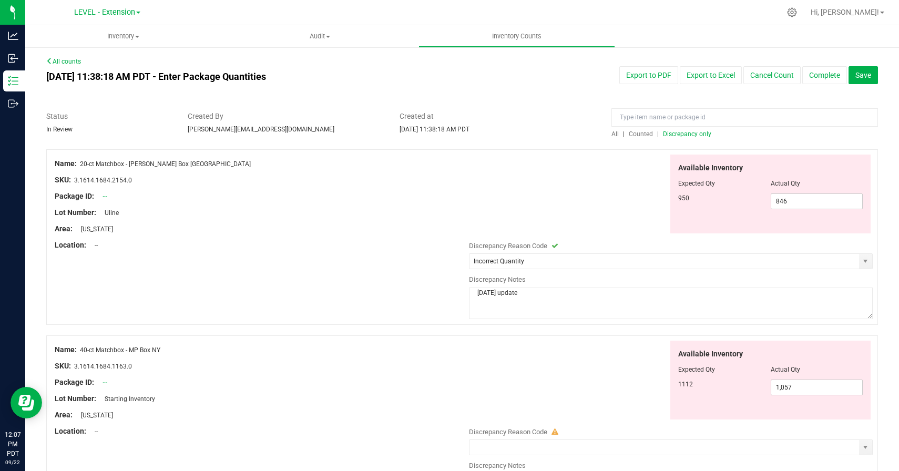
click at [504, 291] on textarea "[DATE] update" at bounding box center [671, 304] width 404 height 32
click at [352, 252] on div "Name: 20-ct Matchbox - [PERSON_NAME] Box NY SKU: 3.1614.1684.2154.0 Package ID:…" at bounding box center [259, 205] width 409 height 100
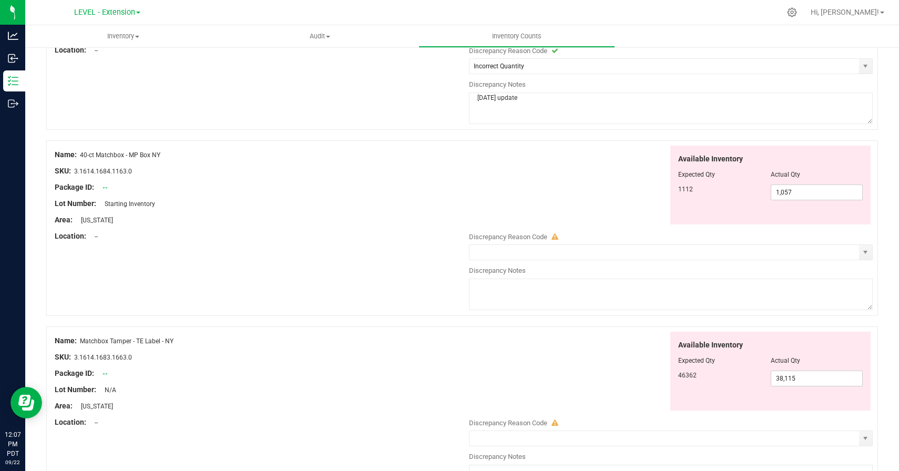
scroll to position [291, 0]
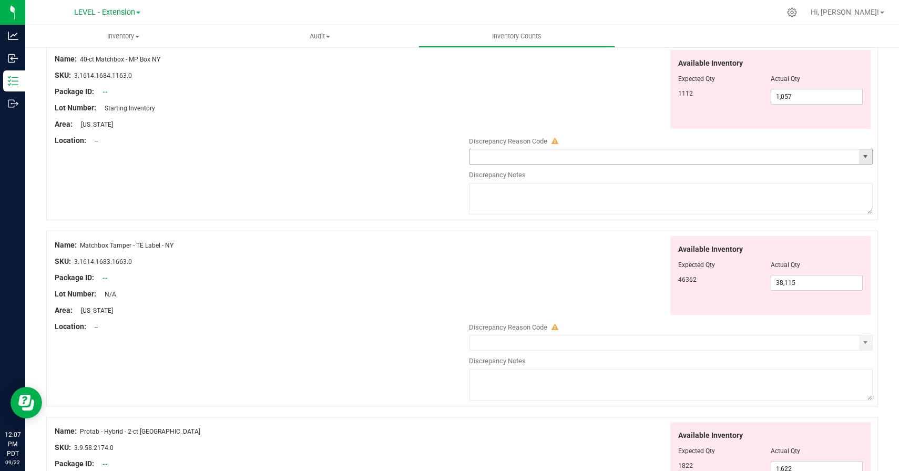
click at [865, 159] on span "select" at bounding box center [865, 156] width 8 height 8
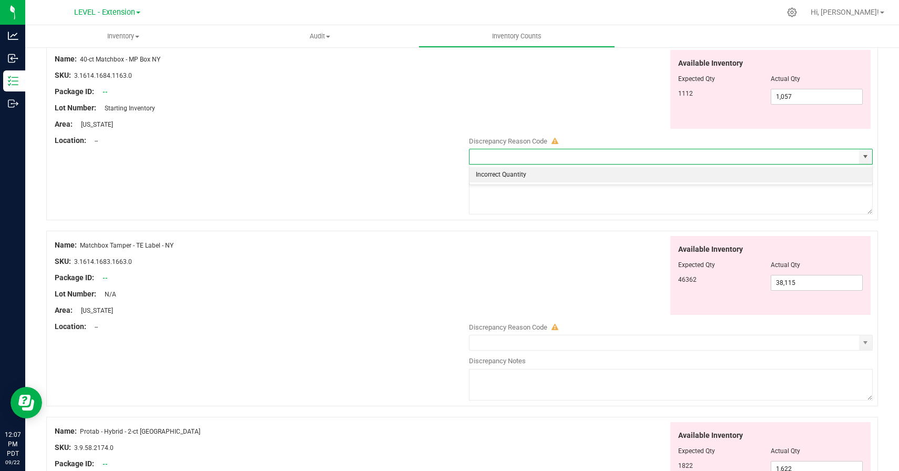
click at [546, 172] on li "Incorrect Quantity" at bounding box center [671, 175] width 403 height 16
click at [540, 191] on textarea at bounding box center [671, 199] width 404 height 32
paste textarea "[DATE] update"
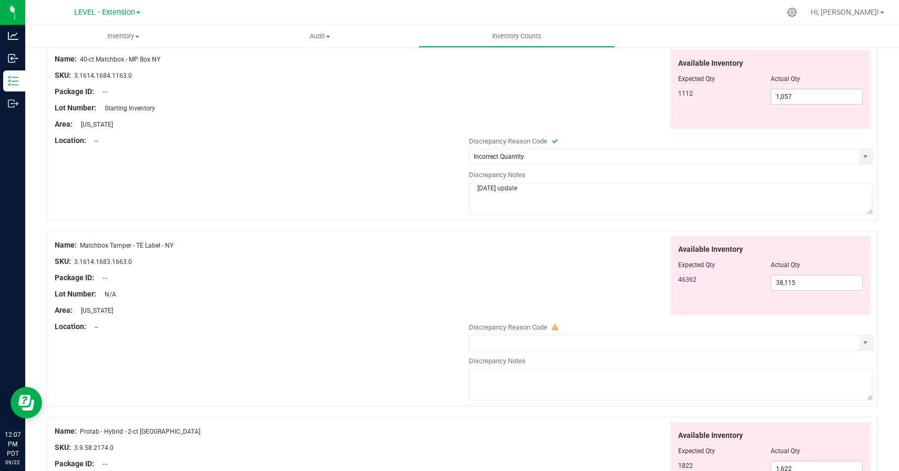
click at [515, 257] on div "Available Inventory Expected Qty Actual Qty 46362 38,115 38115" at bounding box center [668, 275] width 409 height 79
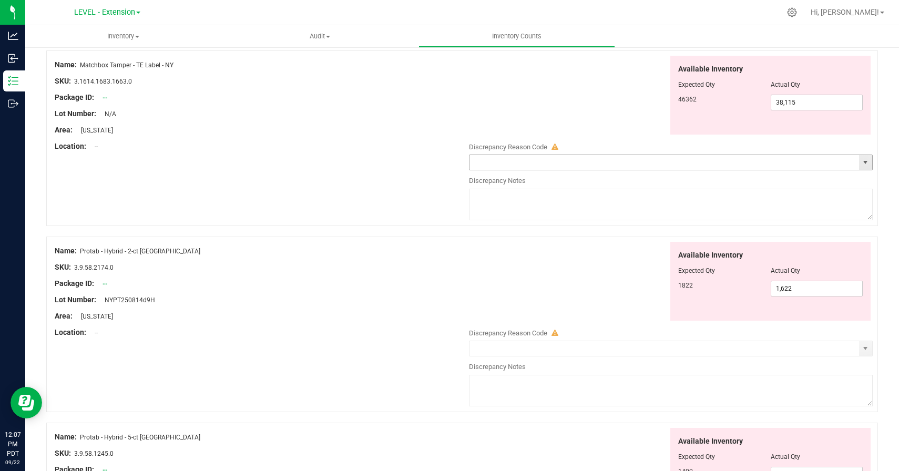
click at [863, 161] on span "select" at bounding box center [865, 162] width 8 height 8
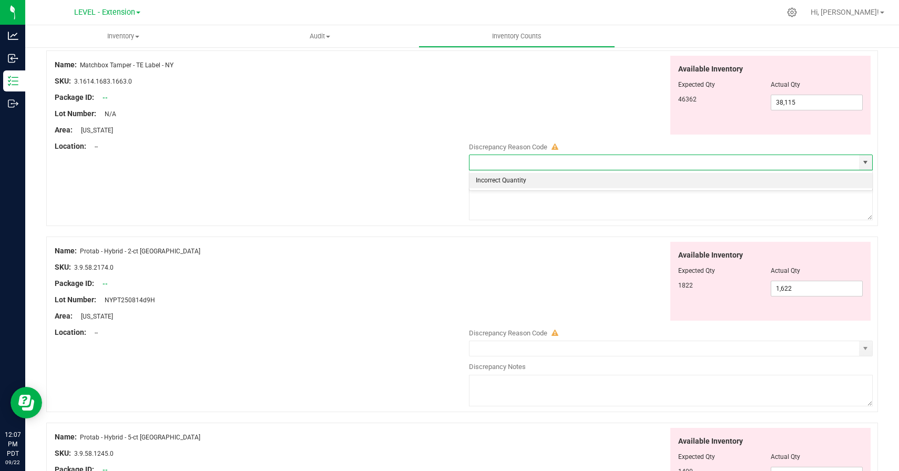
click at [499, 179] on li "Incorrect Quantity" at bounding box center [671, 181] width 403 height 16
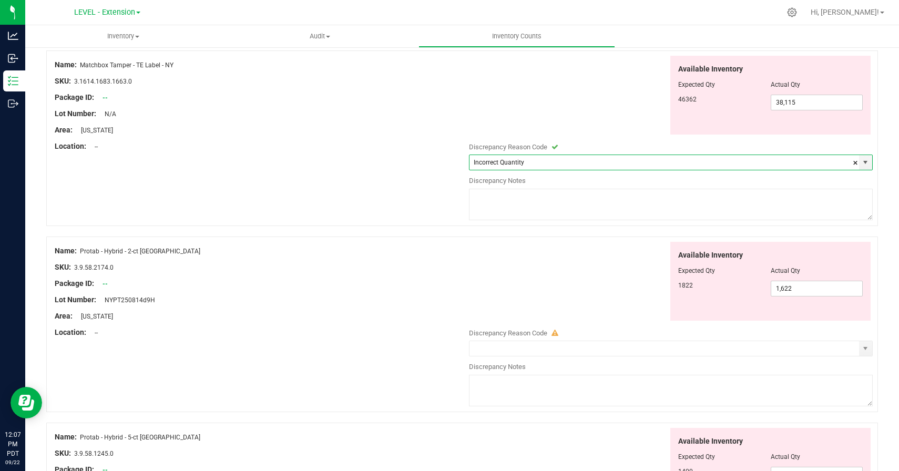
click at [499, 209] on textarea at bounding box center [671, 205] width 404 height 32
paste textarea "[DATE] update"
click at [488, 287] on div "Available Inventory Expected Qty Actual Qty 1822 1,622 1622" at bounding box center [668, 281] width 409 height 79
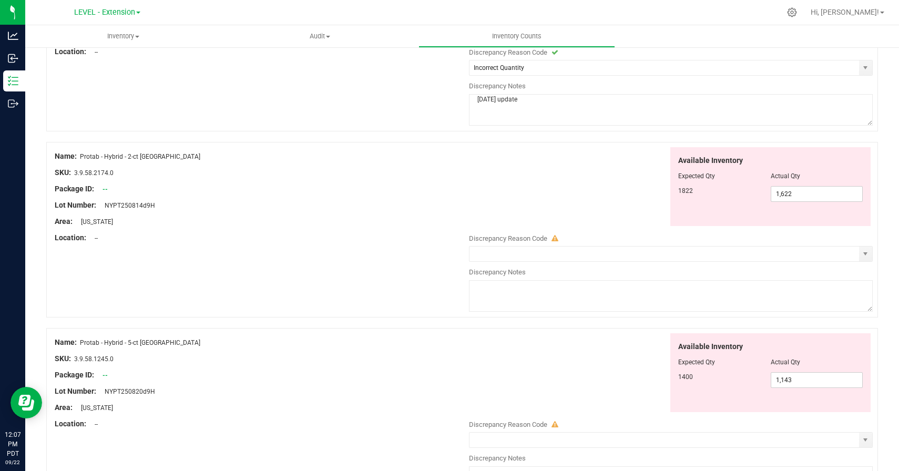
scroll to position [720, 0]
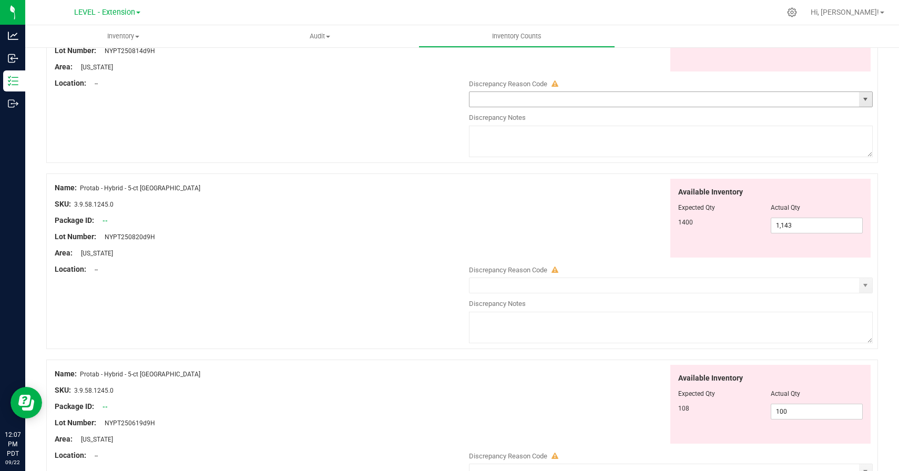
click at [865, 100] on span "select" at bounding box center [865, 99] width 8 height 8
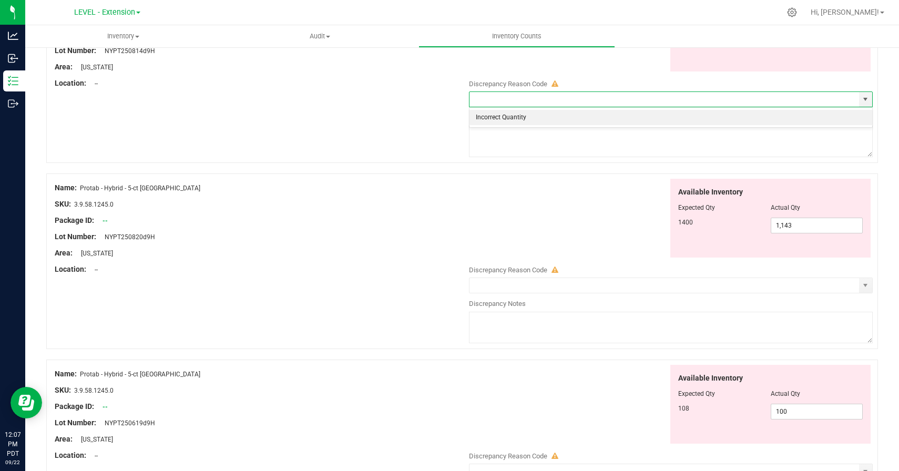
click at [495, 117] on li "Incorrect Quantity" at bounding box center [671, 118] width 403 height 16
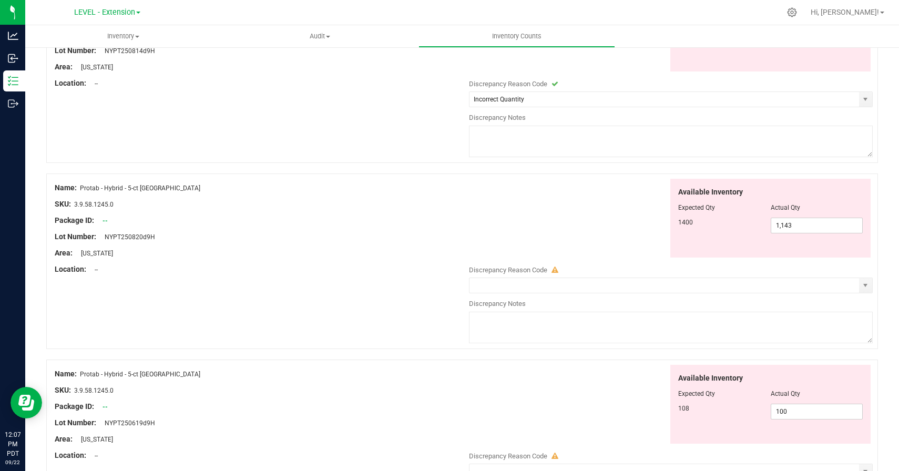
click at [495, 131] on textarea at bounding box center [671, 142] width 404 height 32
paste textarea "[DATE] update"
click at [502, 221] on div "Available Inventory Expected Qty Actual Qty 1400 1,143 1143" at bounding box center [668, 218] width 409 height 79
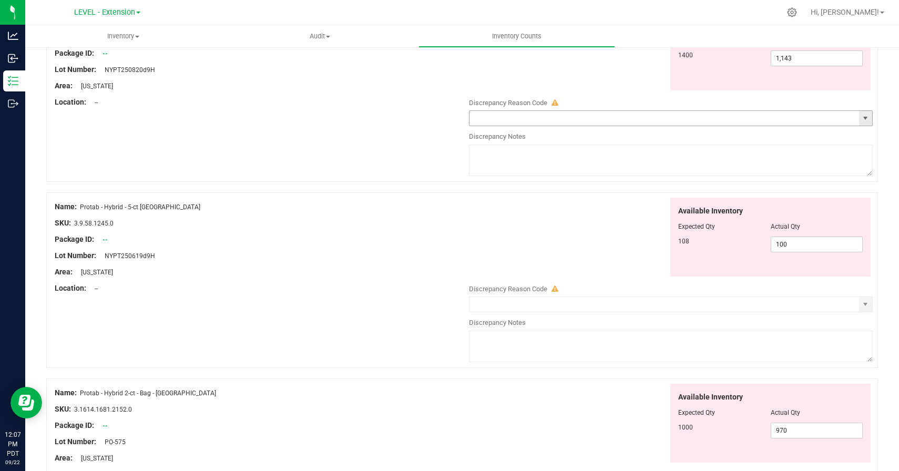
click at [861, 121] on span "select" at bounding box center [865, 118] width 8 height 8
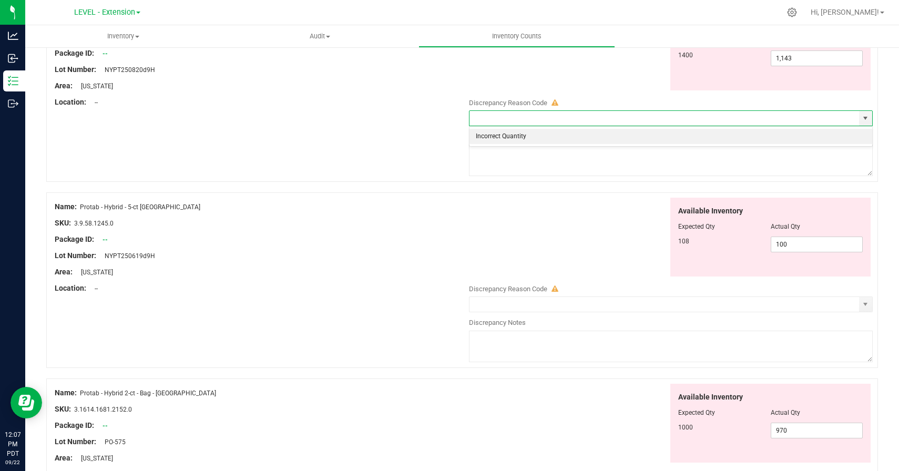
click at [559, 138] on li "Incorrect Quantity" at bounding box center [671, 137] width 403 height 16
click at [559, 182] on div at bounding box center [462, 187] width 832 height 11
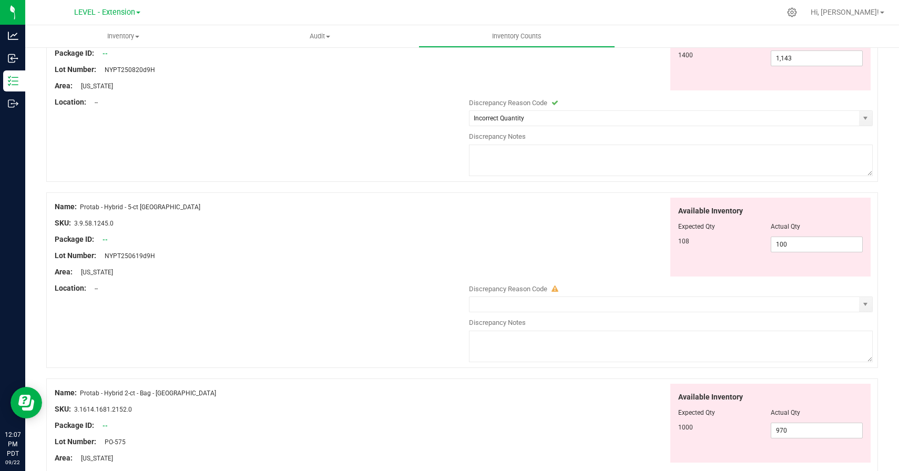
click at [534, 167] on textarea at bounding box center [671, 161] width 404 height 32
paste textarea "[DATE] update"
click at [540, 222] on div "Available Inventory Expected Qty Actual Qty 108 100 100" at bounding box center [668, 237] width 409 height 79
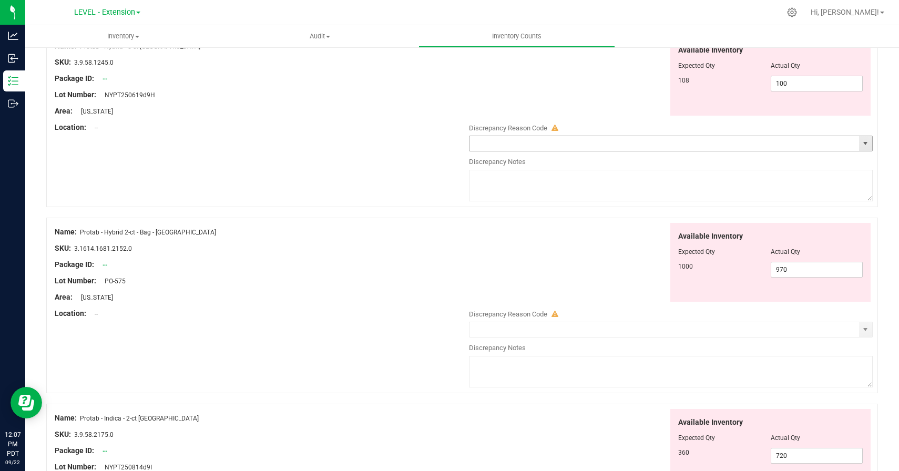
click at [863, 141] on span "select" at bounding box center [865, 143] width 8 height 8
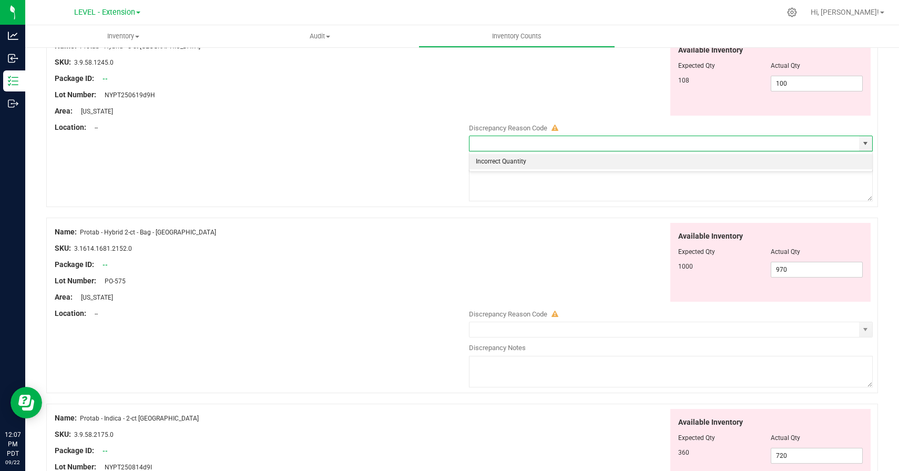
click at [514, 164] on li "Incorrect Quantity" at bounding box center [671, 162] width 403 height 16
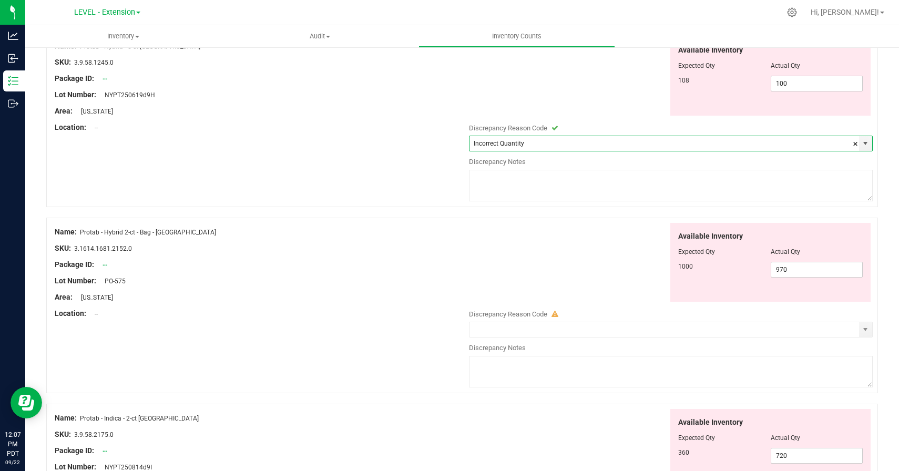
click at [516, 201] on textarea at bounding box center [671, 186] width 404 height 32
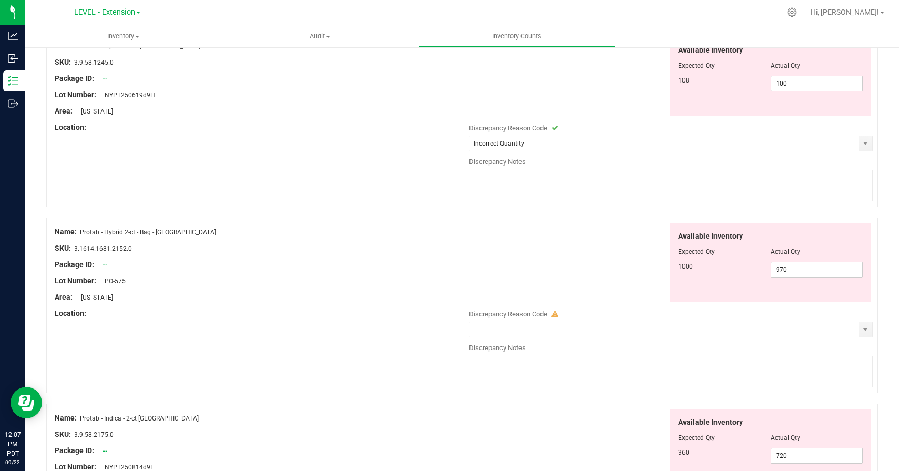
paste textarea "[DATE] update"
click at [528, 253] on div "Available Inventory Expected Qty Actual Qty 1000 970 970" at bounding box center [668, 262] width 409 height 79
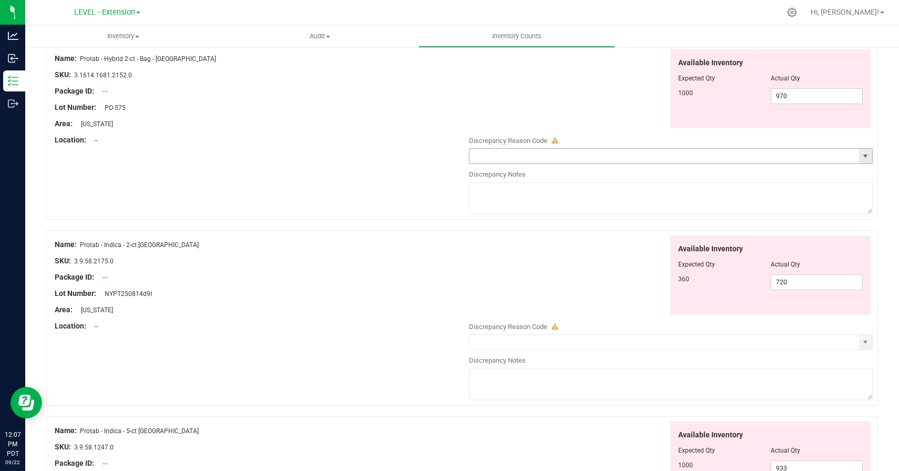
click at [869, 157] on span "select" at bounding box center [865, 156] width 8 height 8
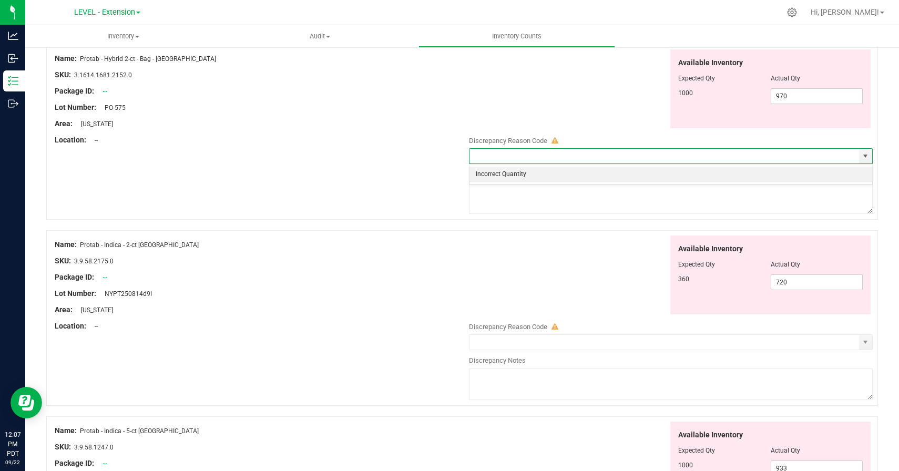
click at [511, 172] on li "Incorrect Quantity" at bounding box center [671, 175] width 403 height 16
click at [511, 194] on textarea at bounding box center [671, 198] width 404 height 32
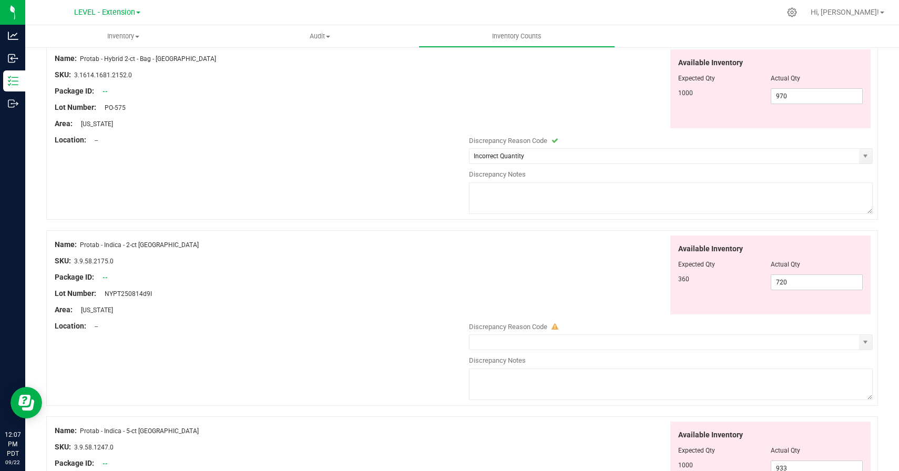
paste textarea "[DATE] update"
click at [516, 257] on div "Available Inventory Expected Qty Actual Qty 360 720 720" at bounding box center [668, 275] width 409 height 79
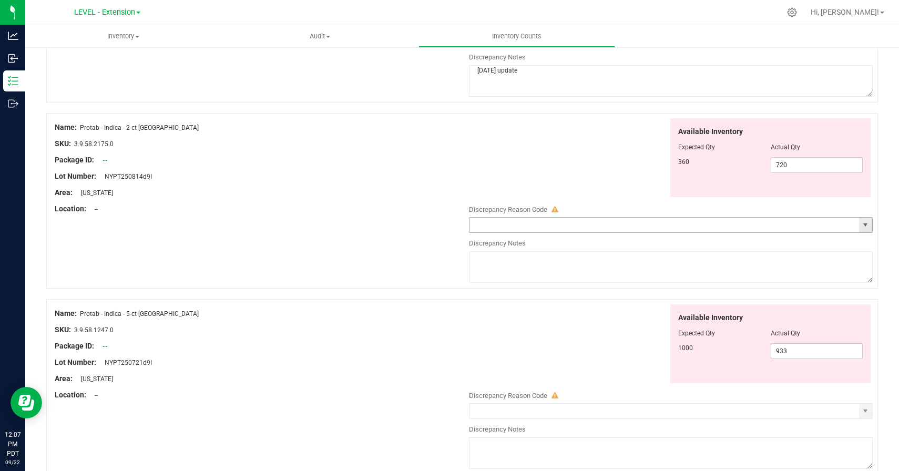
click at [862, 223] on span "select" at bounding box center [865, 225] width 8 height 8
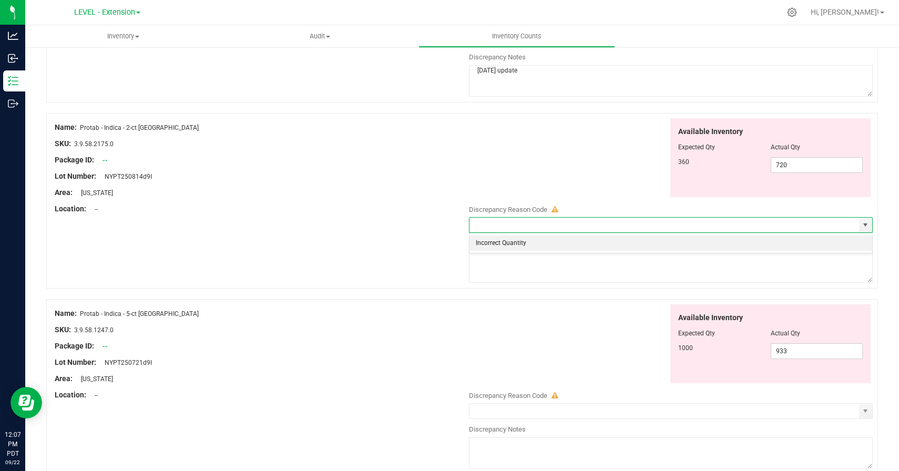
click at [498, 244] on li "Incorrect Quantity" at bounding box center [671, 244] width 403 height 16
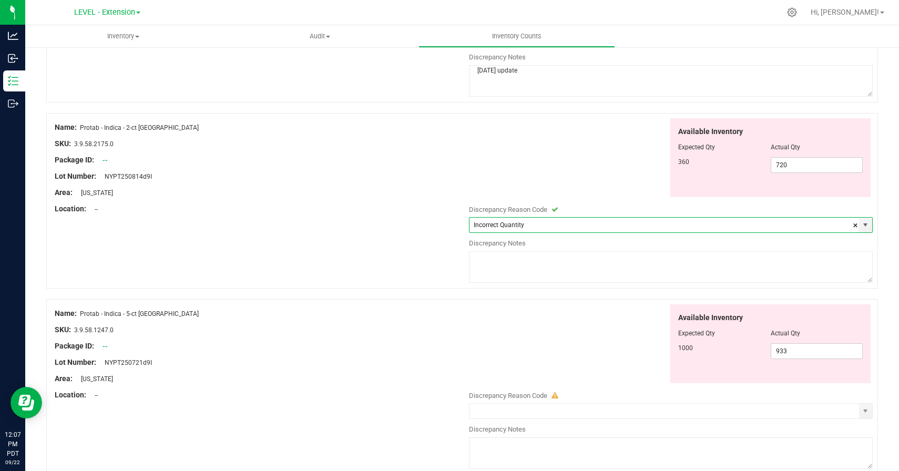
click at [501, 272] on textarea at bounding box center [671, 267] width 404 height 32
paste textarea "[DATE] update"
click at [518, 336] on div "Available Inventory Expected Qty Actual Qty 1000 933 933" at bounding box center [668, 343] width 409 height 79
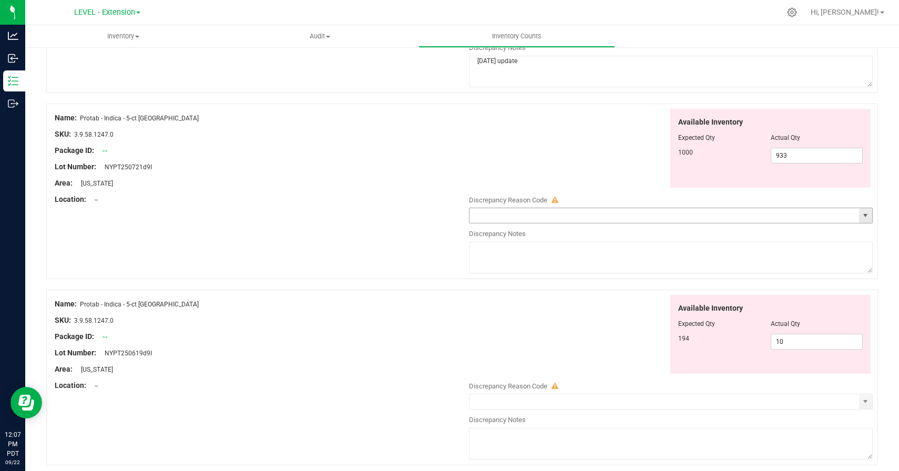
click at [868, 216] on span "select" at bounding box center [865, 215] width 8 height 8
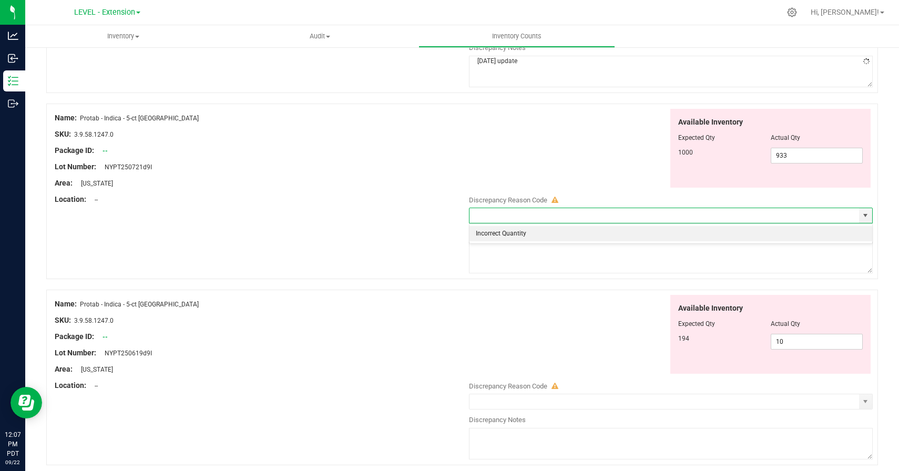
click at [519, 234] on li "Incorrect Quantity" at bounding box center [671, 234] width 403 height 16
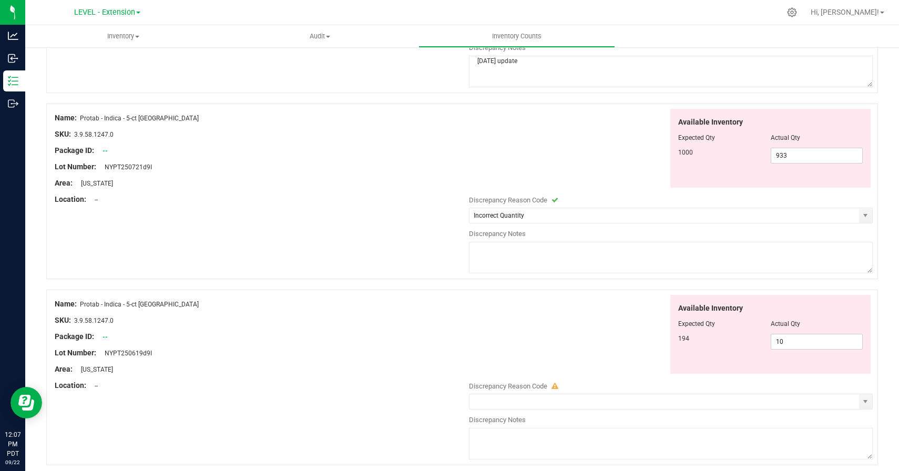
click at [519, 269] on textarea at bounding box center [671, 258] width 404 height 32
paste textarea "[DATE] update"
click at [531, 335] on div "Available Inventory Expected Qty Actual Qty 194 10 10" at bounding box center [668, 334] width 409 height 79
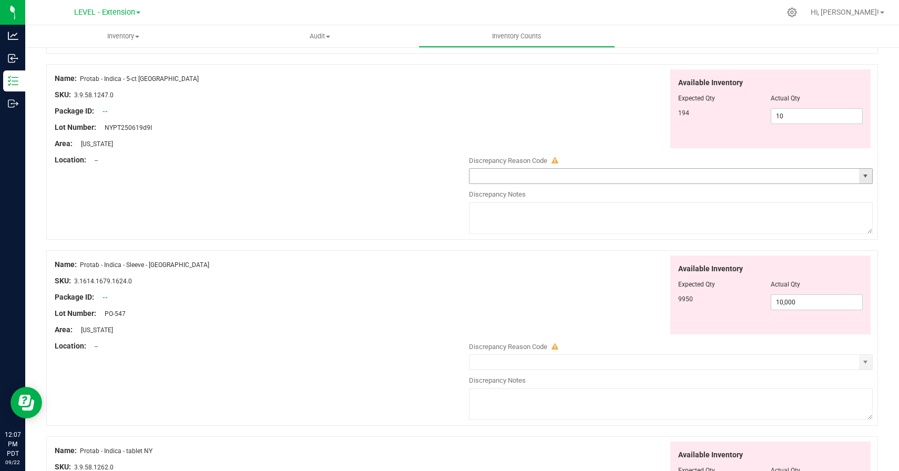
click at [864, 172] on span "select" at bounding box center [865, 176] width 8 height 8
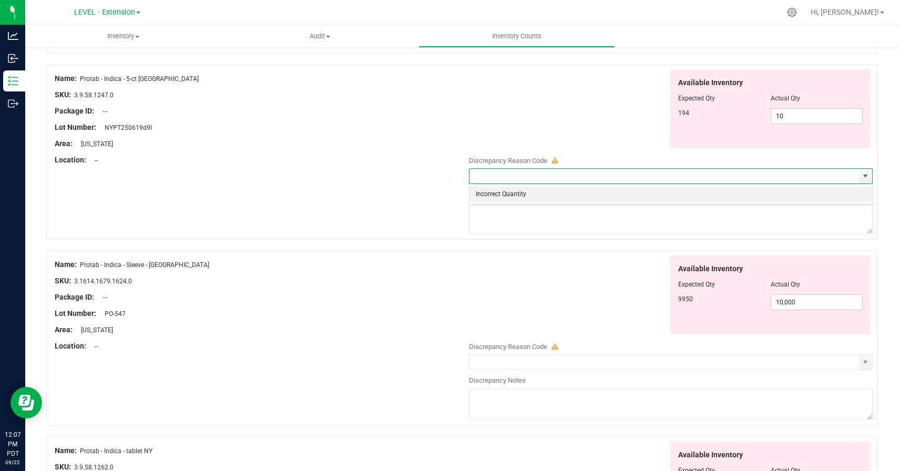
click at [484, 193] on li "Incorrect Quantity" at bounding box center [671, 195] width 403 height 16
click at [490, 222] on textarea at bounding box center [671, 218] width 404 height 32
paste textarea "[DATE] update"
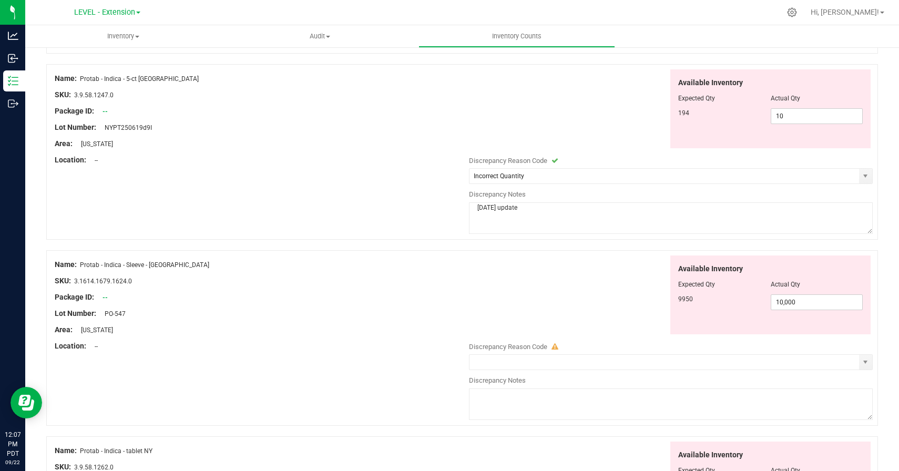
click at [493, 287] on div "Available Inventory Expected Qty Actual Qty 9950 10,000 10000" at bounding box center [668, 295] width 409 height 79
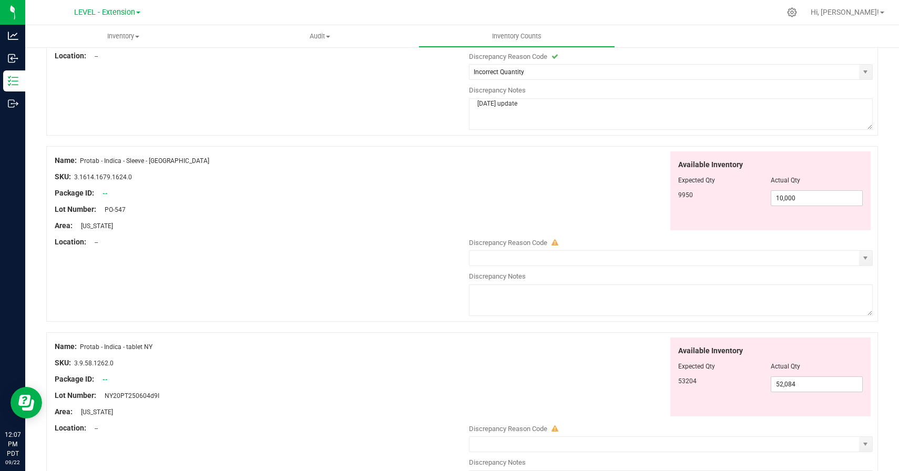
scroll to position [1883, 0]
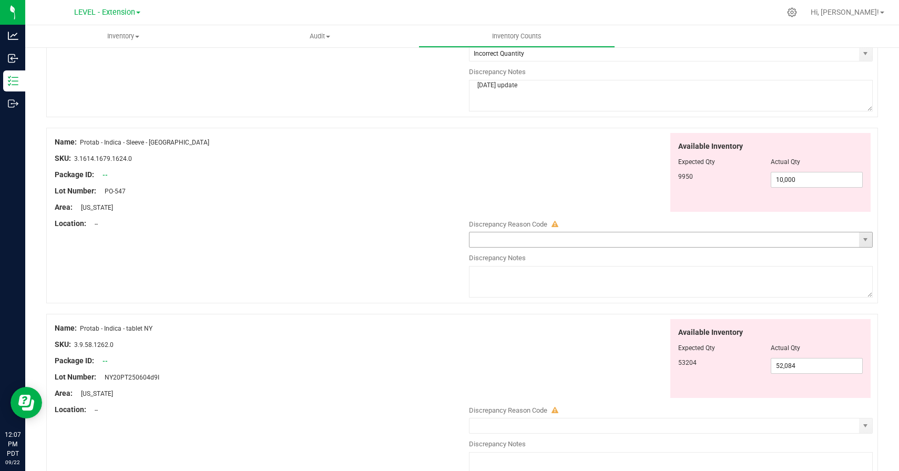
click at [872, 244] on div "Name: Protab - Indica - Sleeve - [GEOGRAPHIC_DATA] SKU: 3.1614.1679.1624.0 Pack…" at bounding box center [462, 216] width 832 height 176
click at [862, 237] on span "select" at bounding box center [865, 240] width 8 height 8
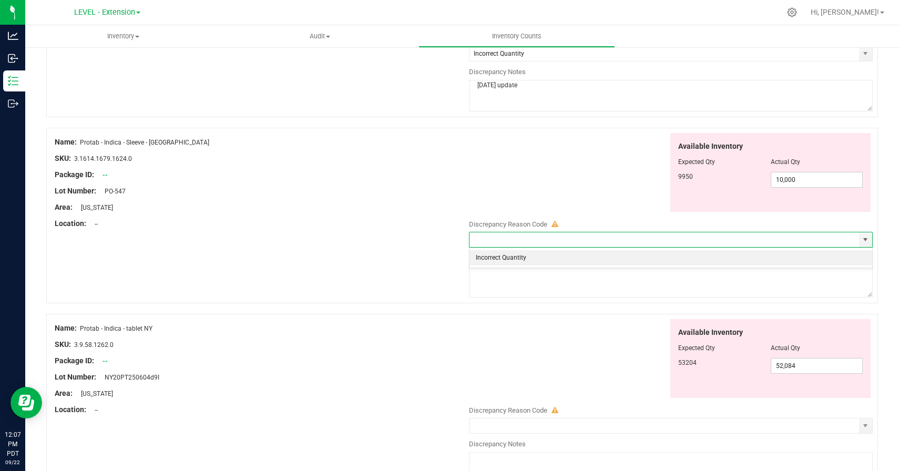
click at [536, 256] on li "Incorrect Quantity" at bounding box center [671, 258] width 403 height 16
click at [537, 282] on textarea at bounding box center [671, 282] width 404 height 32
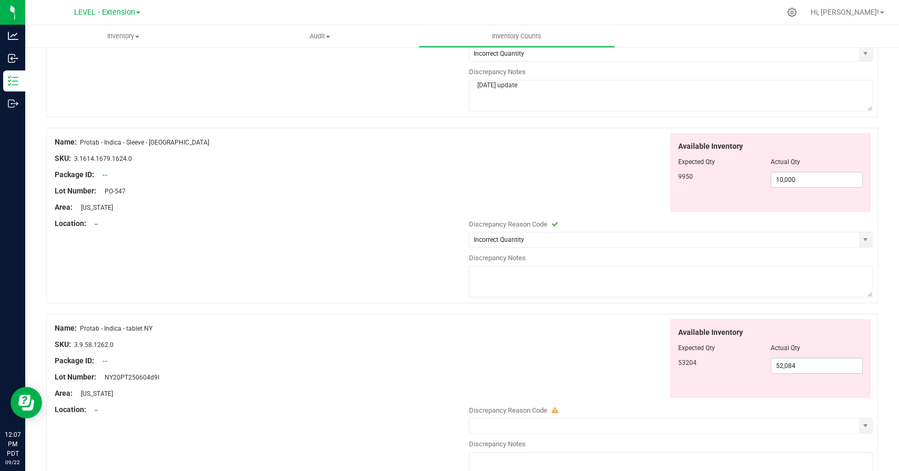
paste textarea "[DATE] update"
click at [540, 337] on div "Available Inventory Expected Qty Actual Qty 53204 52,084 52084" at bounding box center [668, 358] width 409 height 79
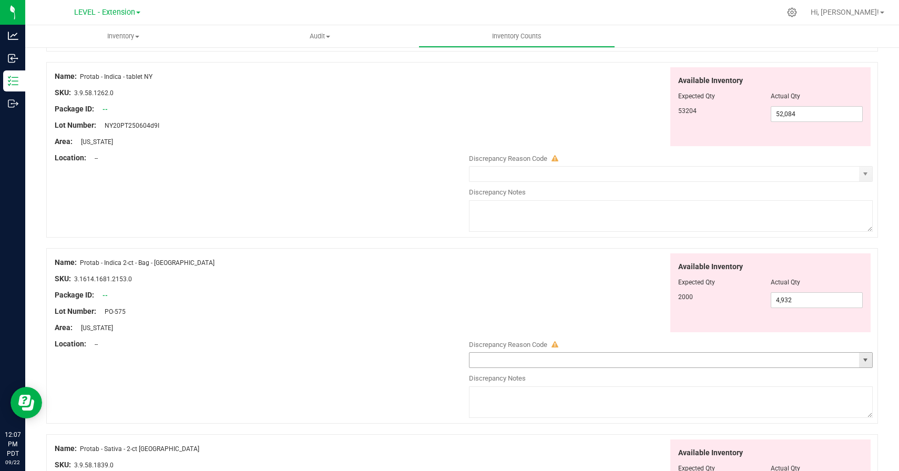
scroll to position [2161, 0]
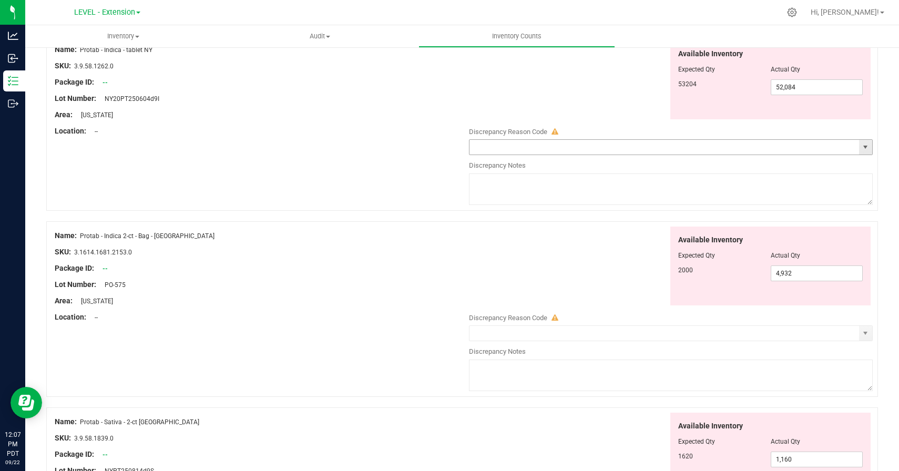
click at [868, 151] on span "select" at bounding box center [865, 147] width 13 height 15
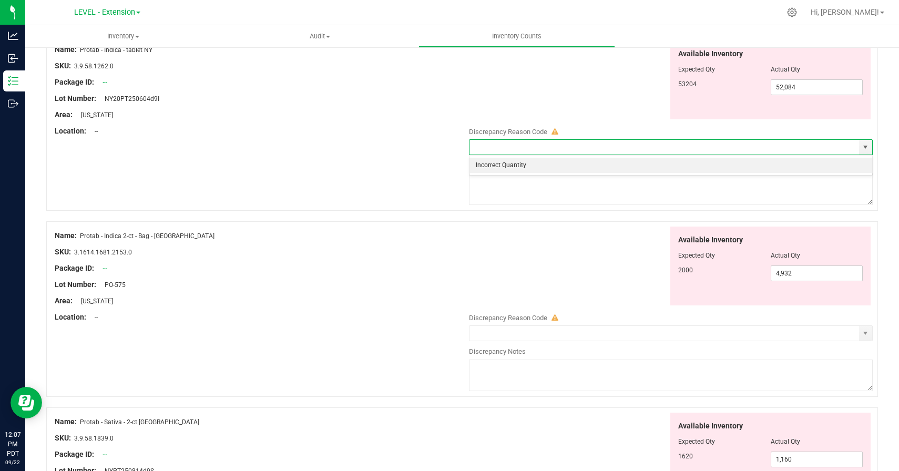
click at [506, 163] on li "Incorrect Quantity" at bounding box center [671, 166] width 403 height 16
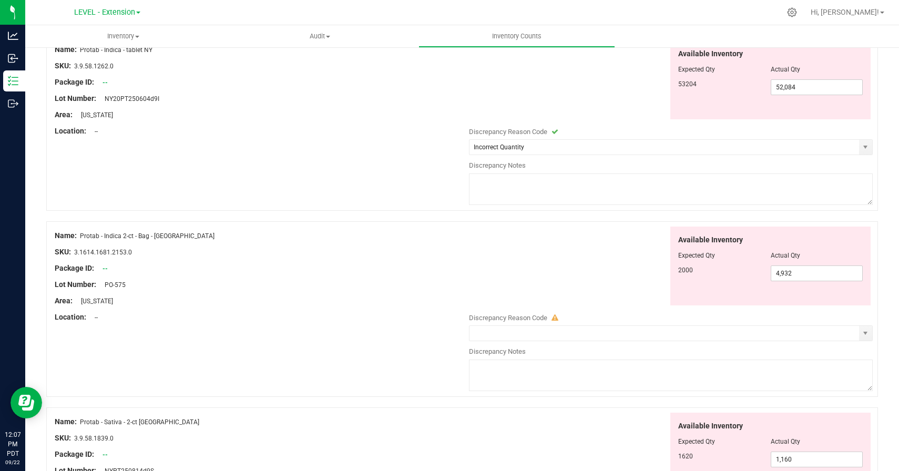
click at [509, 205] on textarea at bounding box center [671, 190] width 404 height 32
paste textarea "[DATE] update"
click at [515, 262] on div "Available Inventory Expected Qty Actual Qty 2000 4,932 4932" at bounding box center [668, 266] width 409 height 79
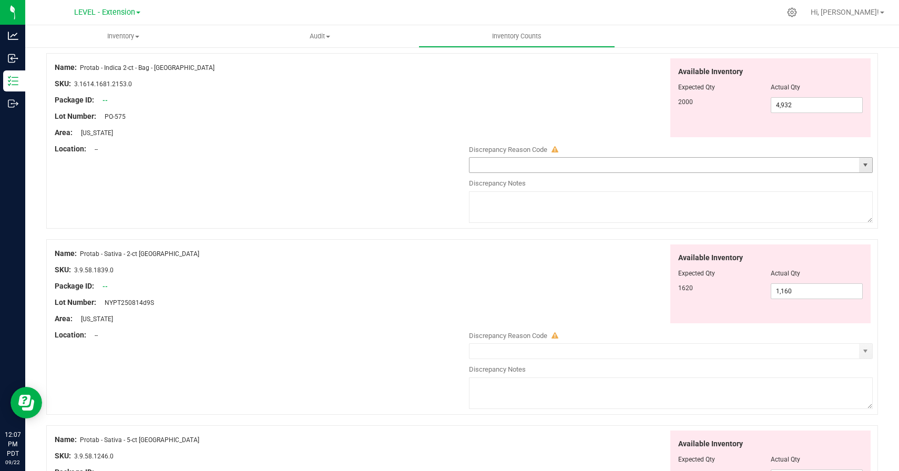
click at [866, 165] on span "select" at bounding box center [865, 165] width 8 height 8
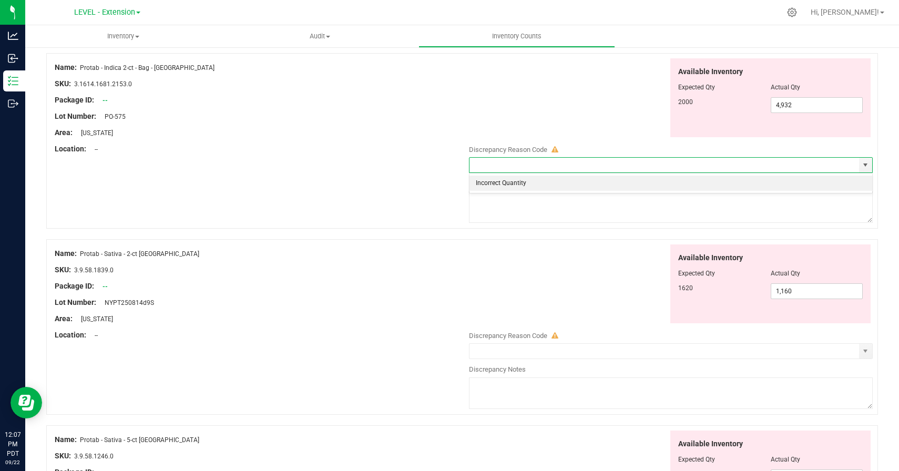
click at [525, 183] on li "Incorrect Quantity" at bounding box center [671, 184] width 403 height 16
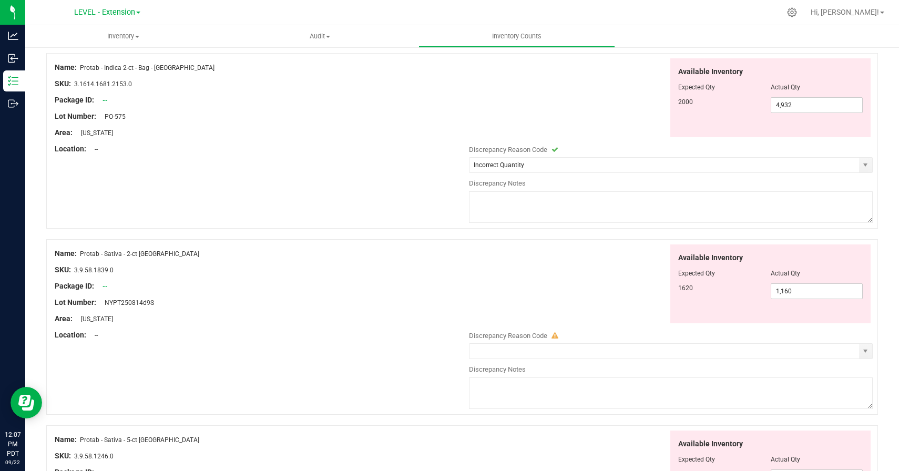
click at [525, 198] on textarea at bounding box center [671, 207] width 404 height 32
paste textarea "[DATE] update"
click at [527, 269] on div "Available Inventory Expected Qty Actual Qty 1620 1,160 1160" at bounding box center [668, 283] width 409 height 79
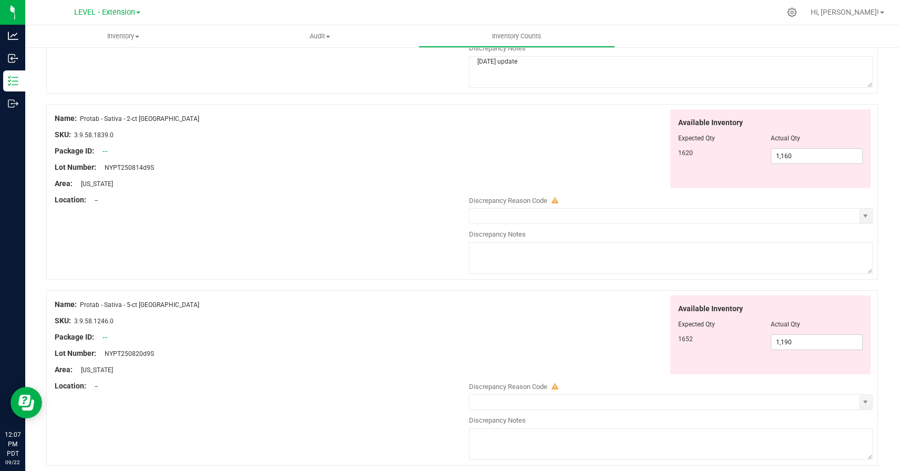
scroll to position [2490, 0]
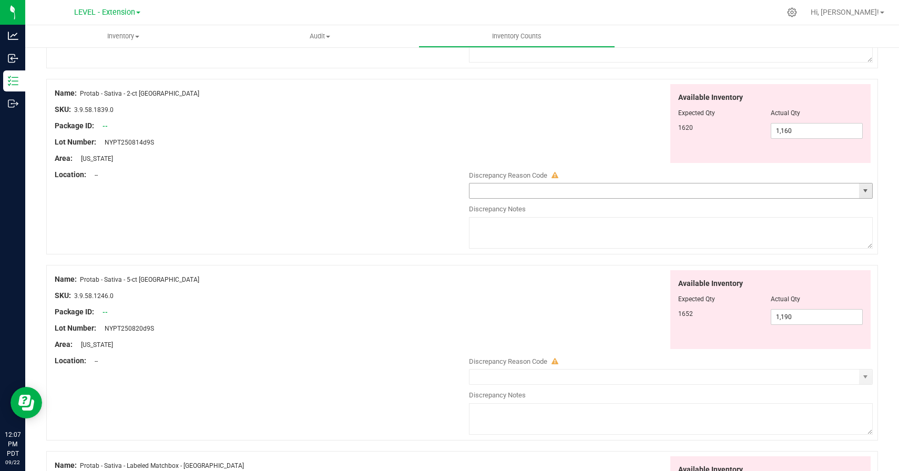
click at [868, 189] on span "select" at bounding box center [865, 191] width 8 height 8
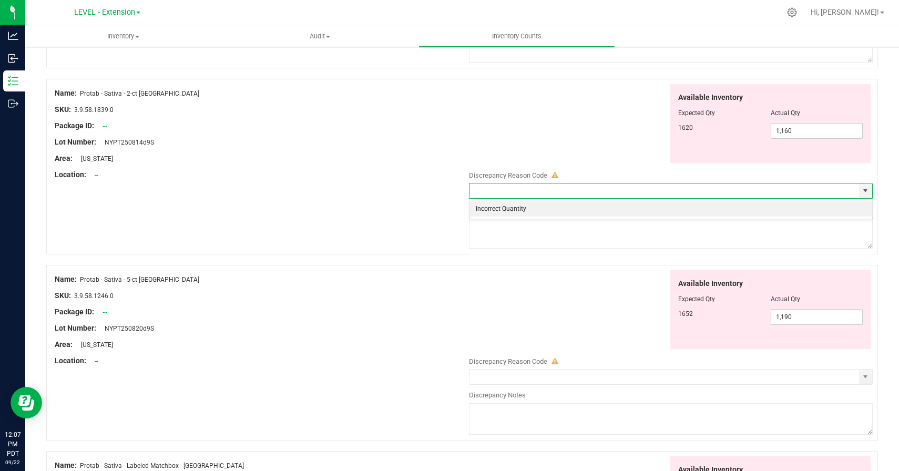
click at [500, 207] on li "Incorrect Quantity" at bounding box center [671, 209] width 403 height 16
click at [507, 234] on textarea at bounding box center [671, 233] width 404 height 32
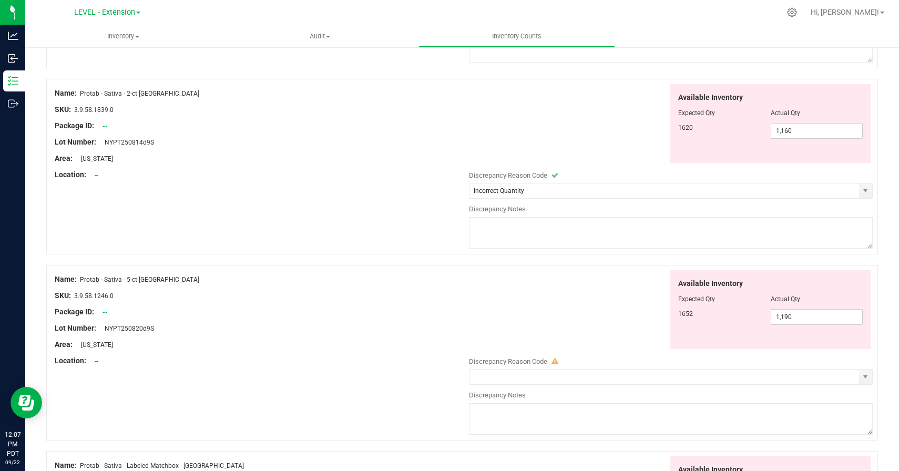
paste textarea "[DATE] update"
click at [512, 301] on div "Available Inventory Expected Qty Actual Qty 1652 1,190 1190" at bounding box center [668, 309] width 409 height 79
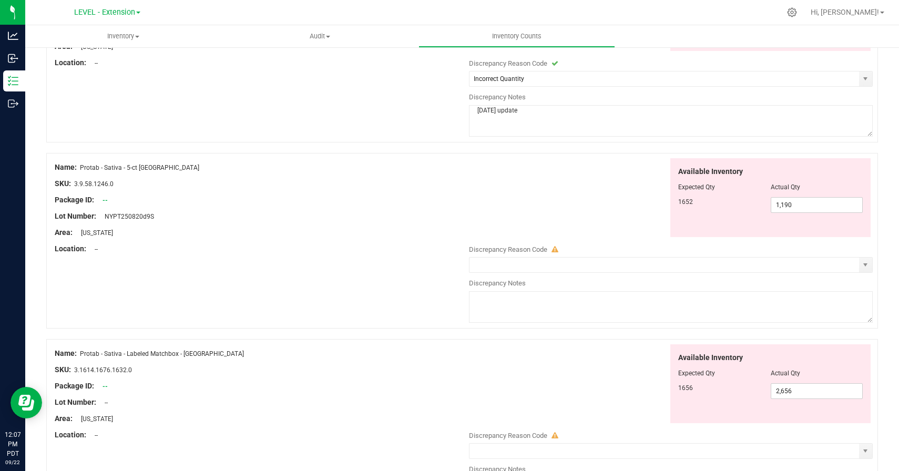
scroll to position [2612, 0]
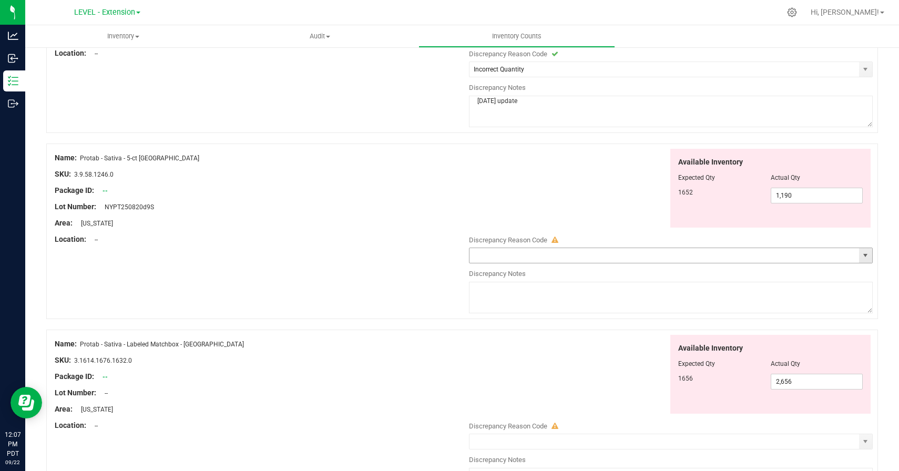
click at [864, 254] on span "select" at bounding box center [865, 255] width 8 height 8
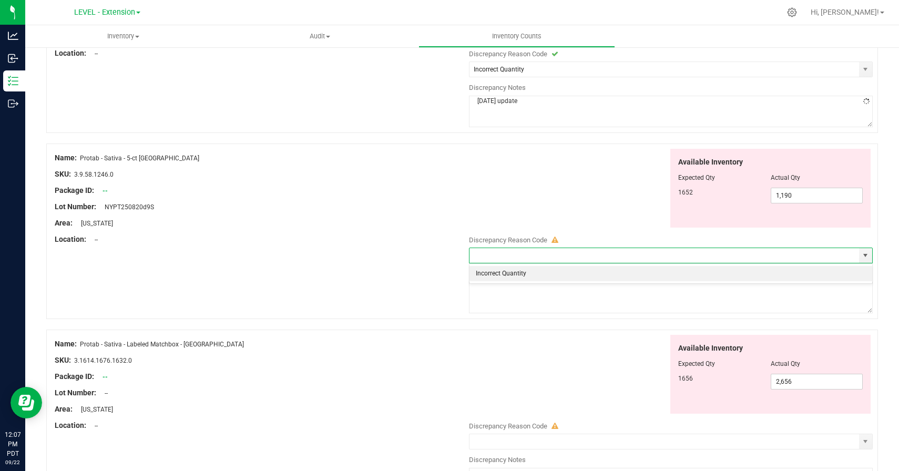
click at [545, 278] on li "Incorrect Quantity" at bounding box center [671, 274] width 403 height 16
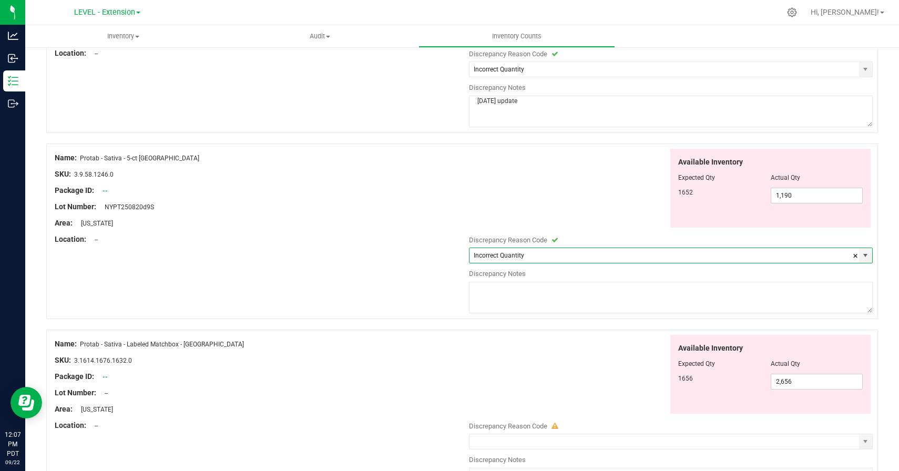
click at [545, 303] on textarea at bounding box center [671, 298] width 404 height 32
paste textarea "[DATE] update"
click at [546, 351] on div "Available Inventory Expected Qty Actual Qty 1656 2,656 2656" at bounding box center [668, 374] width 409 height 79
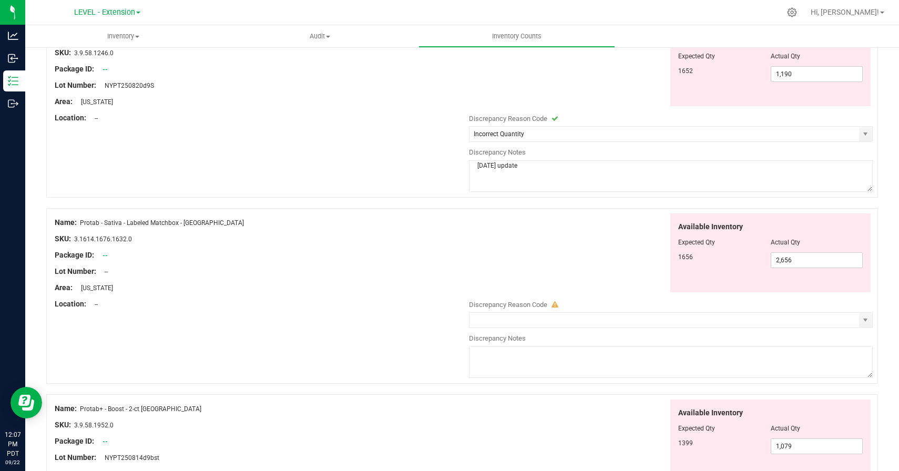
scroll to position [2818, 0]
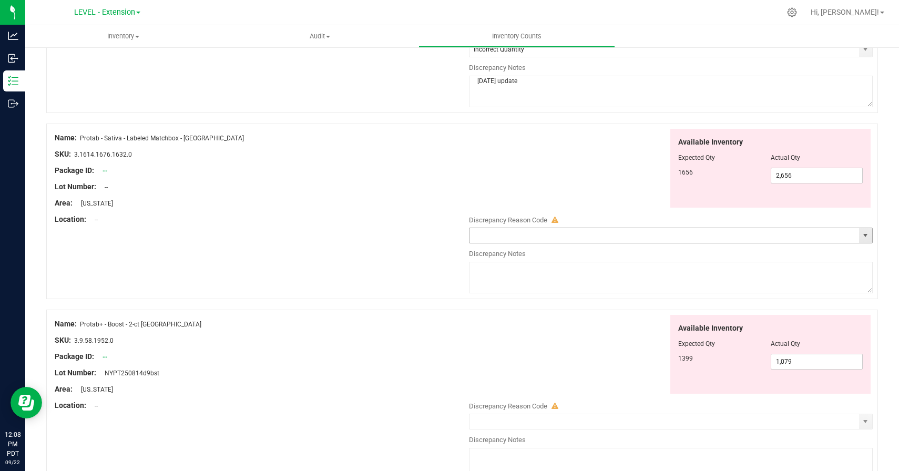
click at [860, 235] on span "select" at bounding box center [865, 235] width 13 height 15
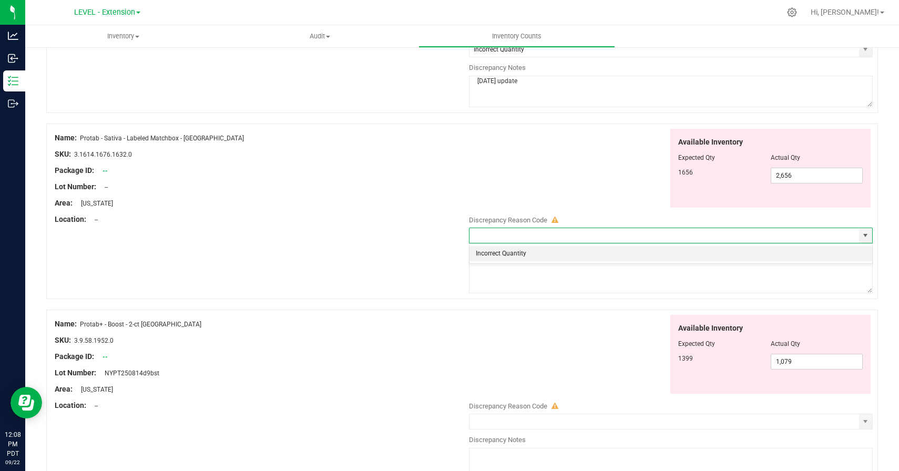
click at [502, 256] on li "Incorrect Quantity" at bounding box center [671, 254] width 403 height 16
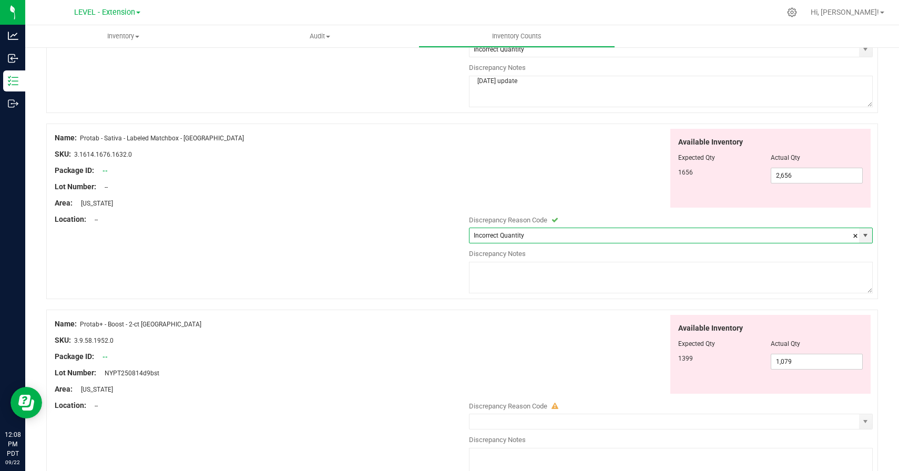
click at [504, 275] on textarea at bounding box center [671, 278] width 404 height 32
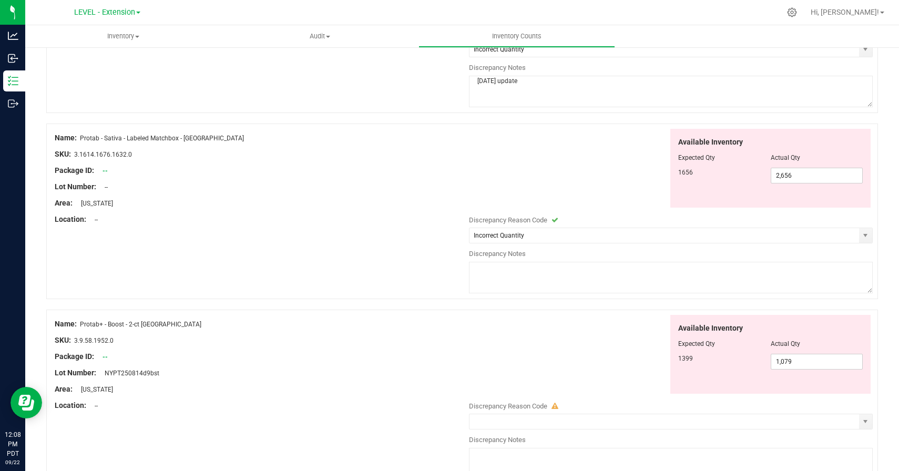
paste textarea "[DATE] update"
click at [524, 346] on div "Available Inventory Expected Qty Actual Qty 1399 1,079 1079" at bounding box center [668, 354] width 409 height 79
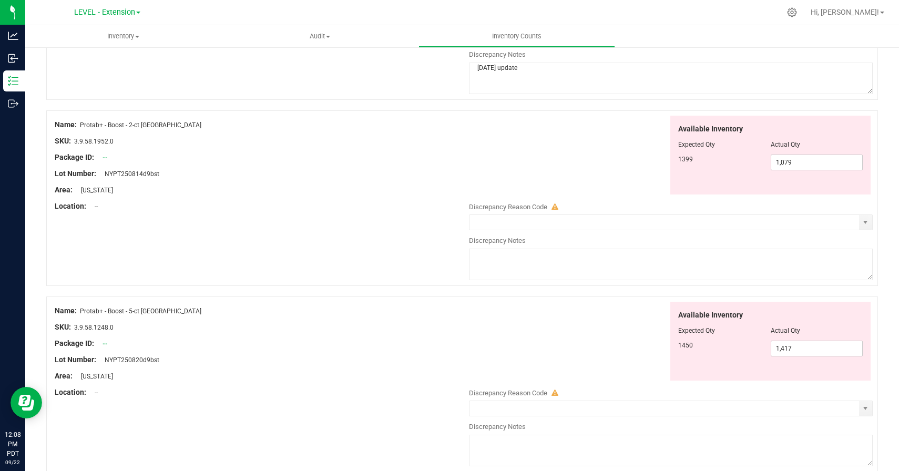
scroll to position [2972, 0]
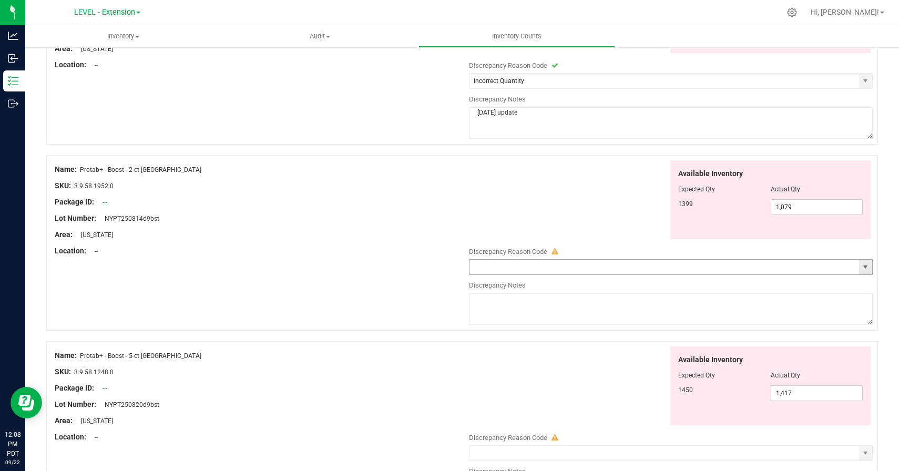
click at [859, 268] on span "select" at bounding box center [865, 267] width 13 height 15
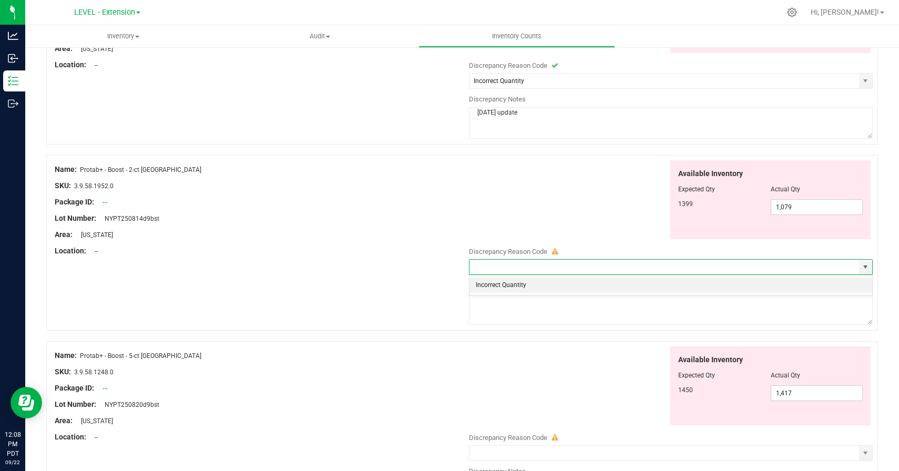
click at [498, 284] on li "Incorrect Quantity" at bounding box center [671, 286] width 403 height 16
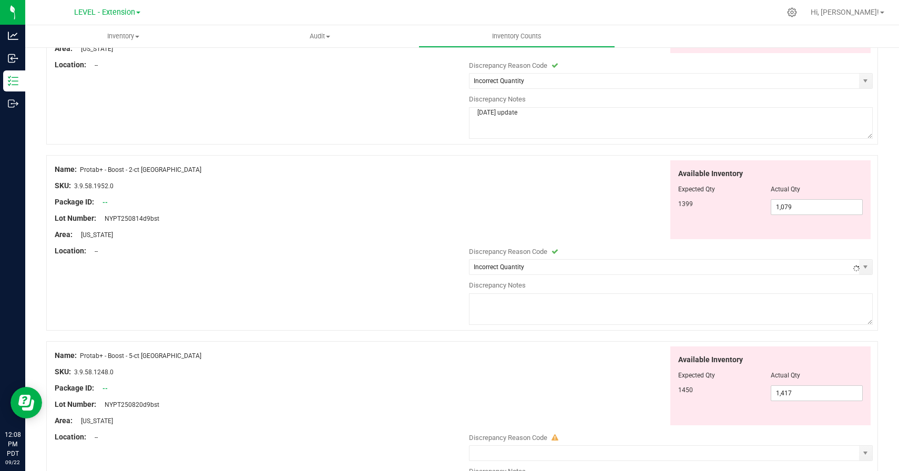
click at [498, 299] on textarea at bounding box center [671, 309] width 404 height 32
paste textarea "[DATE] update"
click at [501, 349] on div "Available Inventory Expected Qty Actual Qty 1450 1,417 1417" at bounding box center [668, 385] width 409 height 79
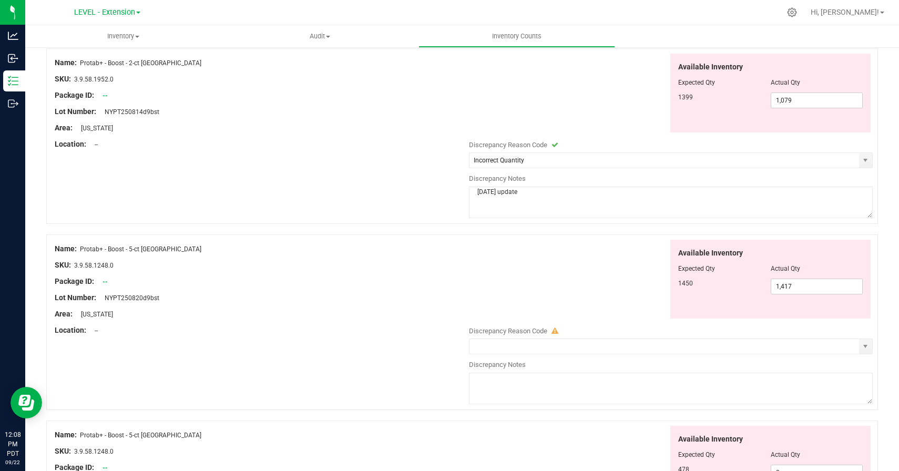
scroll to position [3253, 0]
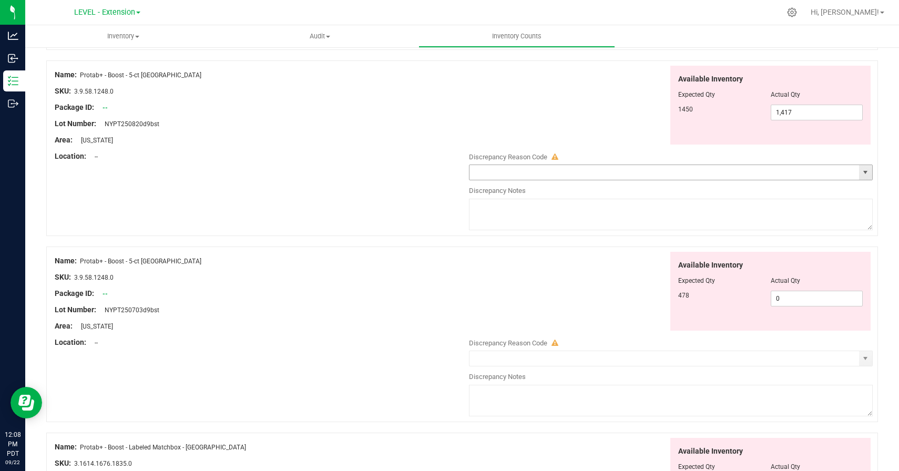
click at [864, 175] on span "select" at bounding box center [865, 172] width 8 height 8
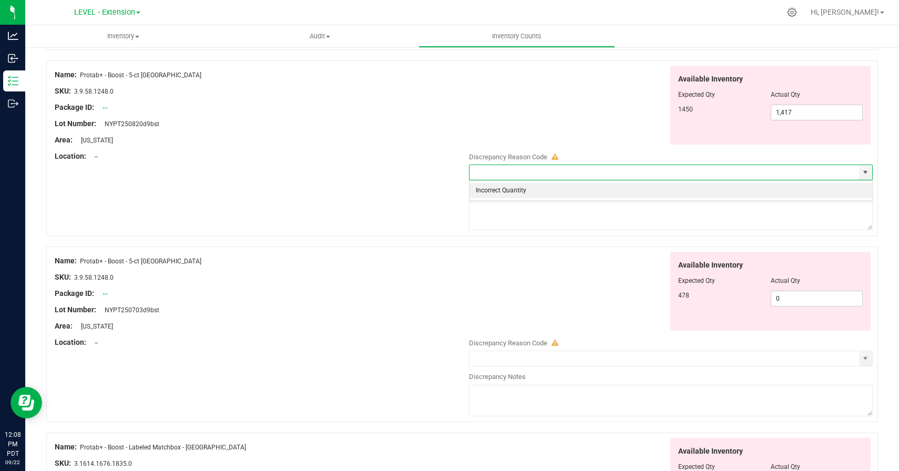
click at [552, 192] on li "Incorrect Quantity" at bounding box center [671, 191] width 403 height 16
click at [552, 210] on textarea at bounding box center [671, 215] width 404 height 32
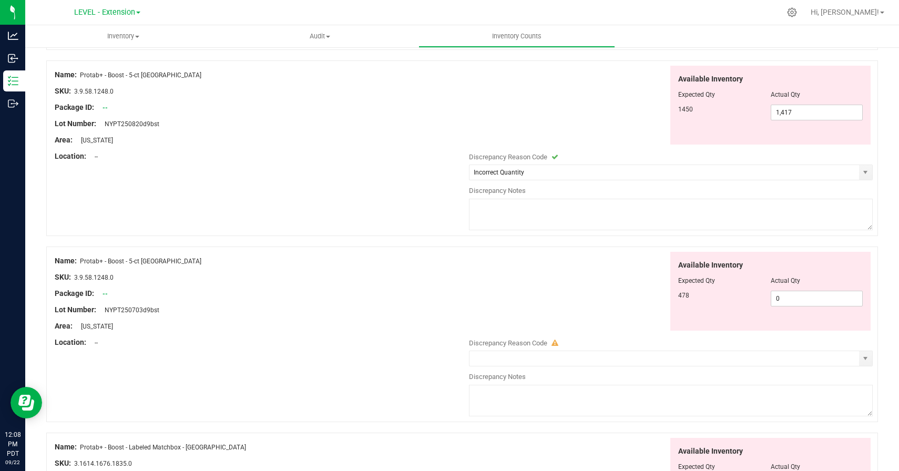
paste textarea "[DATE] update"
click at [552, 269] on div "Available Inventory Expected Qty Actual Qty 478 0 0" at bounding box center [668, 291] width 409 height 79
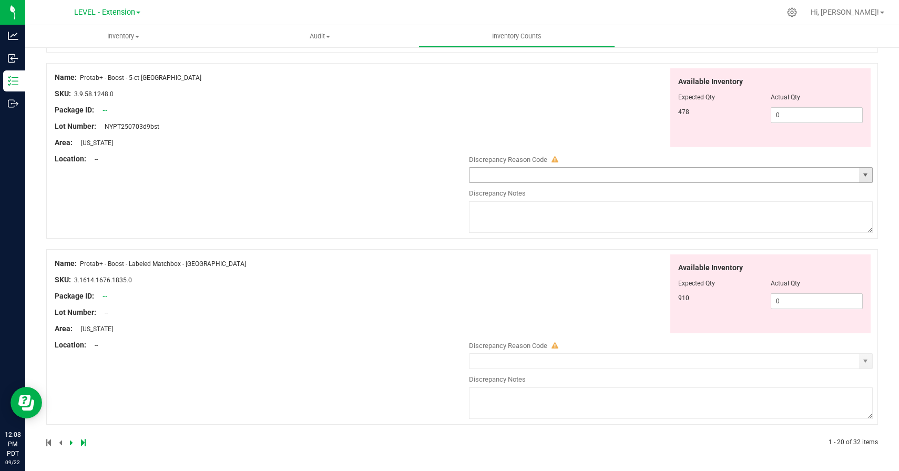
click at [868, 179] on span "select" at bounding box center [865, 175] width 13 height 15
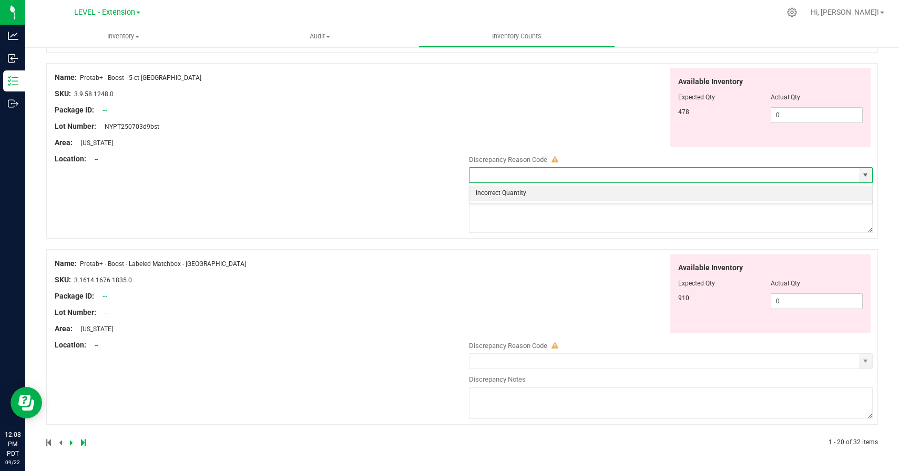
click at [688, 188] on li "Incorrect Quantity" at bounding box center [671, 194] width 403 height 16
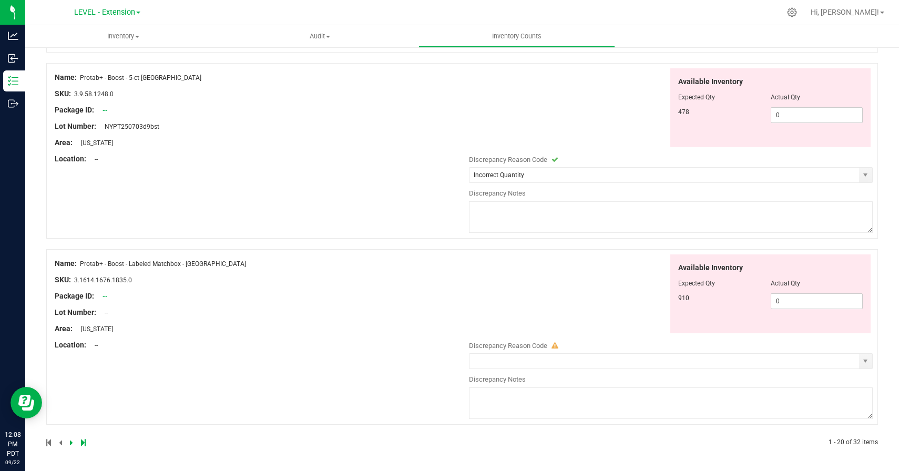
click at [685, 212] on textarea at bounding box center [671, 217] width 404 height 32
paste textarea "[DATE] update"
click at [619, 269] on div "Available Inventory Expected Qty Actual Qty 910 0 0" at bounding box center [668, 293] width 409 height 79
click at [865, 362] on span "select" at bounding box center [865, 361] width 8 height 8
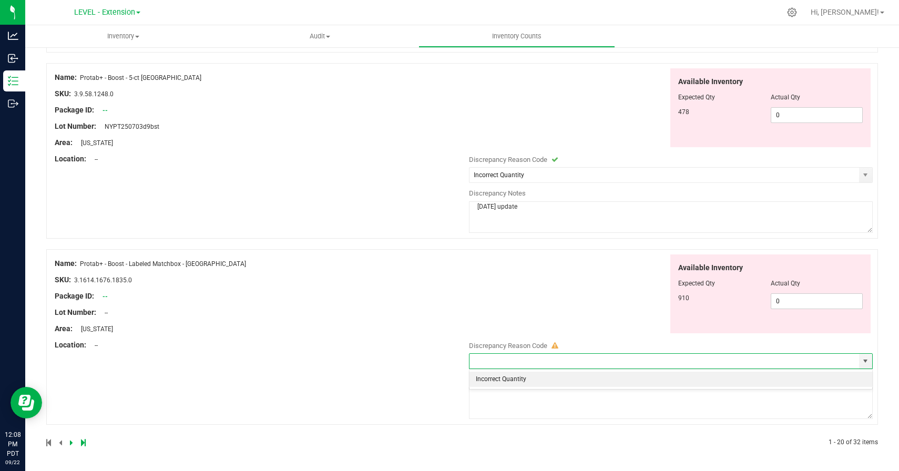
click at [518, 377] on li "Incorrect Quantity" at bounding box center [671, 380] width 403 height 16
click at [518, 396] on textarea at bounding box center [671, 403] width 404 height 32
paste textarea "[DATE] update"
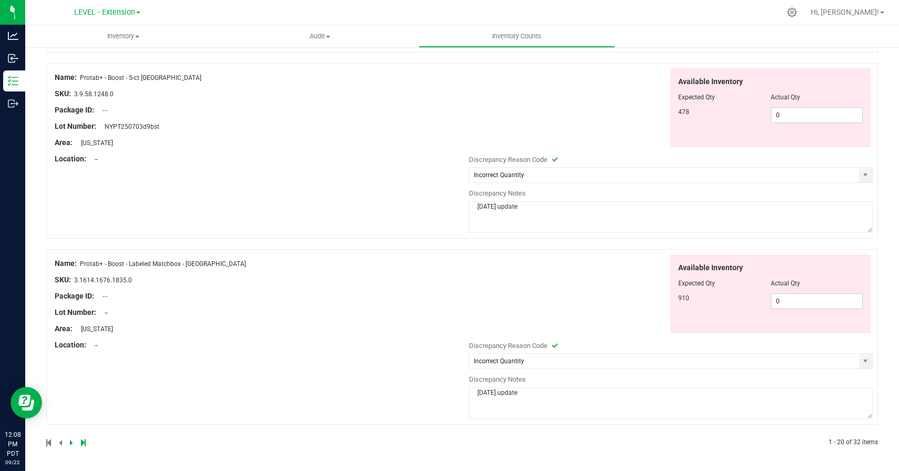
click at [427, 409] on div "Name: Protab+ - Boost - Labeled Matchbox - [GEOGRAPHIC_DATA] SKU: 3.1614.1676.1…" at bounding box center [462, 337] width 832 height 176
click at [73, 442] on link at bounding box center [72, 442] width 5 height 7
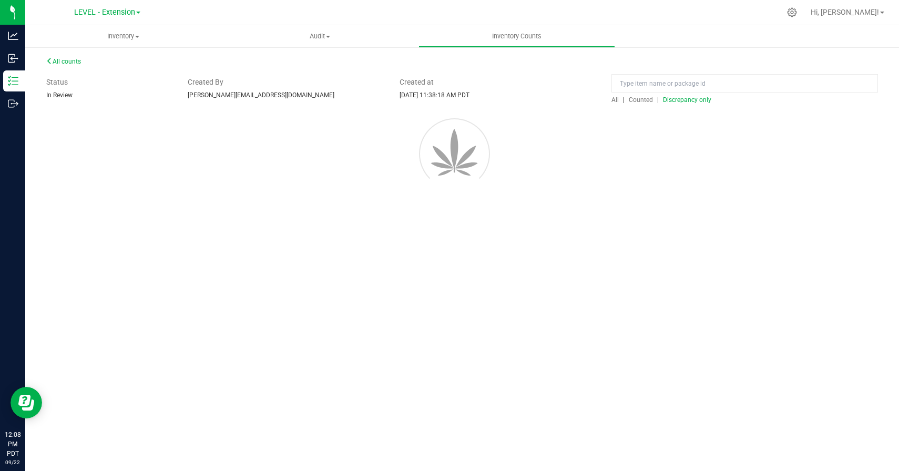
scroll to position [0, 0]
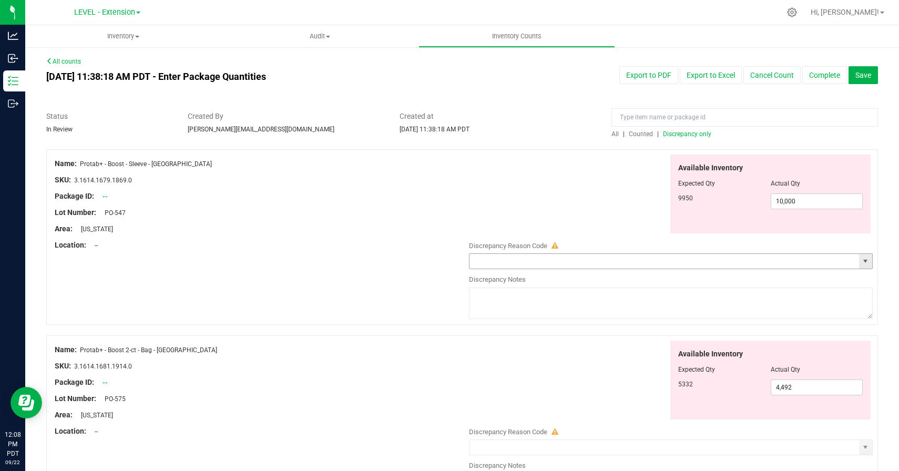
click at [870, 259] on span "select" at bounding box center [865, 261] width 13 height 15
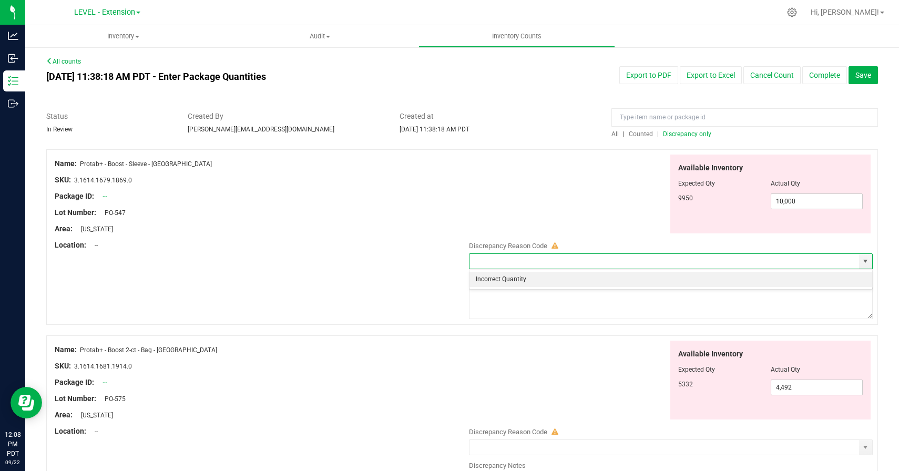
click at [555, 278] on li "Incorrect Quantity" at bounding box center [671, 280] width 403 height 16
click at [555, 316] on textarea at bounding box center [671, 304] width 404 height 32
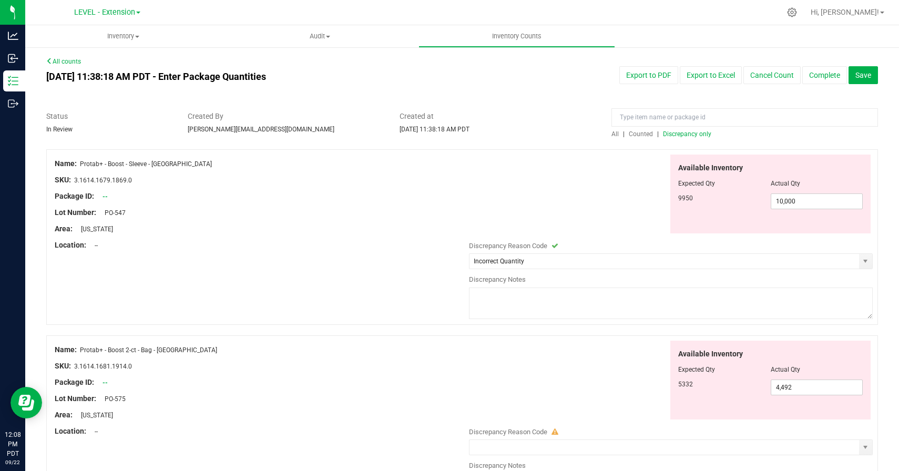
paste textarea "[DATE] update"
click at [390, 318] on div "Name: Protab+ - Boost - Sleeve - [GEOGRAPHIC_DATA] SKU: 3.1614.1679.1869.0 Pack…" at bounding box center [462, 237] width 832 height 176
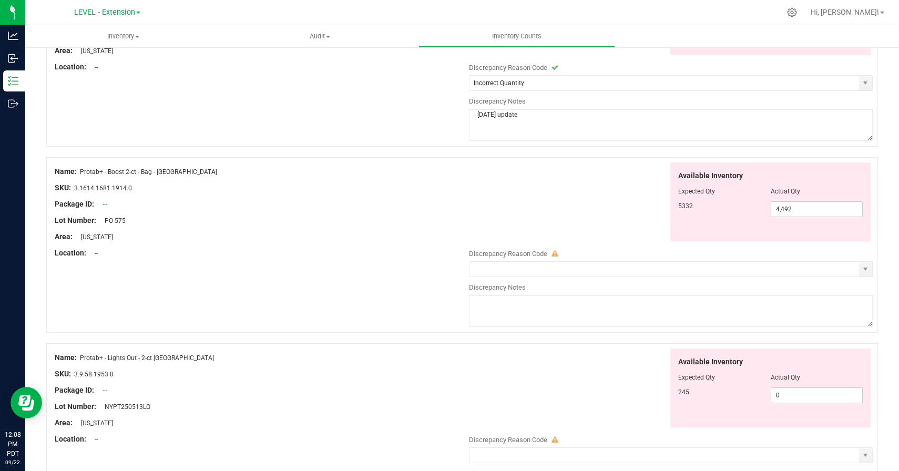
scroll to position [195, 0]
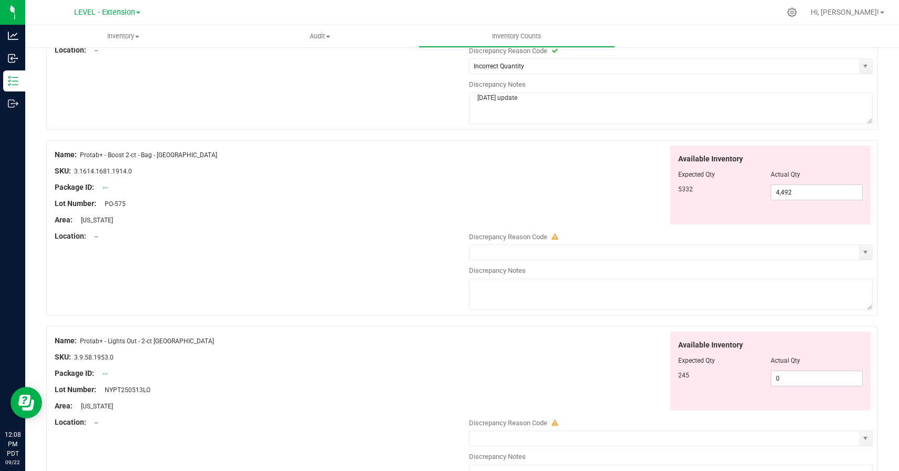
click at [406, 311] on div "Name: Protab+ - Boost 2-ct - Bag - [GEOGRAPHIC_DATA] SKU: 3.1614.1681.1914.0 Pa…" at bounding box center [462, 228] width 832 height 176
click at [868, 252] on span "select" at bounding box center [865, 252] width 8 height 8
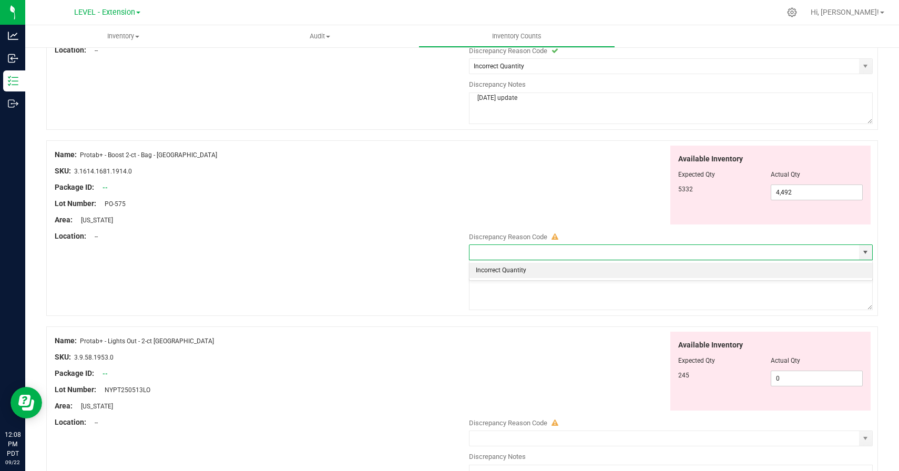
click at [572, 270] on li "Incorrect Quantity" at bounding box center [671, 271] width 403 height 16
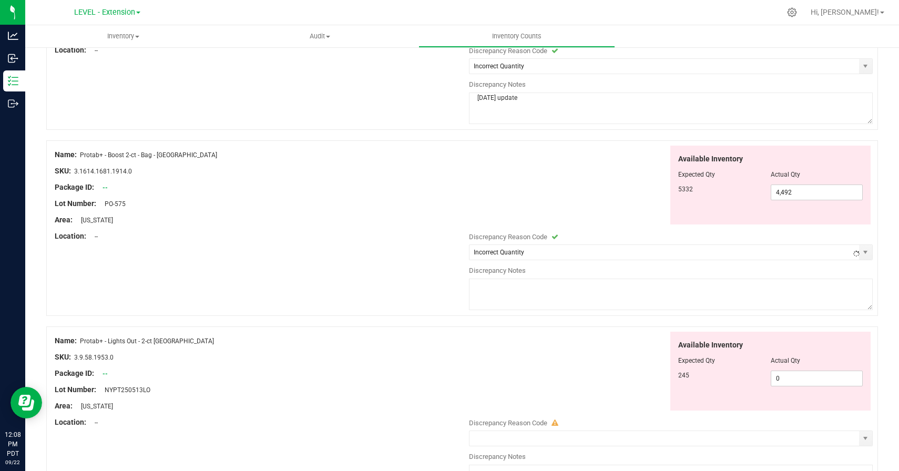
click at [572, 295] on textarea at bounding box center [671, 295] width 404 height 32
paste textarea "[DATE] update"
click at [559, 341] on div "Available Inventory Expected Qty Actual Qty 245 0 0" at bounding box center [668, 371] width 409 height 79
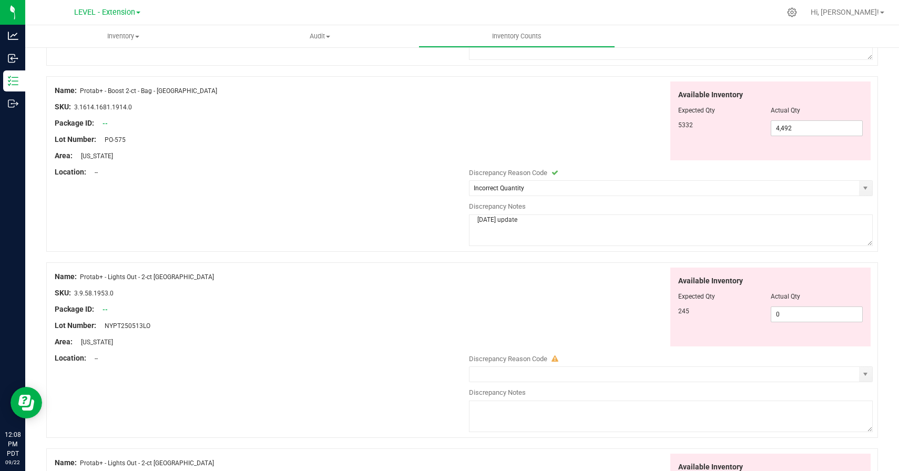
scroll to position [430, 0]
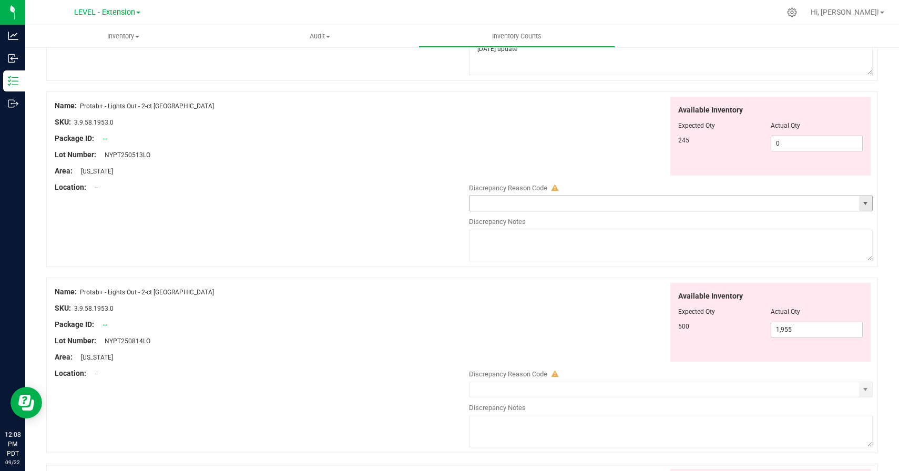
click at [866, 205] on span "select" at bounding box center [865, 203] width 8 height 8
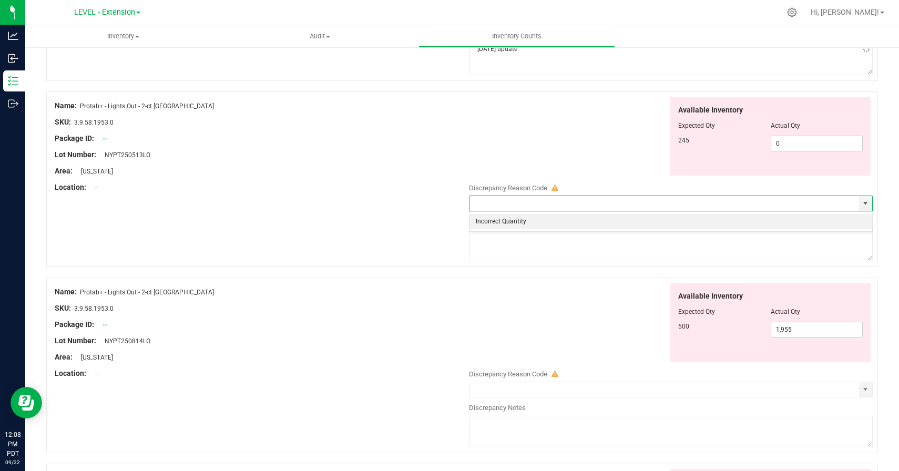
click at [517, 220] on li "Incorrect Quantity" at bounding box center [671, 222] width 403 height 16
click at [517, 254] on textarea at bounding box center [671, 246] width 404 height 32
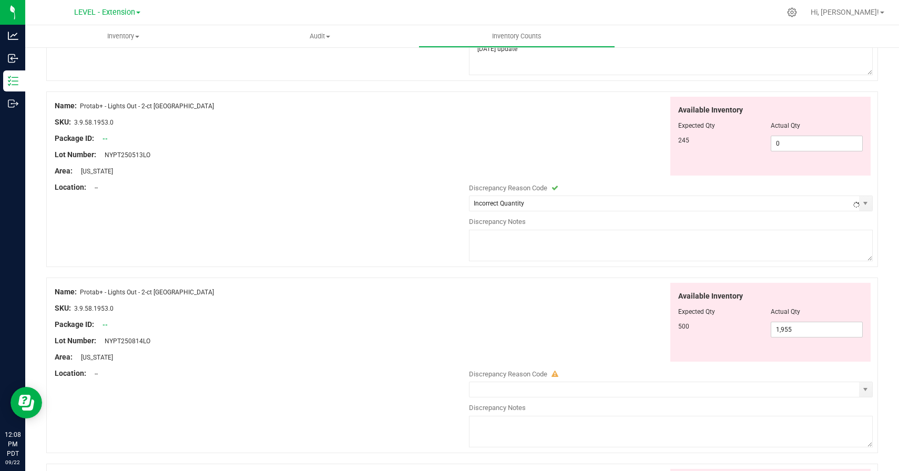
paste textarea "[DATE] update"
click at [517, 324] on div "Available Inventory Expected Qty Actual Qty 500 1,955 1955" at bounding box center [668, 322] width 409 height 79
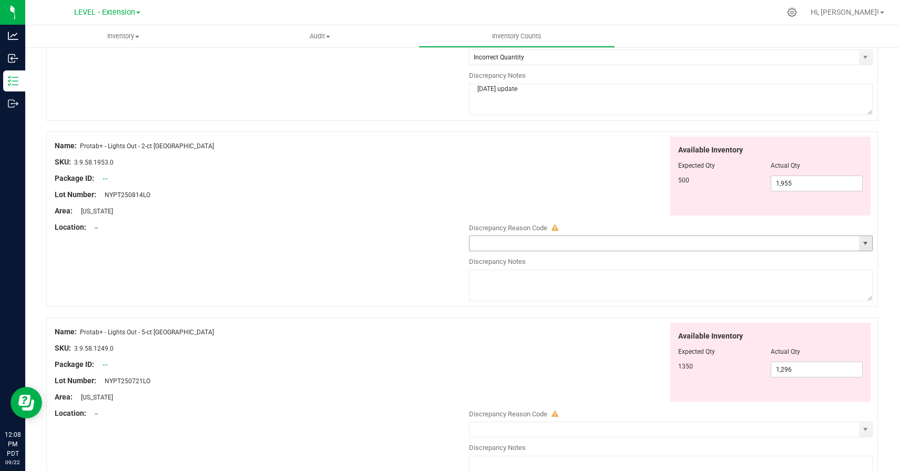
click at [864, 246] on span "select" at bounding box center [865, 243] width 8 height 8
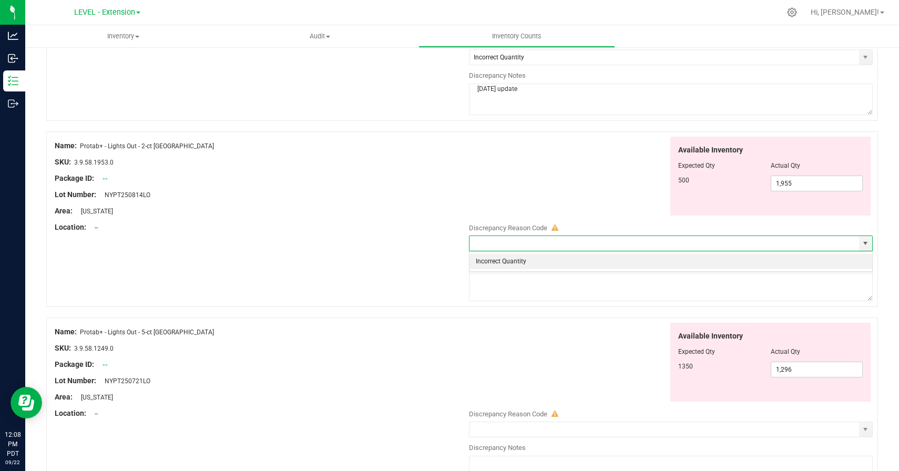
click at [483, 264] on li "Incorrect Quantity" at bounding box center [671, 262] width 403 height 16
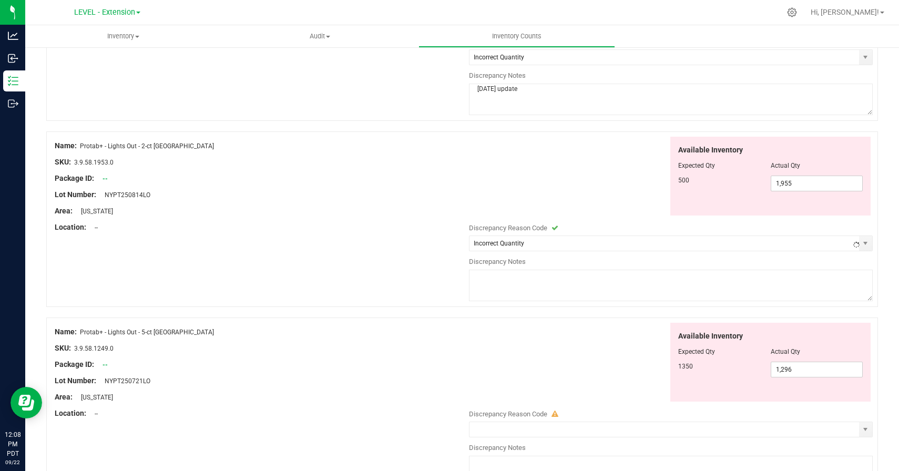
click at [485, 288] on textarea at bounding box center [671, 286] width 404 height 32
paste textarea "[DATE] update"
click at [425, 318] on div "Name: Protab+ - Lights Out - 5-ct [GEOGRAPHIC_DATA] SKU: 3.9.58.1249.0 Package …" at bounding box center [462, 406] width 832 height 176
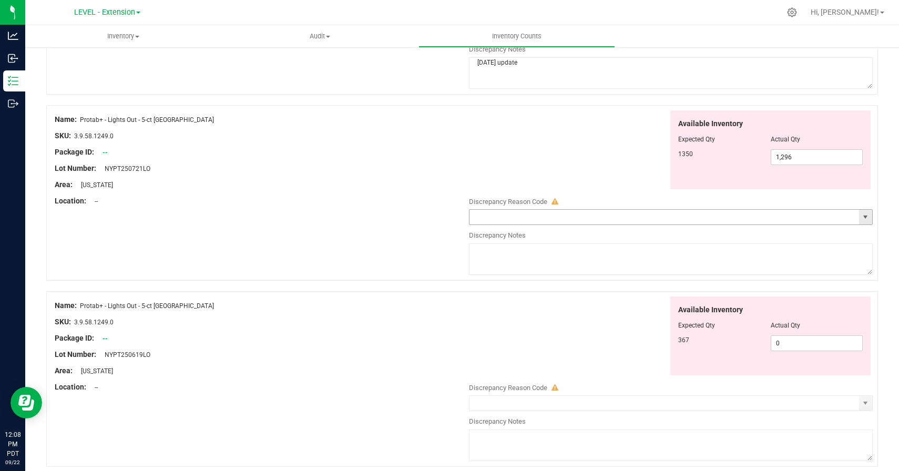
click at [864, 219] on span "select" at bounding box center [865, 217] width 8 height 8
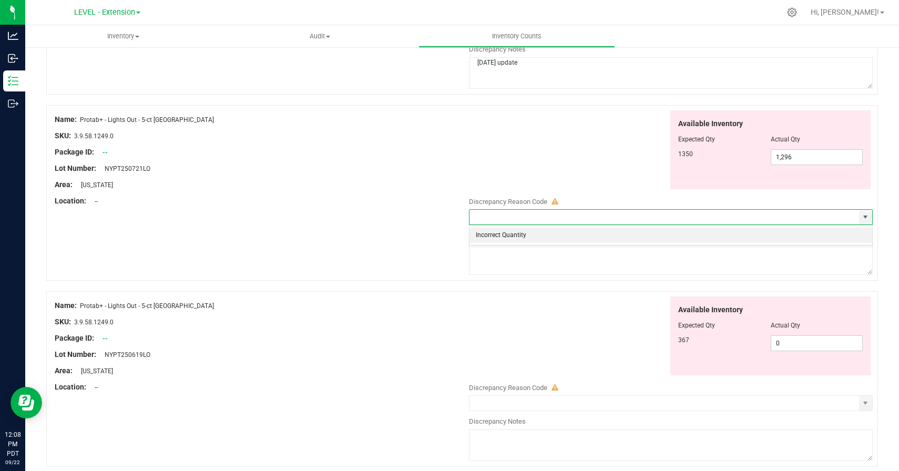
click at [512, 240] on li "Incorrect Quantity" at bounding box center [671, 236] width 403 height 16
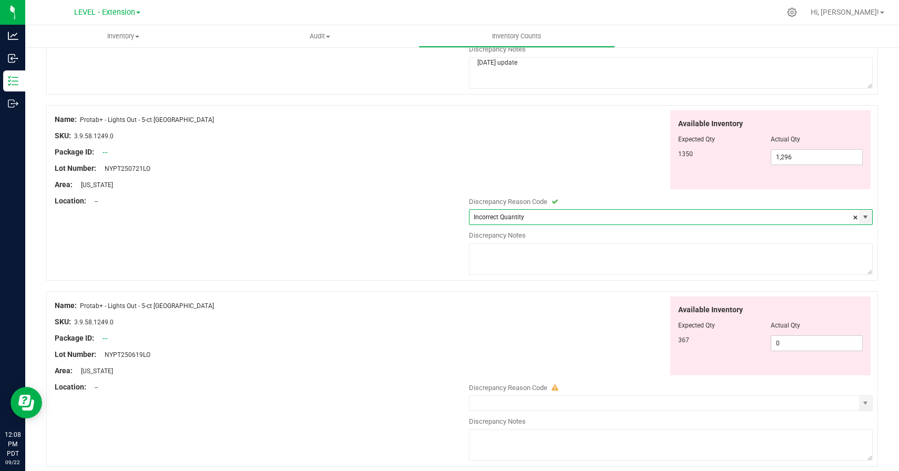
click at [512, 263] on textarea at bounding box center [671, 259] width 404 height 32
paste textarea "[DATE] update"
click at [512, 336] on div "Available Inventory Expected Qty Actual Qty 367 0 0" at bounding box center [668, 336] width 409 height 79
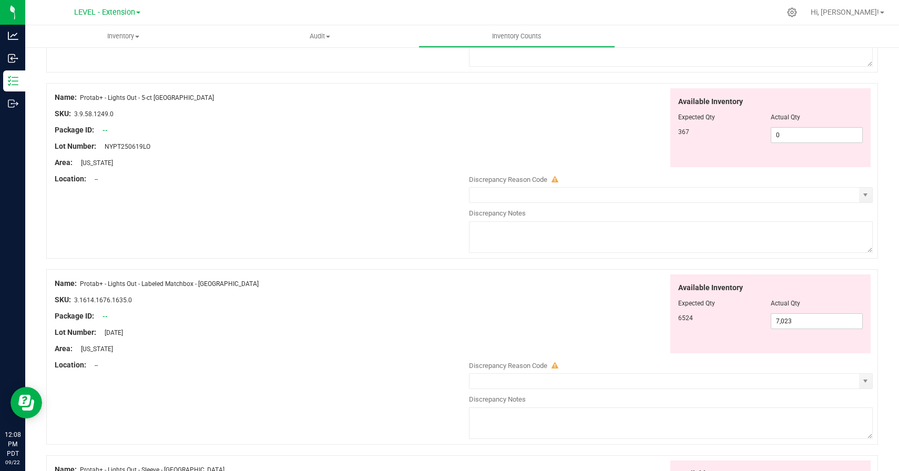
scroll to position [1019, 0]
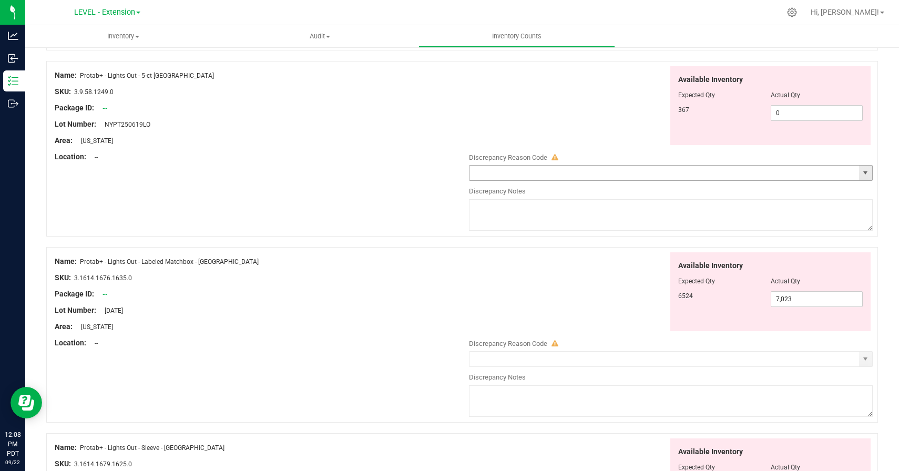
click at [864, 175] on span "select" at bounding box center [865, 173] width 8 height 8
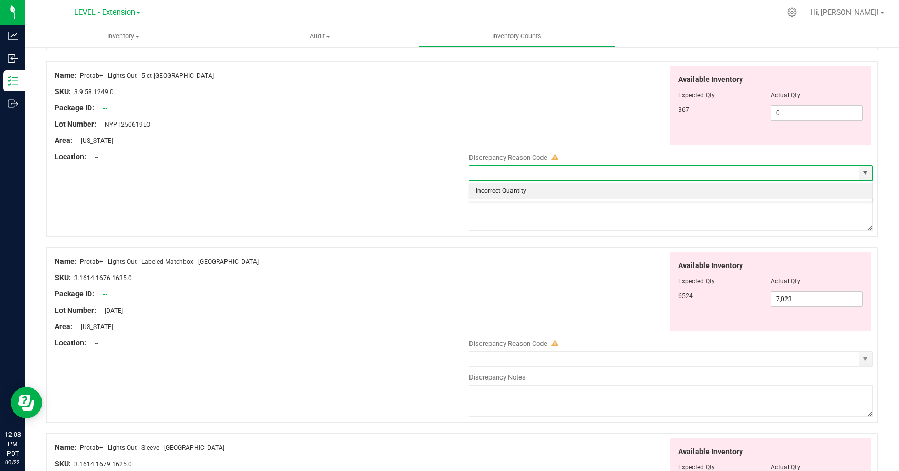
click at [475, 193] on li "Incorrect Quantity" at bounding box center [671, 191] width 403 height 16
click at [497, 225] on textarea at bounding box center [671, 215] width 404 height 32
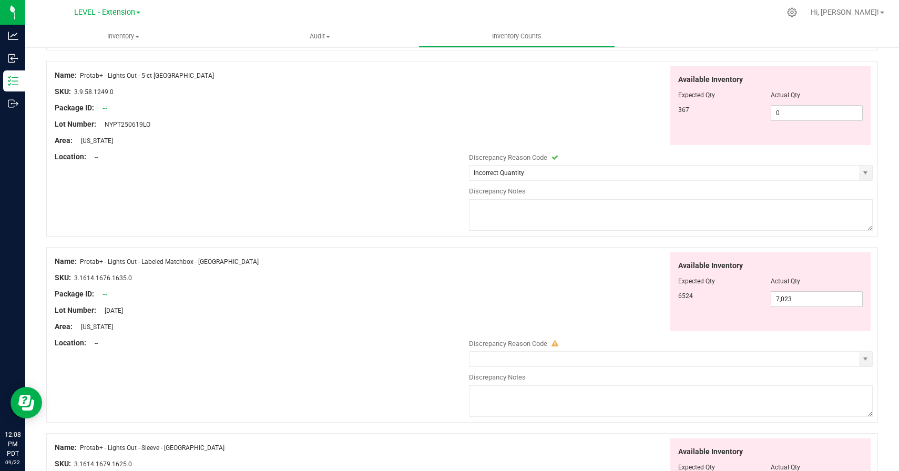
paste textarea "[DATE] update"
click at [483, 314] on div "Available Inventory Expected Qty Actual Qty 6524 7,023 7023" at bounding box center [668, 291] width 409 height 79
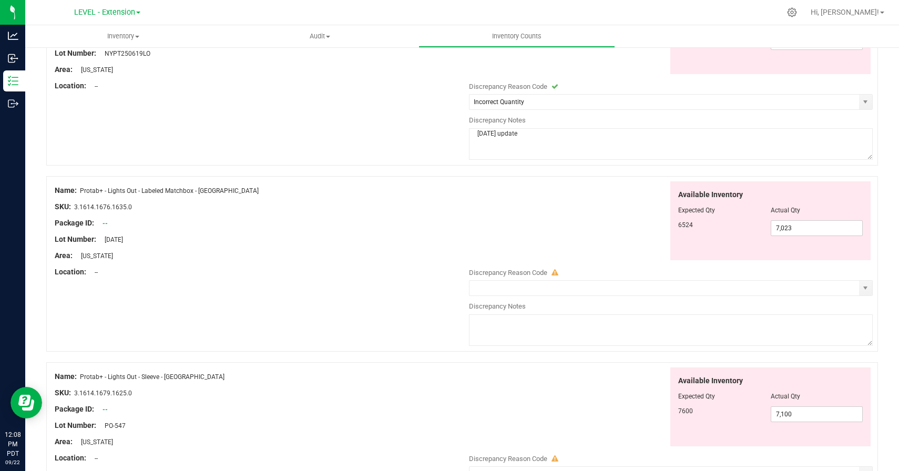
scroll to position [1097, 0]
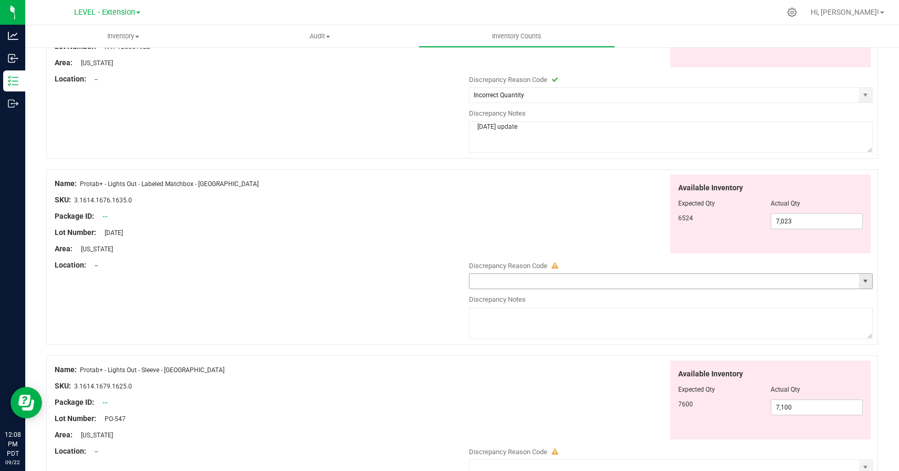
click at [862, 280] on span "select" at bounding box center [865, 281] width 8 height 8
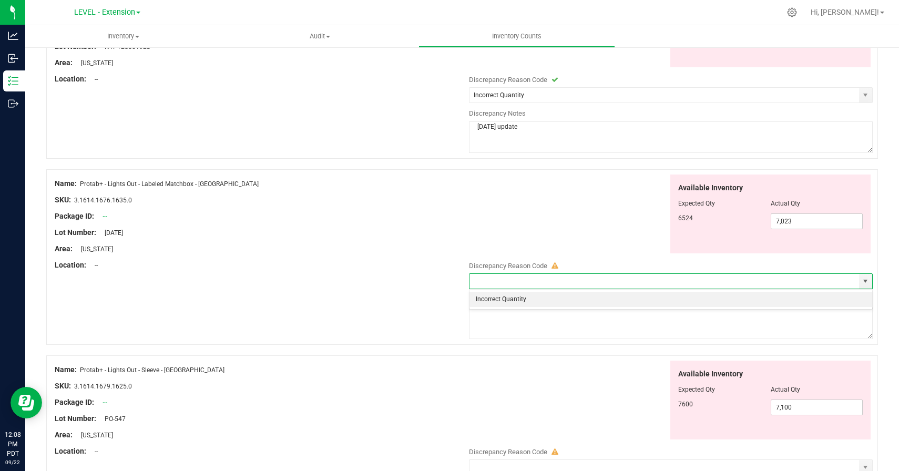
click at [519, 303] on li "Incorrect Quantity" at bounding box center [671, 300] width 403 height 16
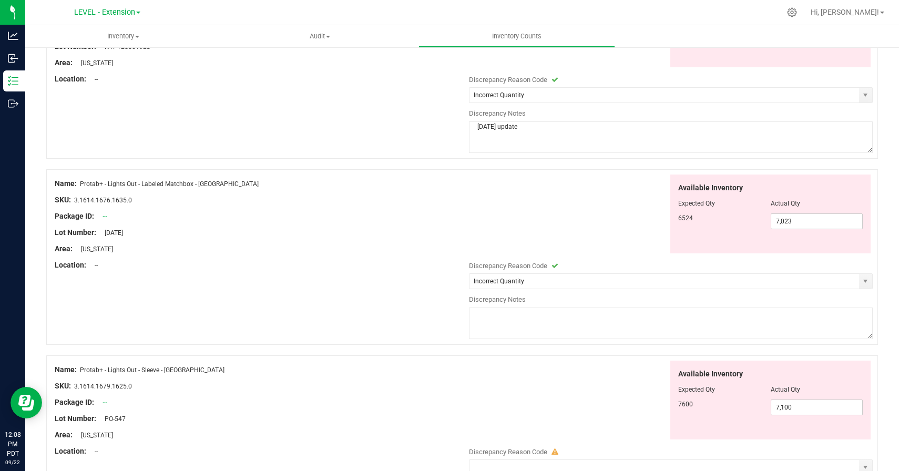
click at [522, 326] on textarea at bounding box center [671, 324] width 404 height 32
paste textarea "[DATE] update"
click at [484, 358] on div "Name: Protab+ - Lights Out - Sleeve - [GEOGRAPHIC_DATA] SKU: 3.1614.1679.1625.0…" at bounding box center [462, 443] width 832 height 176
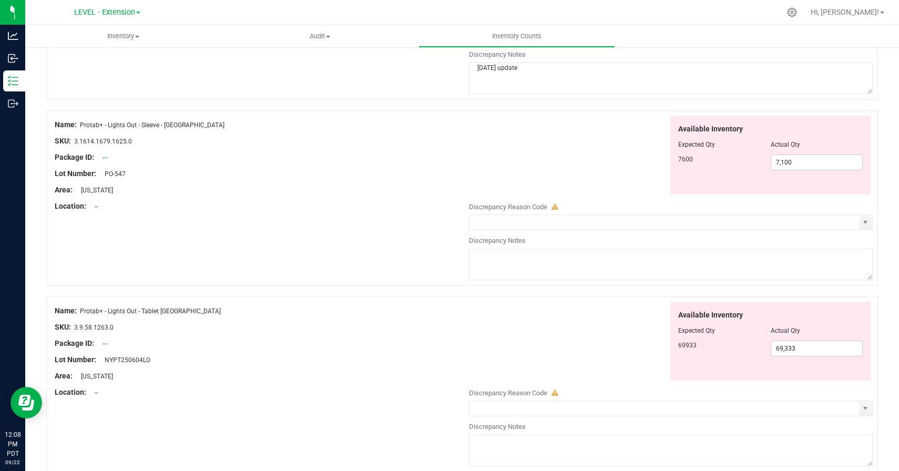
scroll to position [1371, 0]
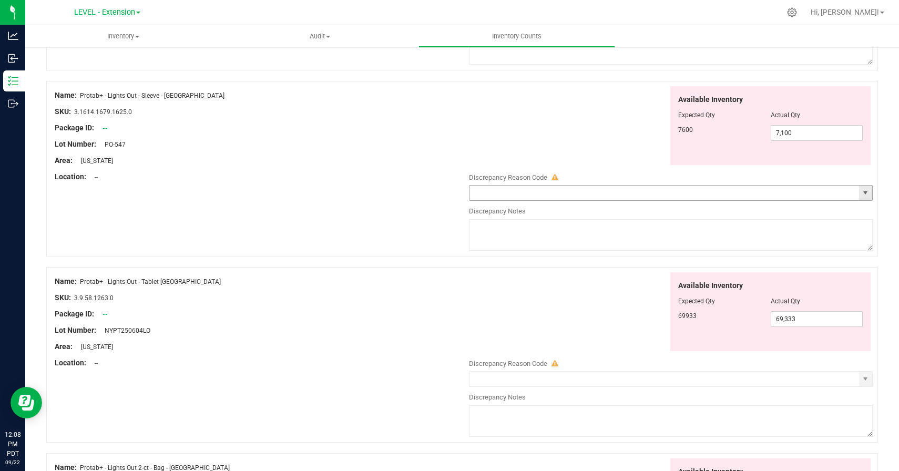
click at [866, 192] on span "select" at bounding box center [865, 193] width 8 height 8
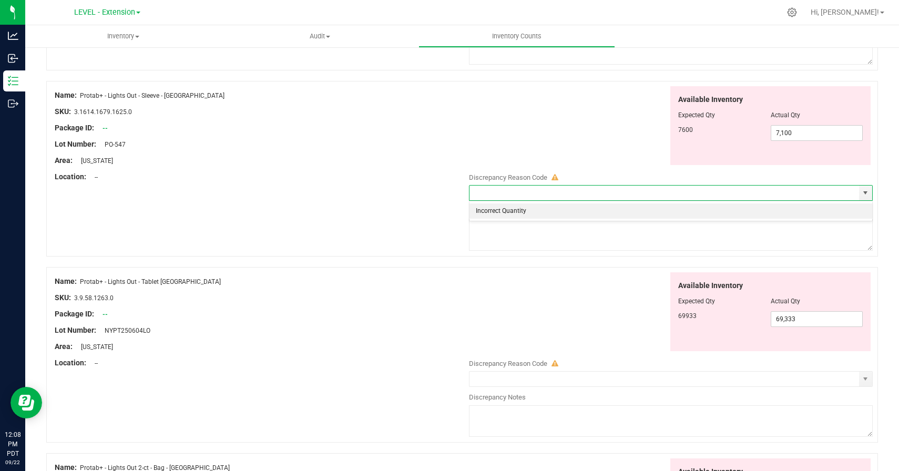
click at [499, 208] on li "Incorrect Quantity" at bounding box center [671, 211] width 403 height 16
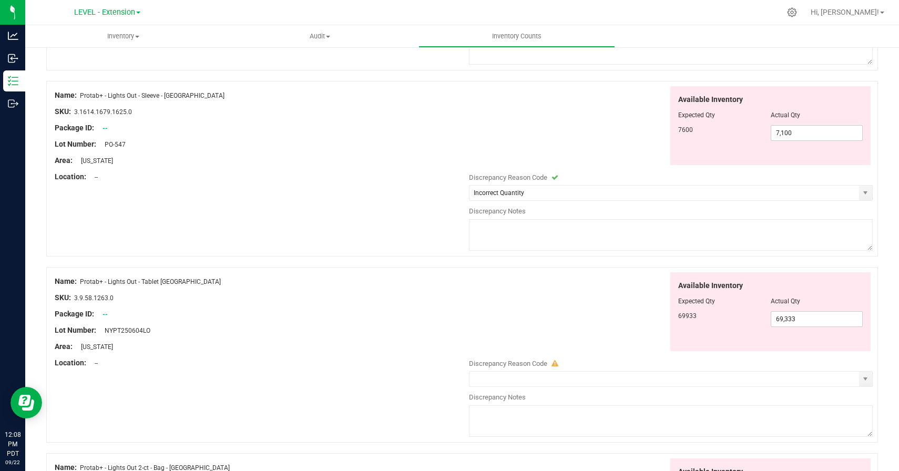
click at [503, 227] on textarea at bounding box center [671, 235] width 404 height 32
paste textarea "[DATE] update"
click at [503, 288] on div "Available Inventory Expected Qty Actual Qty 69933 69,333 69333" at bounding box center [668, 311] width 409 height 79
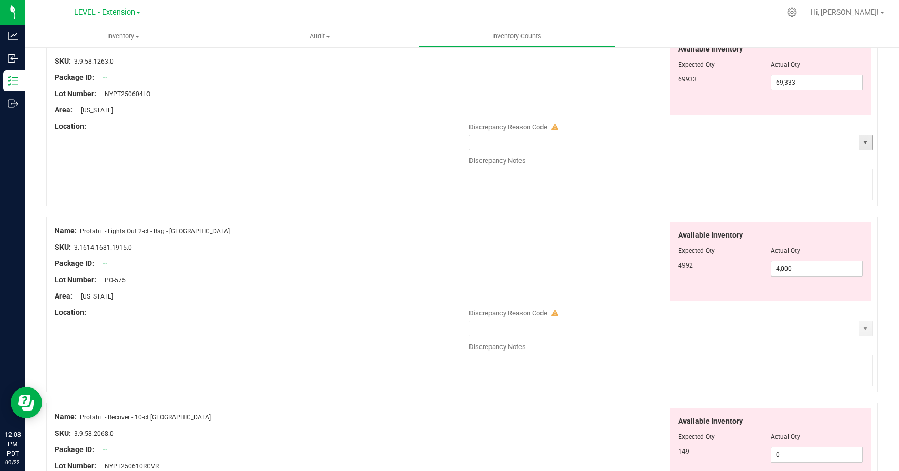
click at [865, 143] on span "select" at bounding box center [865, 142] width 8 height 8
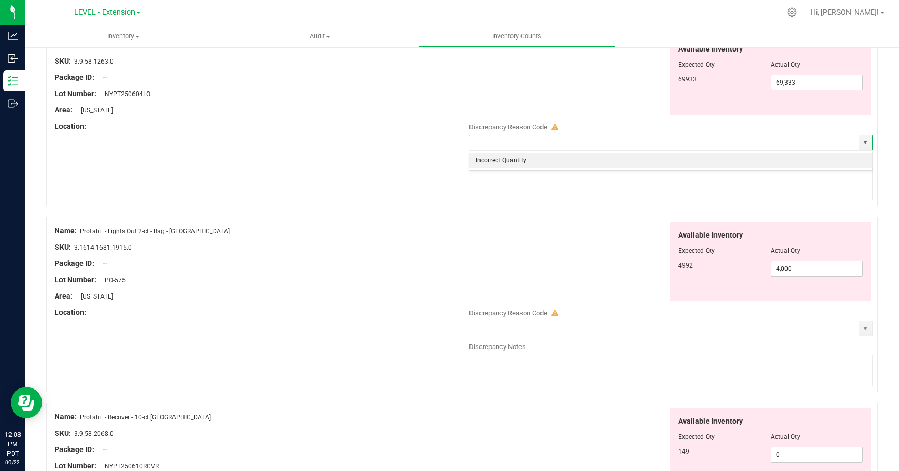
click at [493, 161] on li "Incorrect Quantity" at bounding box center [671, 161] width 403 height 16
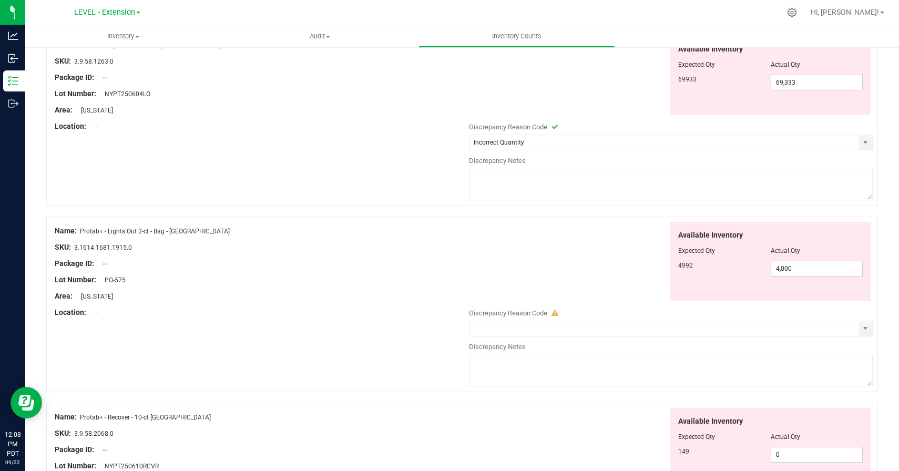
click at [497, 185] on textarea at bounding box center [671, 185] width 404 height 32
paste textarea "[DATE] update"
click at [499, 231] on div "Available Inventory Expected Qty Actual Qty 4992 4,000 4000" at bounding box center [668, 261] width 409 height 79
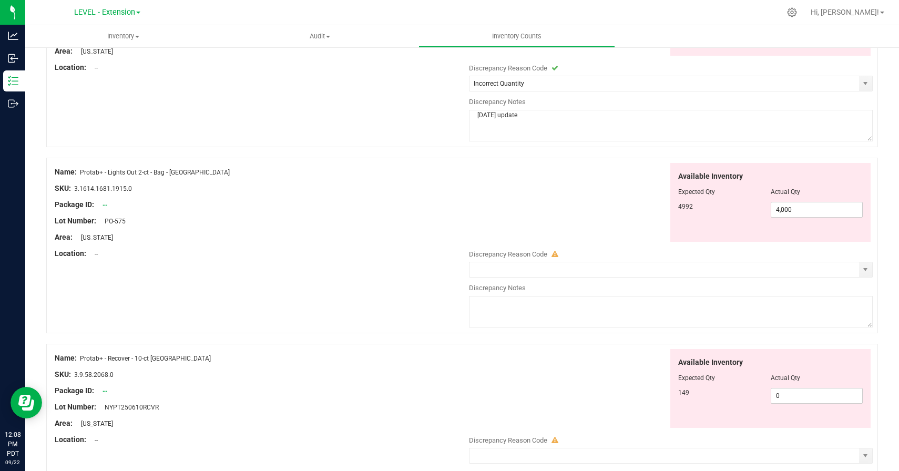
scroll to position [1773, 0]
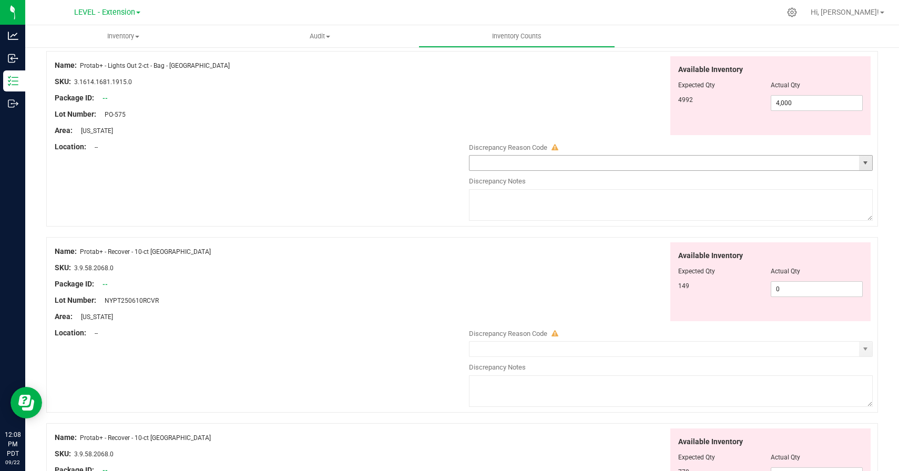
click at [870, 161] on span "select" at bounding box center [865, 163] width 13 height 15
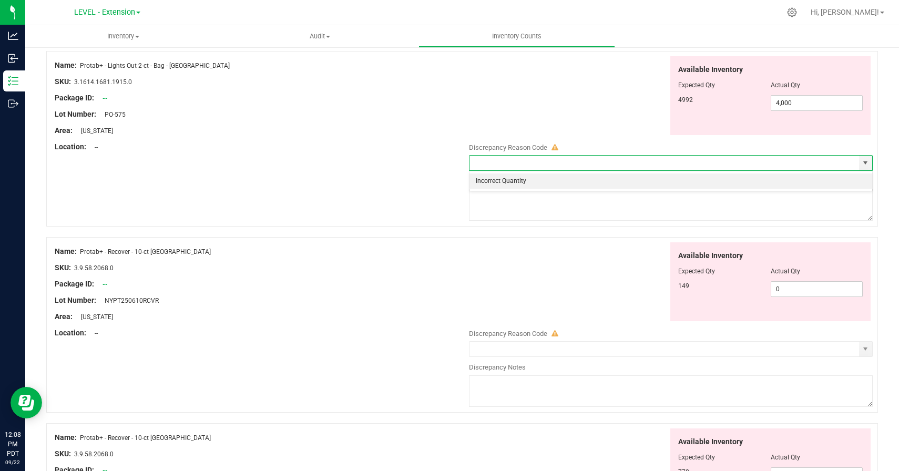
click at [510, 183] on li "Incorrect Quantity" at bounding box center [671, 182] width 403 height 16
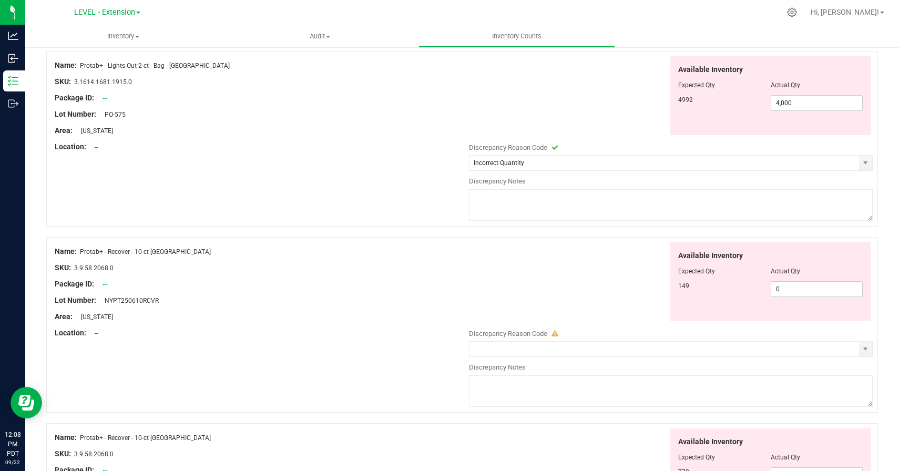
click at [510, 201] on textarea at bounding box center [671, 205] width 404 height 32
paste textarea "[DATE] update"
click at [510, 269] on div "Available Inventory Expected Qty Actual Qty 149 0 0" at bounding box center [668, 281] width 409 height 79
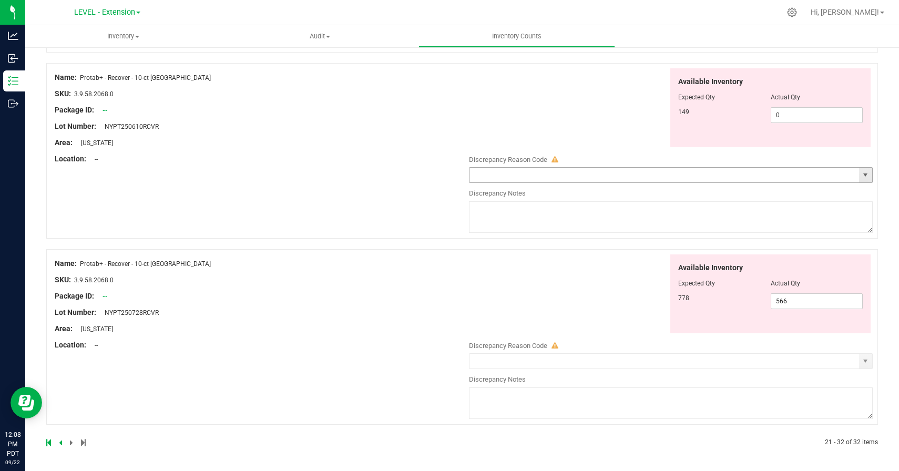
click at [868, 173] on span "select" at bounding box center [865, 175] width 8 height 8
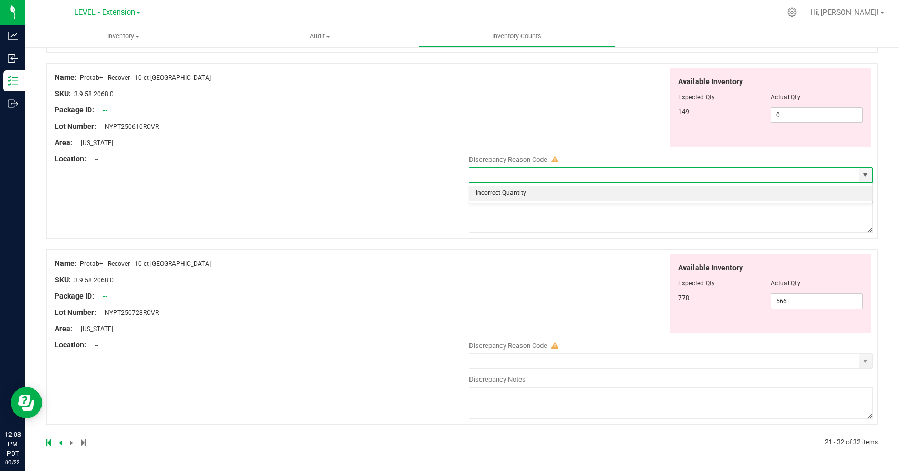
click at [516, 192] on li "Incorrect Quantity" at bounding box center [671, 194] width 403 height 16
click at [516, 218] on textarea at bounding box center [671, 217] width 404 height 32
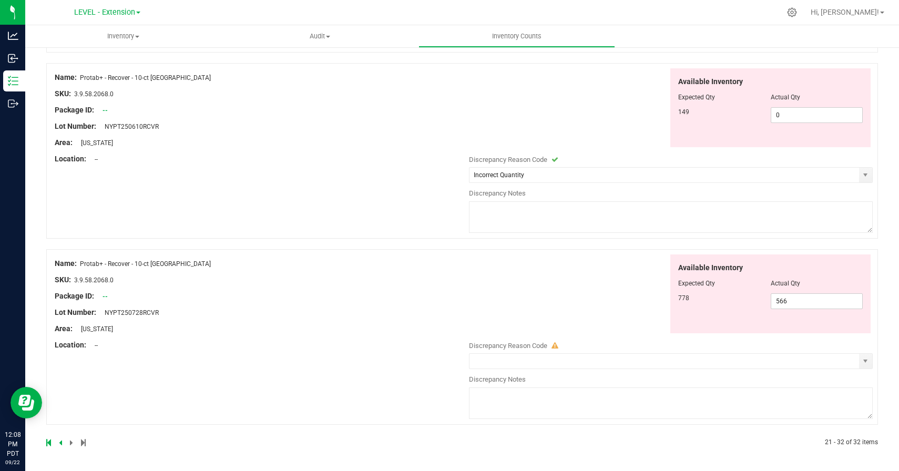
paste textarea "[DATE] update"
click at [516, 289] on div "Available Inventory Expected Qty Actual Qty 778 566 566" at bounding box center [668, 293] width 409 height 79
click at [865, 360] on span "select" at bounding box center [865, 361] width 8 height 8
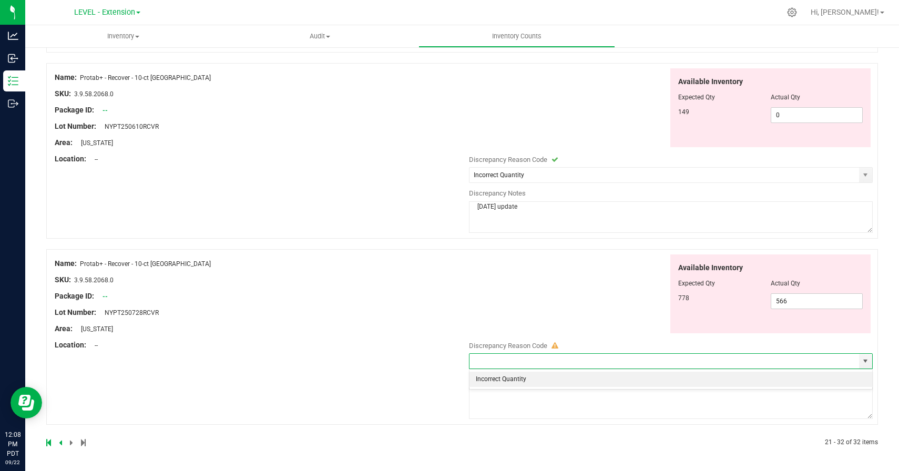
click at [495, 383] on li "Incorrect Quantity" at bounding box center [671, 380] width 403 height 16
click at [495, 399] on textarea at bounding box center [671, 403] width 404 height 32
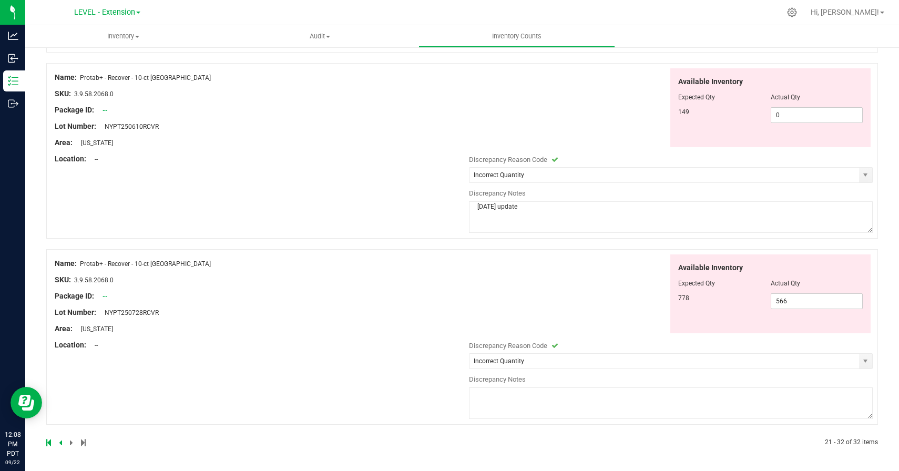
paste textarea "[DATE] update"
click at [358, 393] on div "Name: Protab+ - Recover - 10-ct [GEOGRAPHIC_DATA] SKU: 3.9.58.2068.0 Package ID…" at bounding box center [462, 337] width 832 height 176
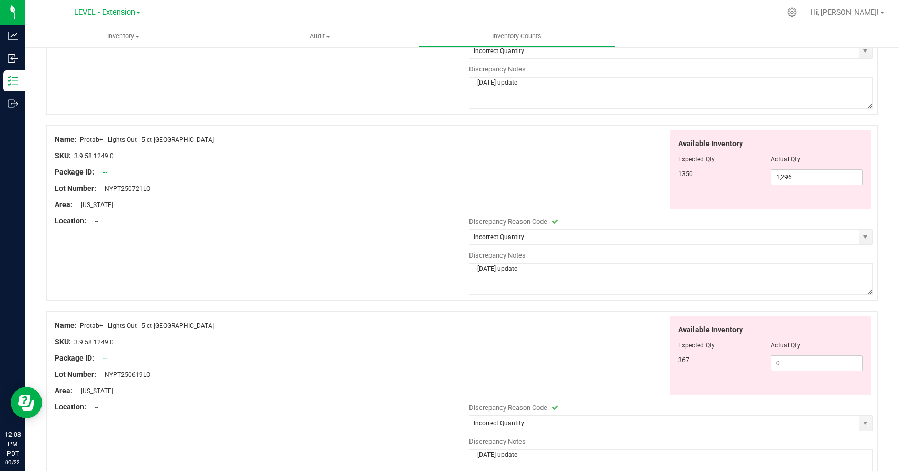
scroll to position [0, 0]
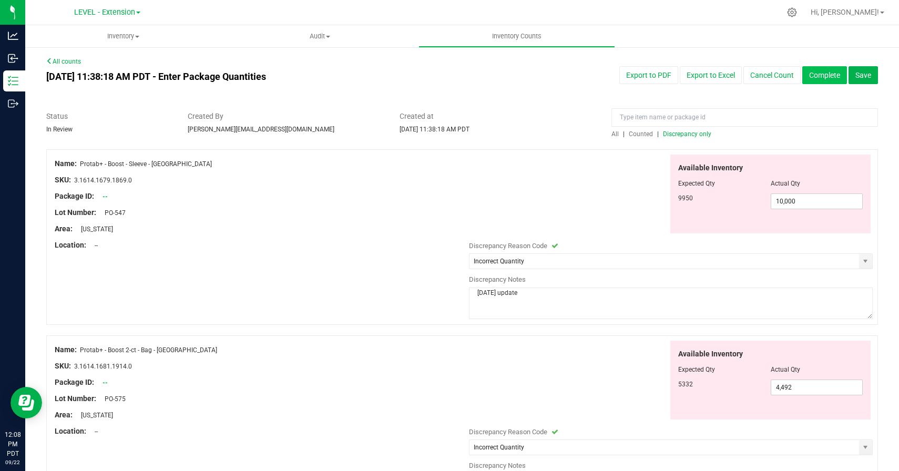
click at [819, 79] on button "Complete" at bounding box center [824, 75] width 45 height 18
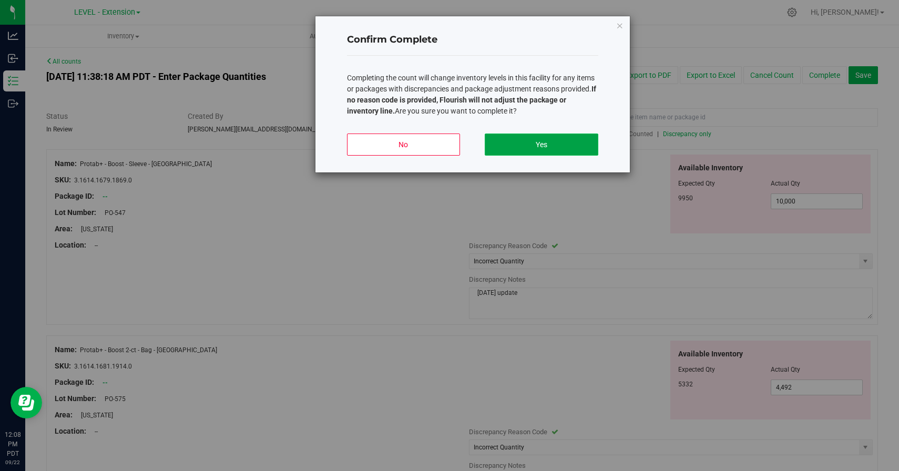
click at [547, 137] on button "Yes" at bounding box center [541, 145] width 113 height 22
